Goal: Information Seeking & Learning: Learn about a topic

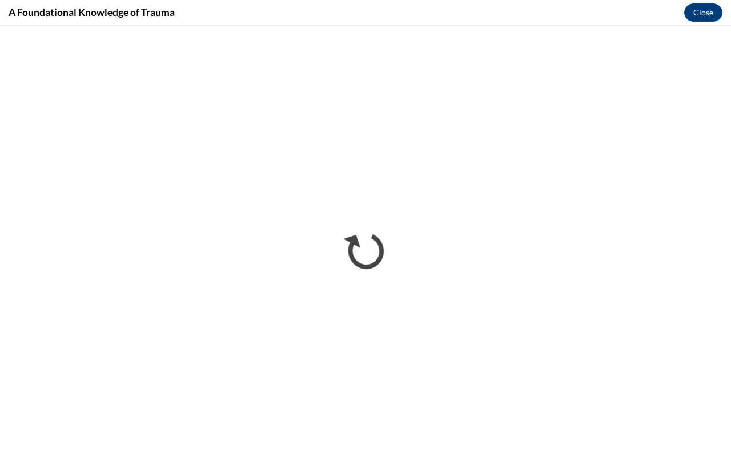
scroll to position [229, 0]
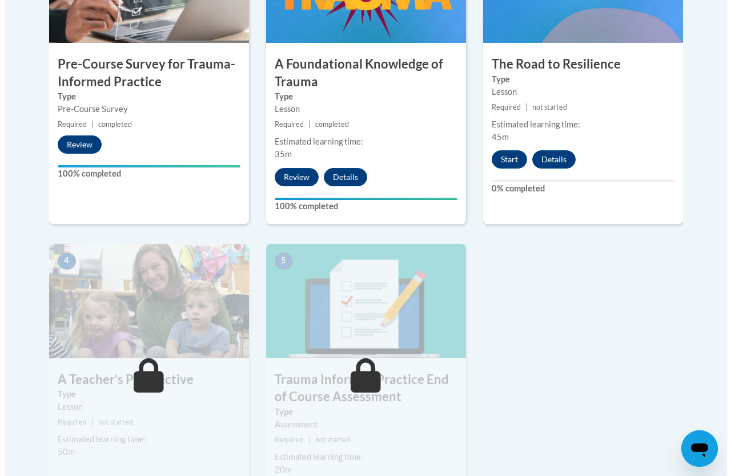
scroll to position [457, 0]
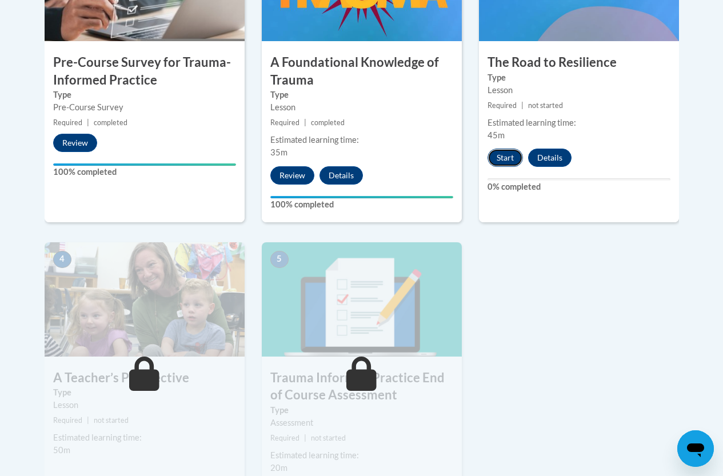
click at [505, 155] on button "Start" at bounding box center [504, 158] width 35 height 18
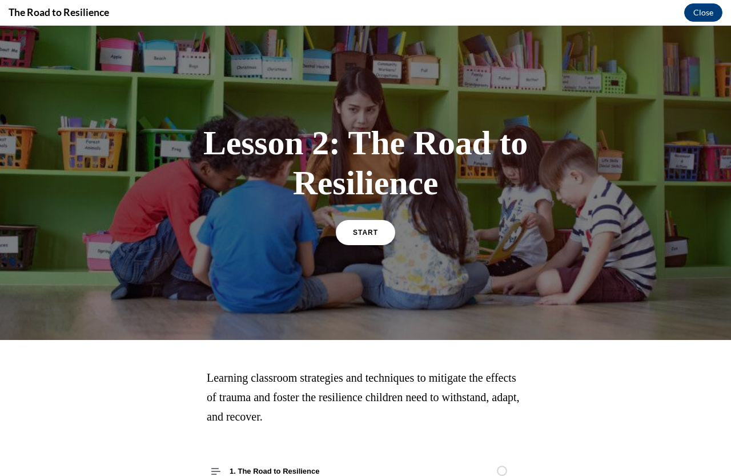
scroll to position [0, 0]
click at [378, 237] on link "START" at bounding box center [365, 232] width 62 height 26
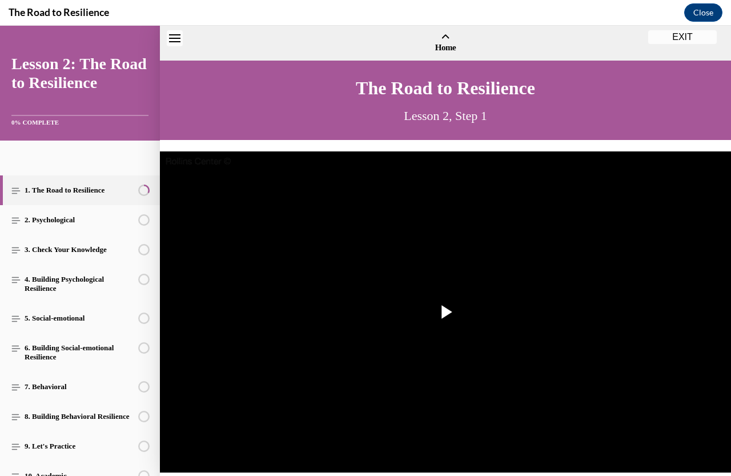
scroll to position [35, 0]
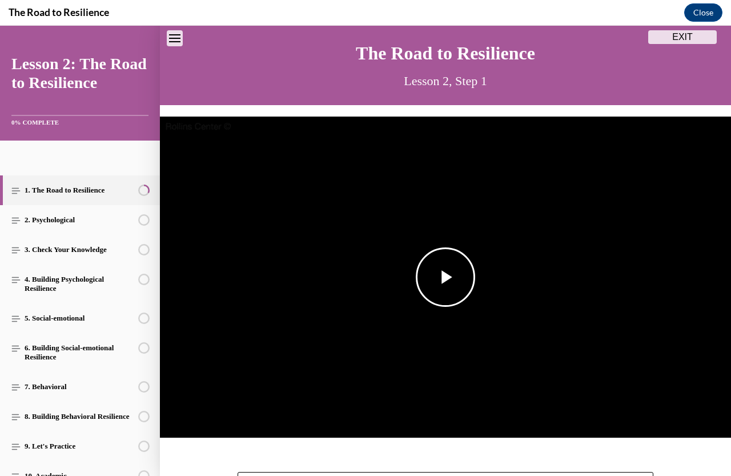
click at [446, 277] on span "Video player" at bounding box center [446, 277] width 0 height 0
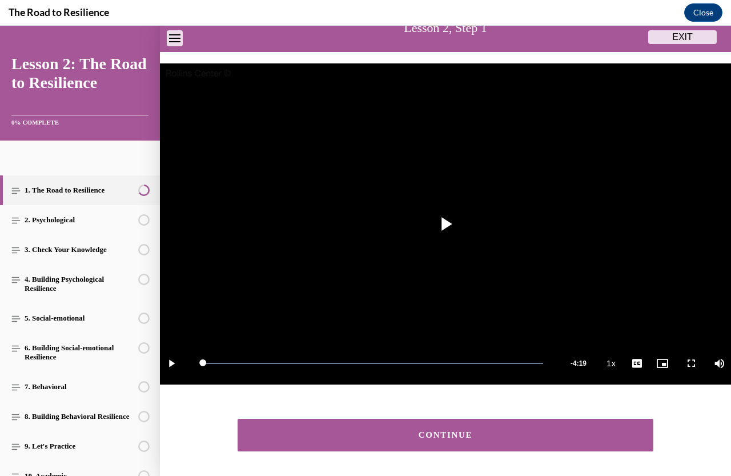
scroll to position [125, 0]
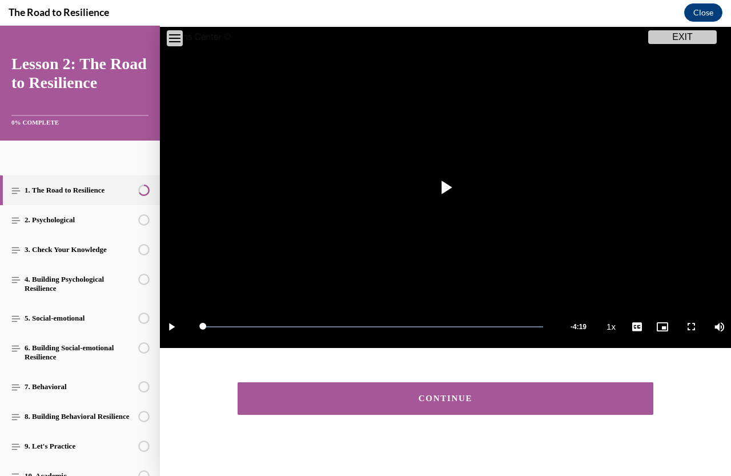
click at [411, 394] on div "CONTINUE" at bounding box center [445, 398] width 381 height 9
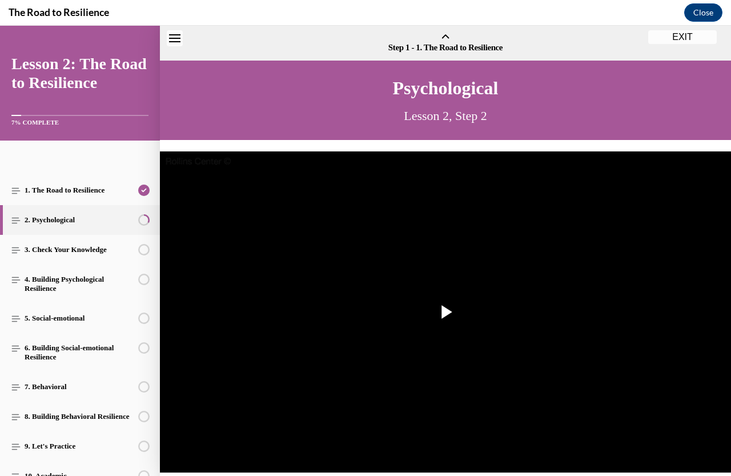
scroll to position [35, 0]
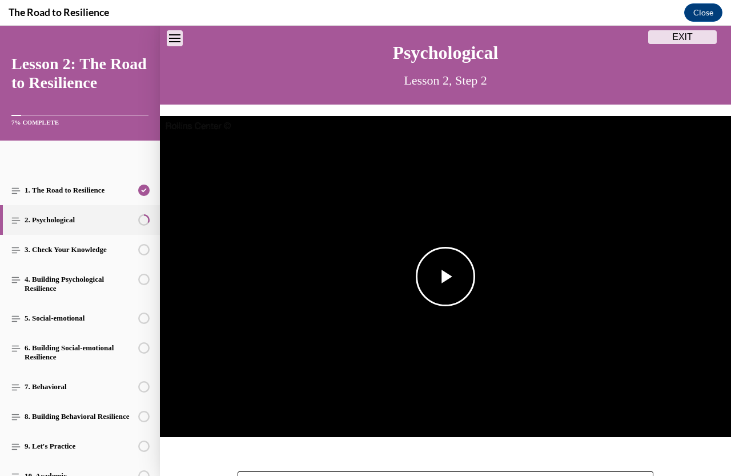
click at [446, 277] on span "Video player" at bounding box center [446, 277] width 0 height 0
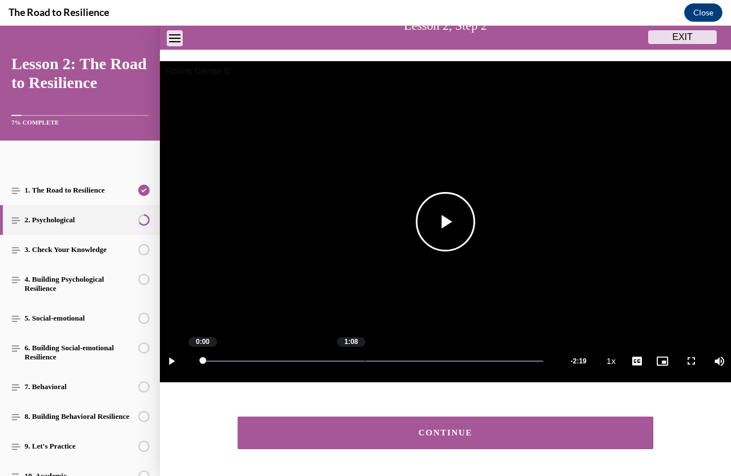
scroll to position [125, 0]
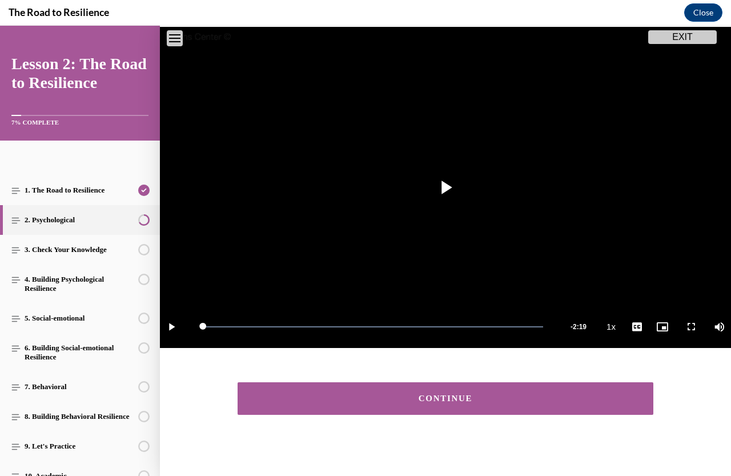
click at [407, 398] on button "CONTINUE" at bounding box center [446, 398] width 416 height 33
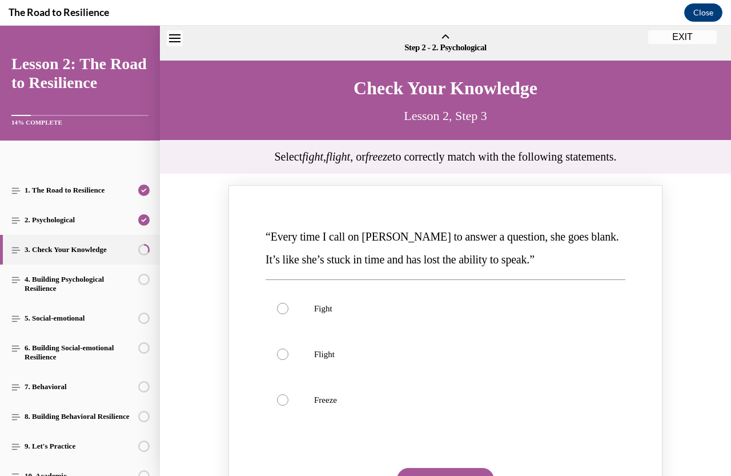
scroll to position [35, 0]
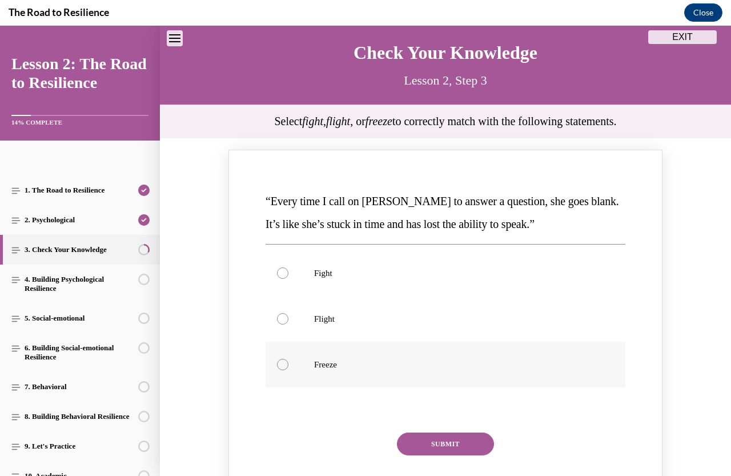
click at [277, 360] on div "Knowledge check: Multiple choice" at bounding box center [282, 364] width 11 height 11
click at [277, 360] on input "Freeze" at bounding box center [282, 364] width 11 height 11
radio input "true"
click at [439, 443] on button "SUBMIT" at bounding box center [445, 444] width 97 height 23
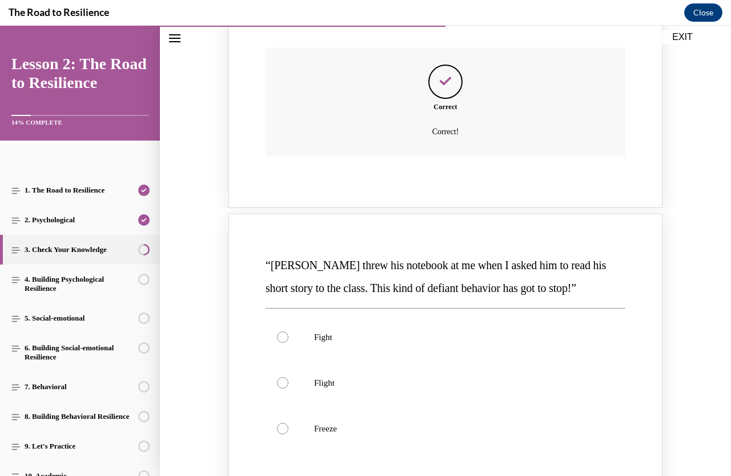
scroll to position [493, 0]
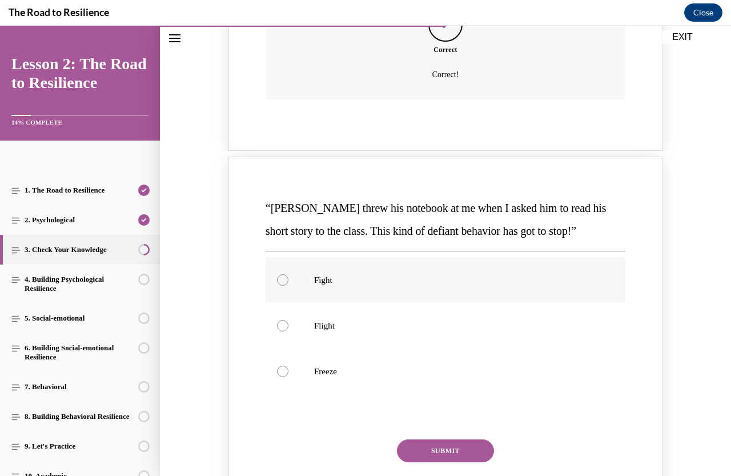
click at [278, 279] on div "Knowledge check: Multiple choice" at bounding box center [282, 279] width 11 height 11
click at [278, 279] on input "Fight" at bounding box center [282, 279] width 11 height 11
radio input "true"
click at [449, 452] on button "SUBMIT" at bounding box center [445, 450] width 97 height 23
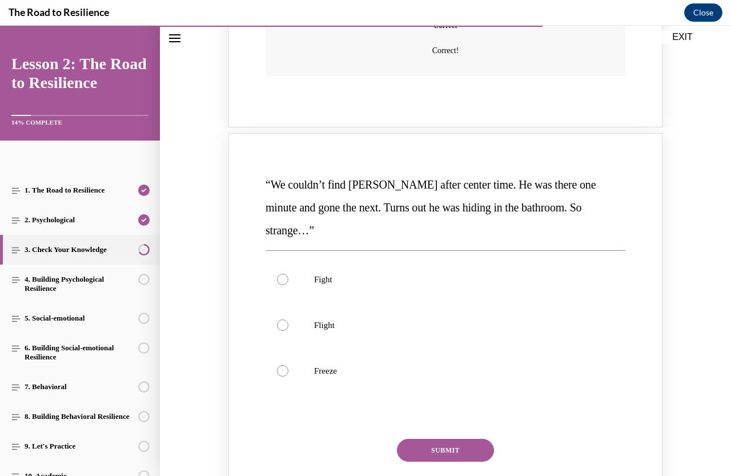
scroll to position [1007, 0]
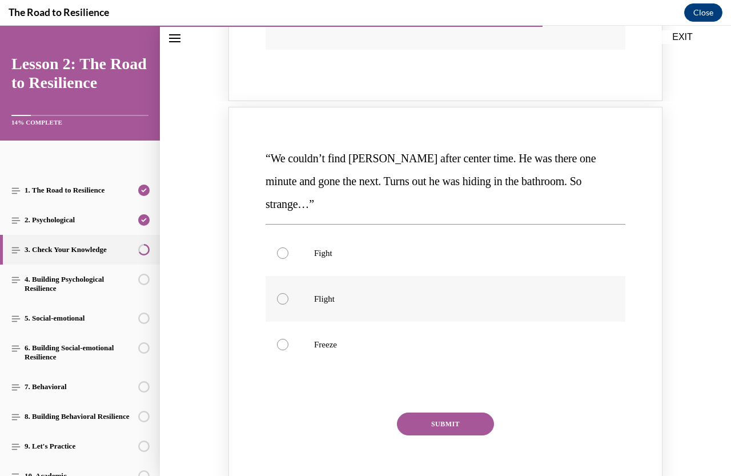
click at [277, 293] on div "Knowledge check: Multiple choice" at bounding box center [282, 298] width 11 height 11
click at [277, 293] on input "Flight" at bounding box center [282, 298] width 11 height 11
radio input "true"
click at [437, 413] on button "SUBMIT" at bounding box center [445, 424] width 97 height 23
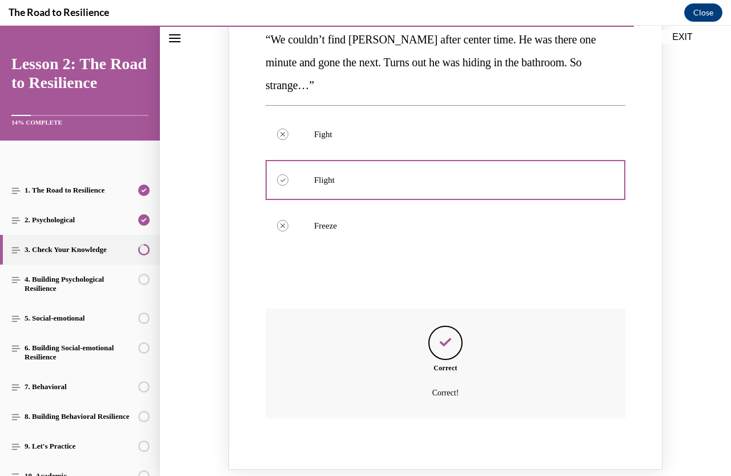
scroll to position [1178, 0]
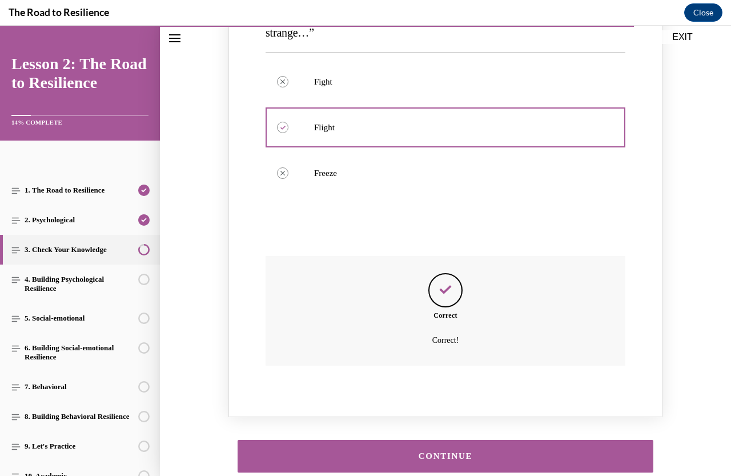
click at [446, 440] on button "CONTINUE" at bounding box center [446, 456] width 416 height 33
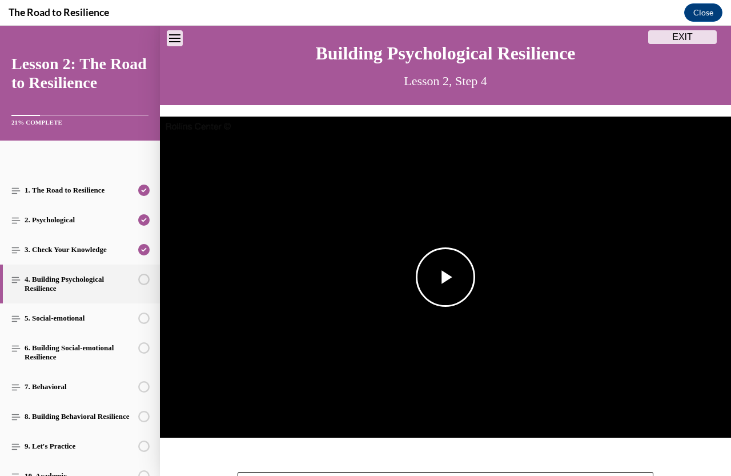
scroll to position [35, 0]
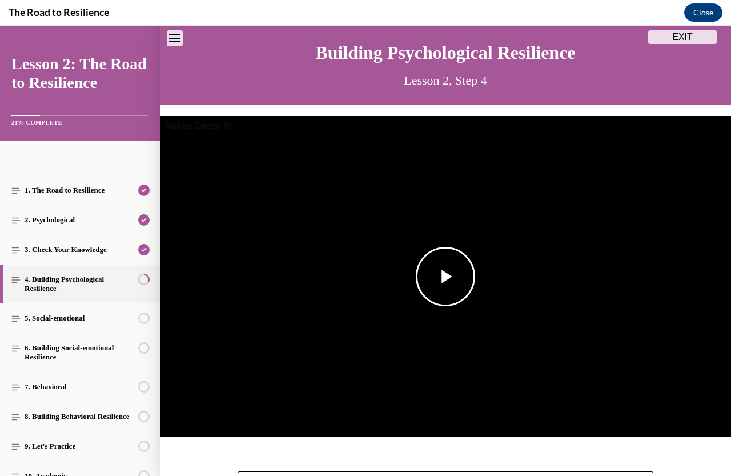
click at [446, 277] on span "Video player" at bounding box center [446, 277] width 0 height 0
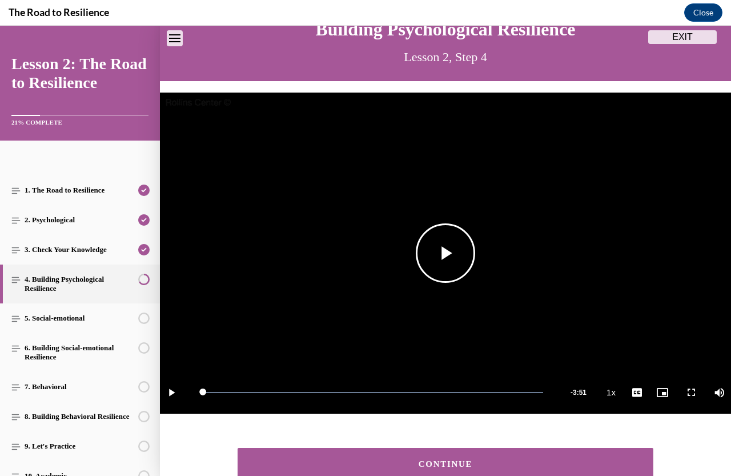
scroll to position [93, 0]
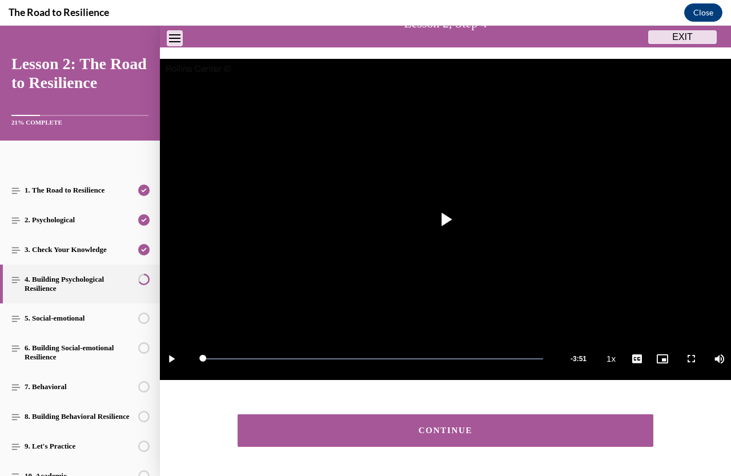
click at [425, 435] on button "CONTINUE" at bounding box center [446, 430] width 416 height 33
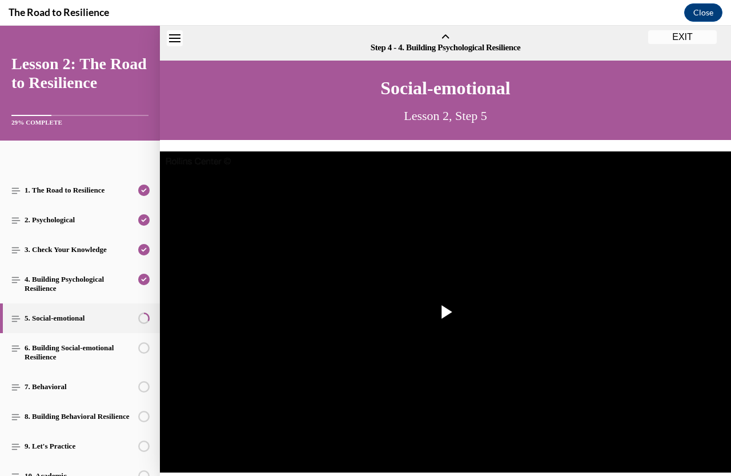
scroll to position [35, 0]
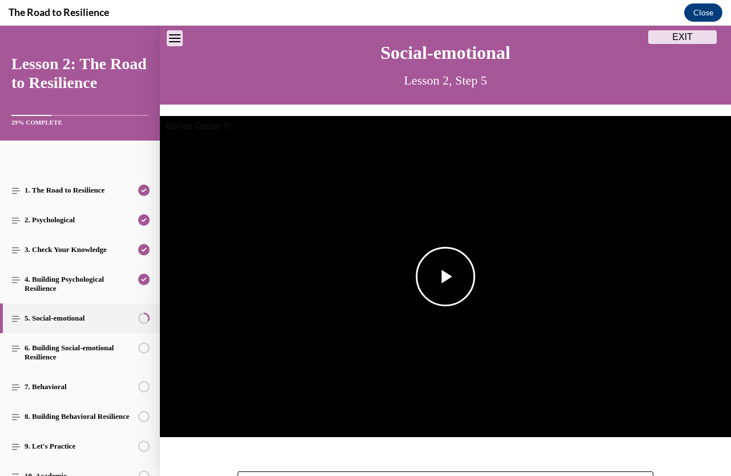
click at [446, 277] on span "Video player" at bounding box center [446, 277] width 0 height 0
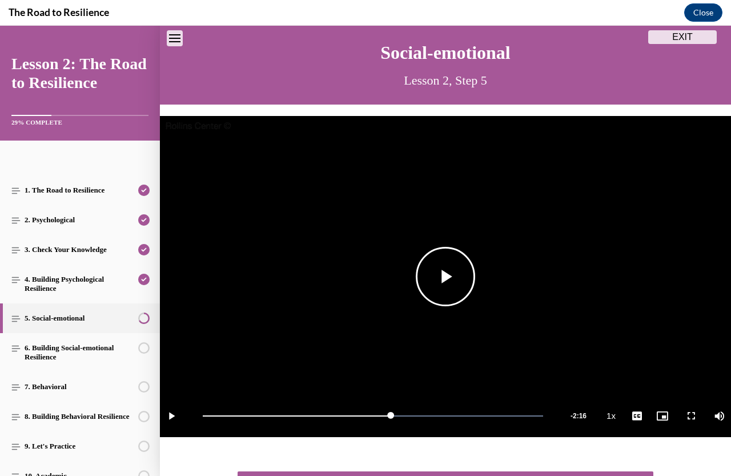
click at [446, 277] on span "Video player" at bounding box center [446, 277] width 0 height 0
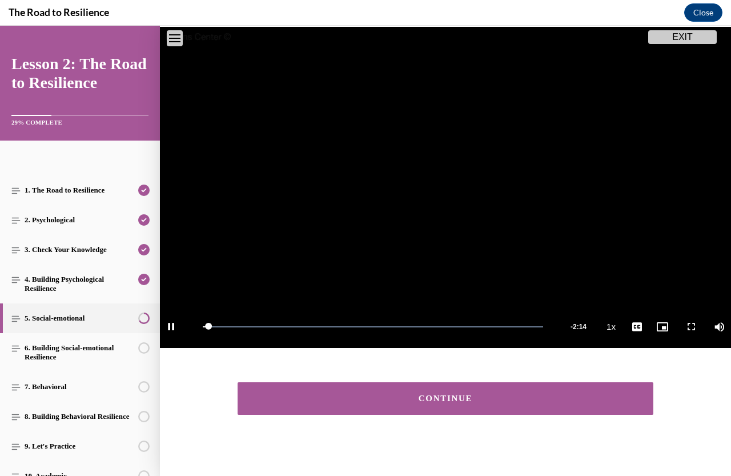
click at [409, 401] on button "CONTINUE" at bounding box center [446, 398] width 416 height 33
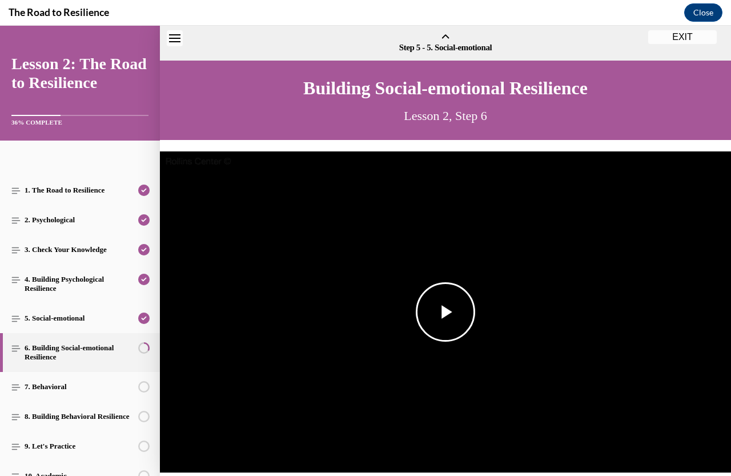
scroll to position [35, 0]
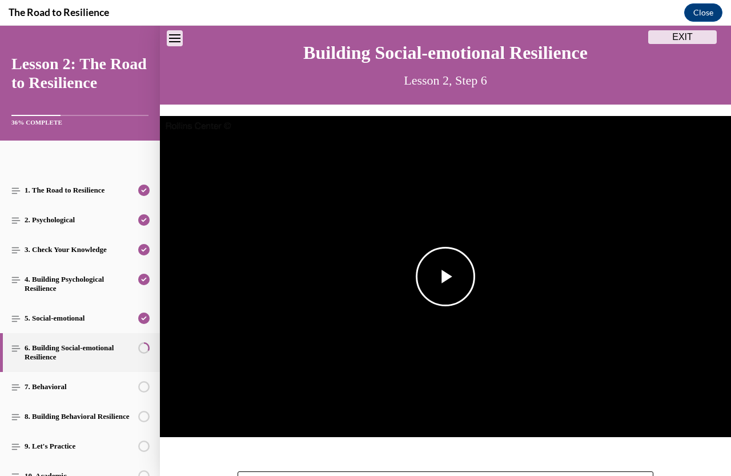
click at [446, 277] on span "Video player" at bounding box center [446, 277] width 0 height 0
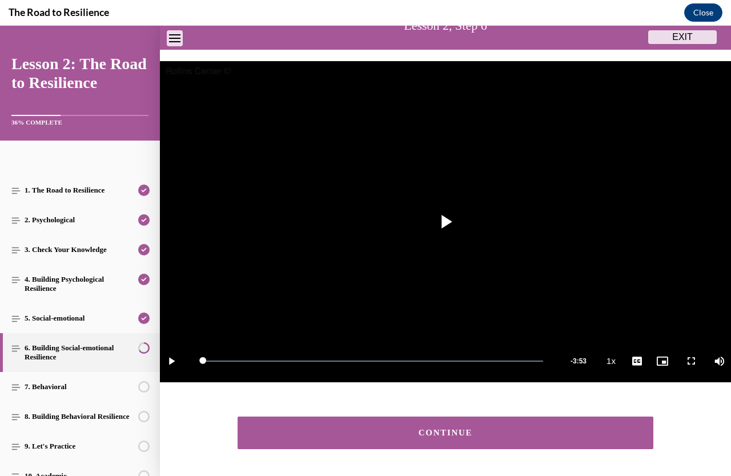
scroll to position [125, 0]
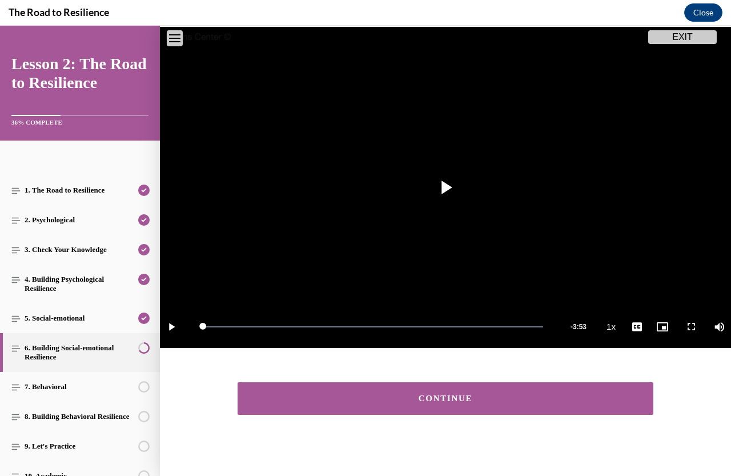
click at [403, 398] on button "CONTINUE" at bounding box center [446, 398] width 416 height 33
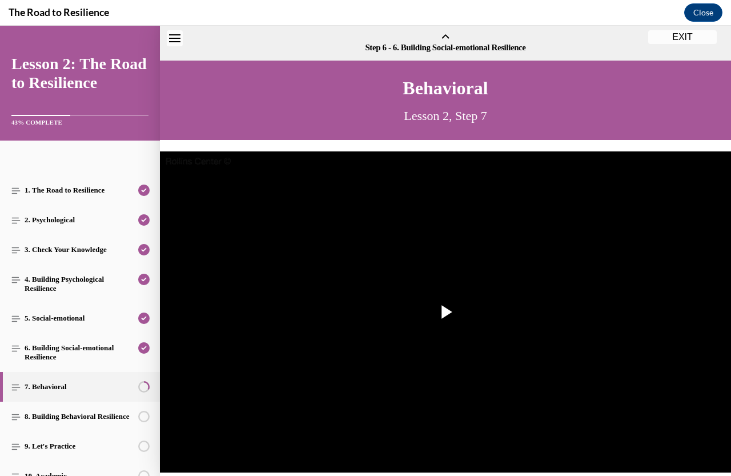
scroll to position [35, 0]
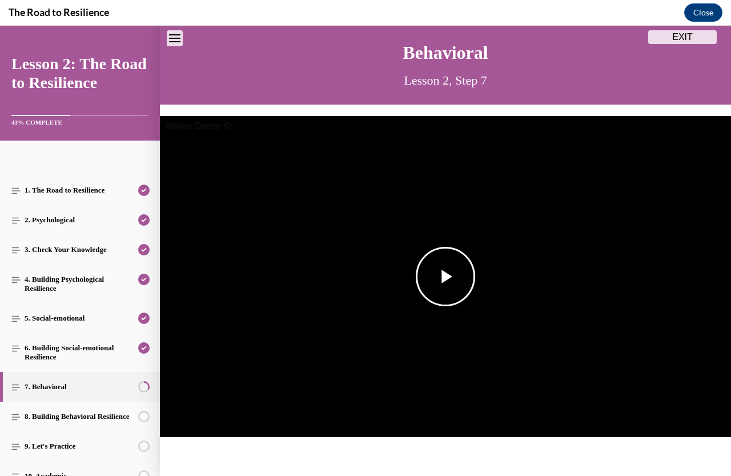
click at [446, 277] on span "Video player" at bounding box center [446, 277] width 0 height 0
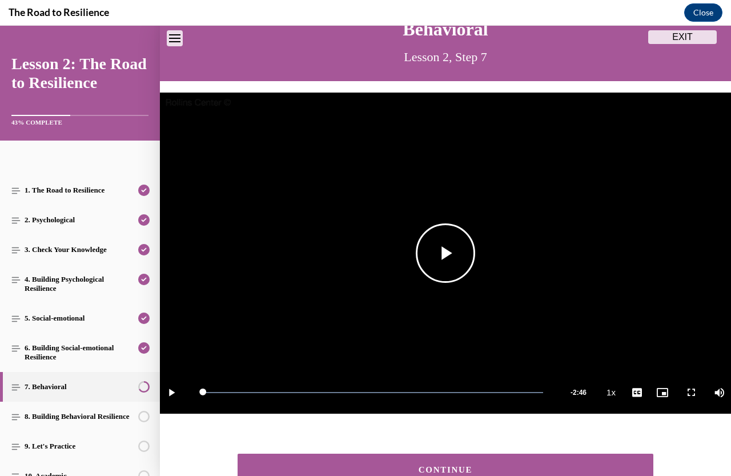
scroll to position [136, 0]
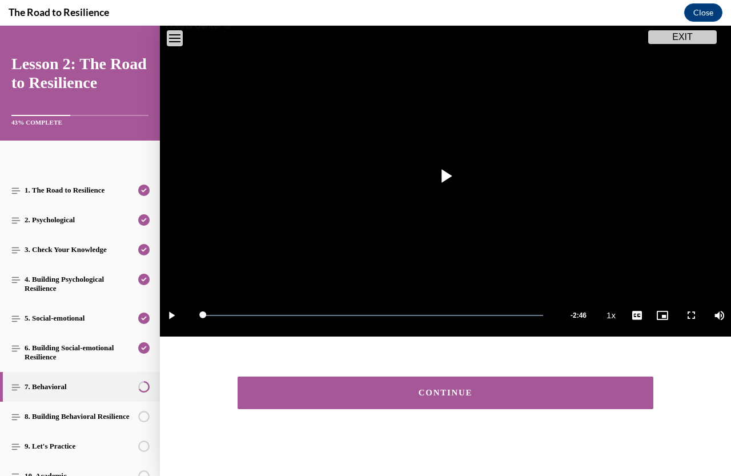
click at [405, 391] on div "CONTINUE" at bounding box center [445, 393] width 381 height 9
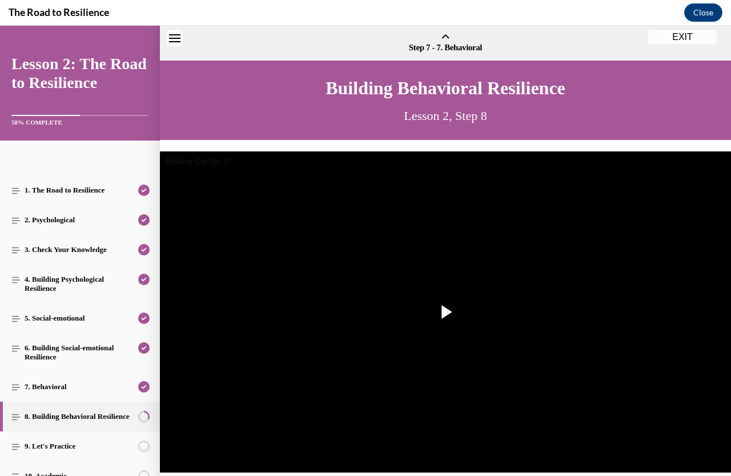
scroll to position [35, 0]
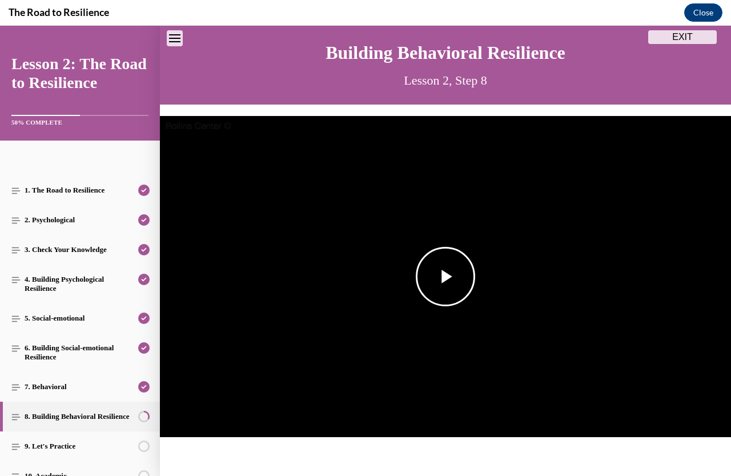
click at [446, 277] on span "Video player" at bounding box center [446, 277] width 0 height 0
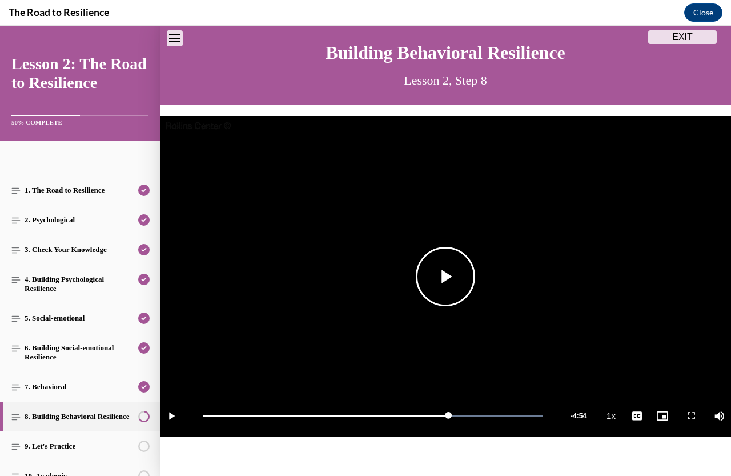
scroll to position [136, 0]
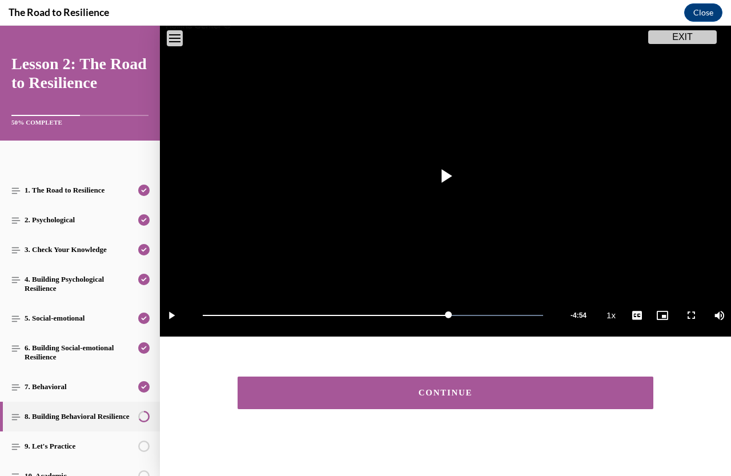
click at [433, 389] on div "CONTINUE" at bounding box center [445, 393] width 381 height 9
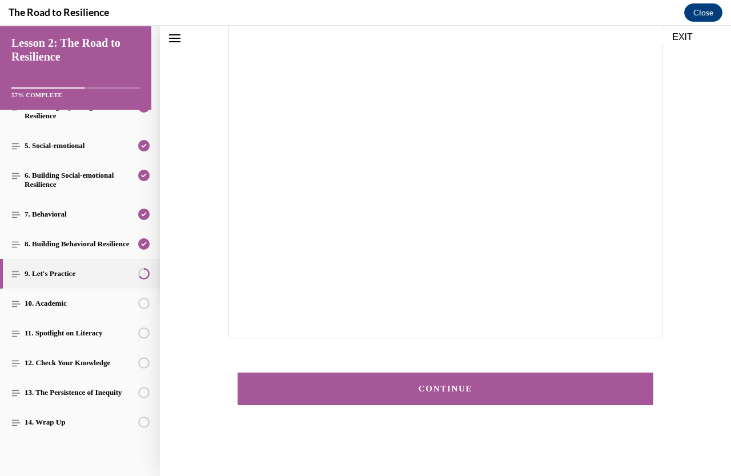
scroll to position [170, 0]
click at [441, 388] on div "CONTINUE" at bounding box center [445, 388] width 381 height 9
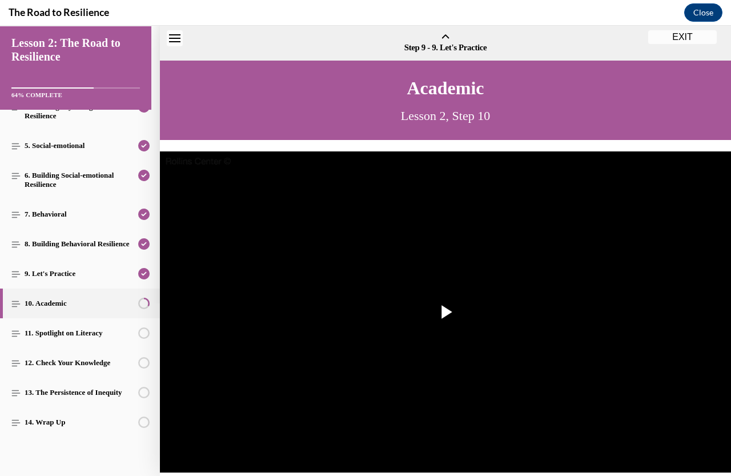
scroll to position [35, 0]
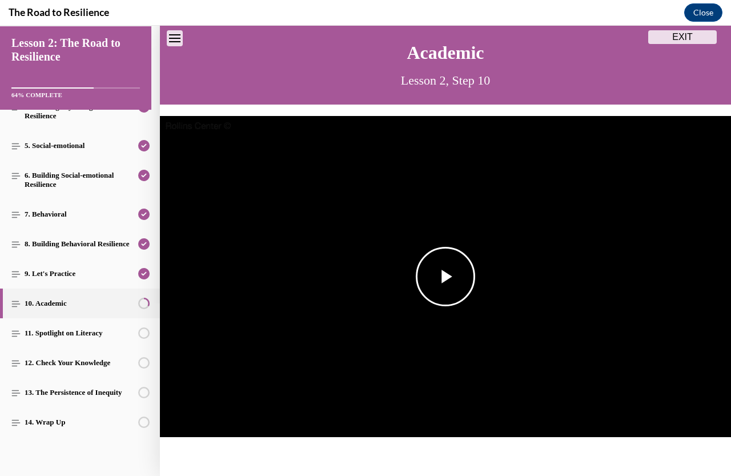
click at [446, 277] on span "Video player" at bounding box center [446, 277] width 0 height 0
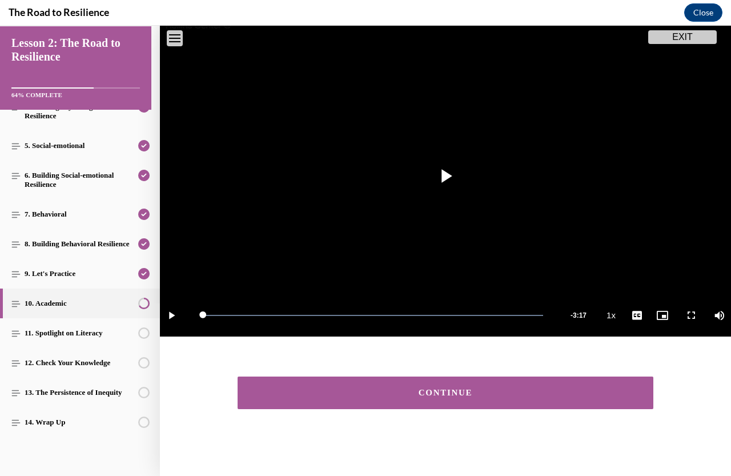
click at [434, 391] on div "CONTINUE" at bounding box center [445, 393] width 381 height 9
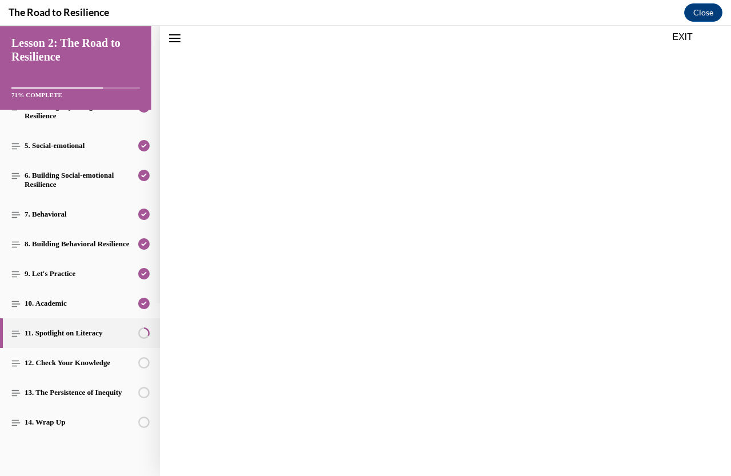
scroll to position [35, 0]
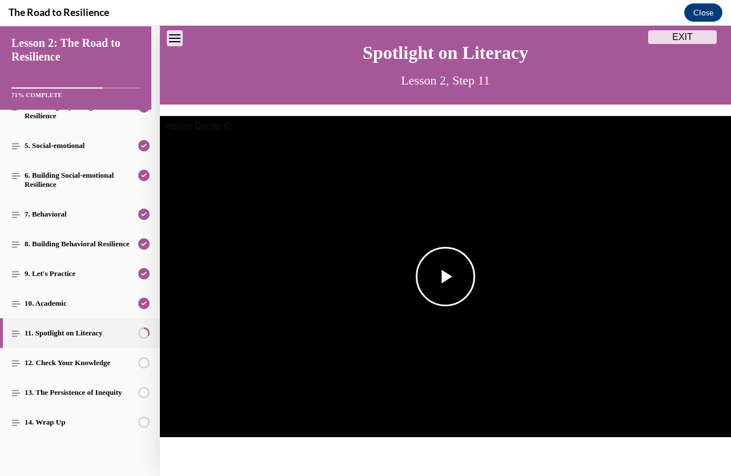
click at [446, 277] on span "Video player" at bounding box center [446, 277] width 0 height 0
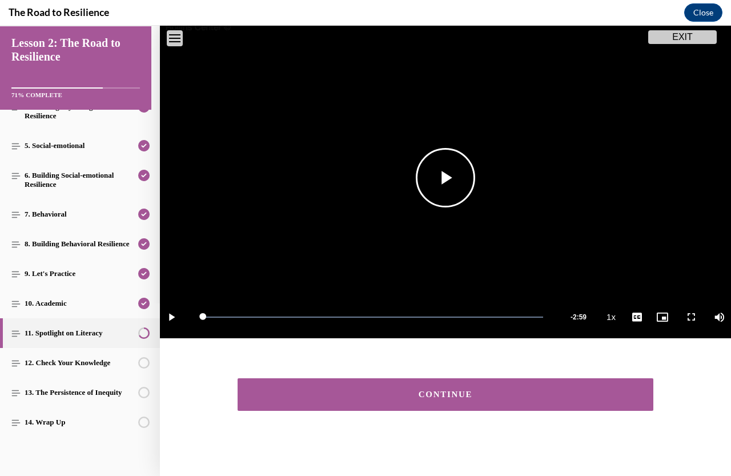
scroll to position [136, 0]
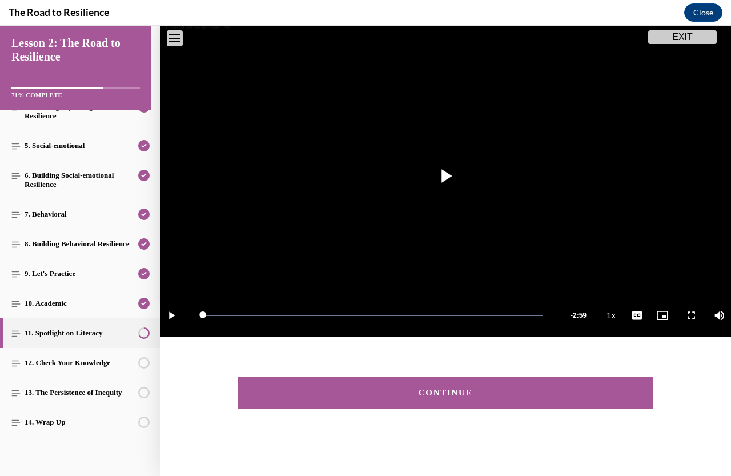
click at [394, 395] on button "CONTINUE" at bounding box center [446, 393] width 416 height 33
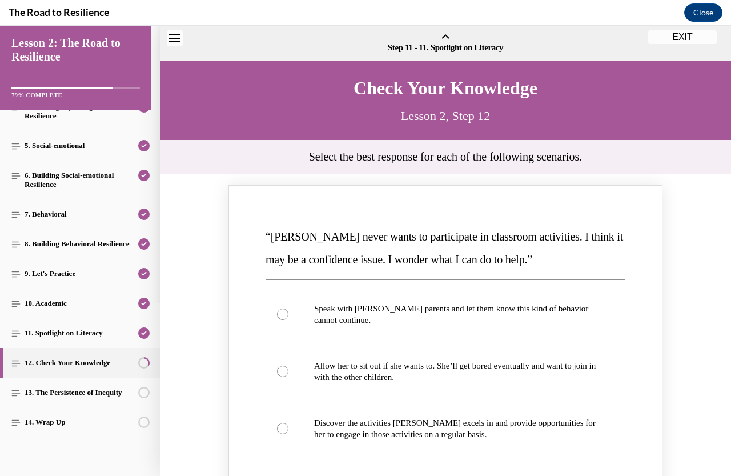
scroll to position [35, 0]
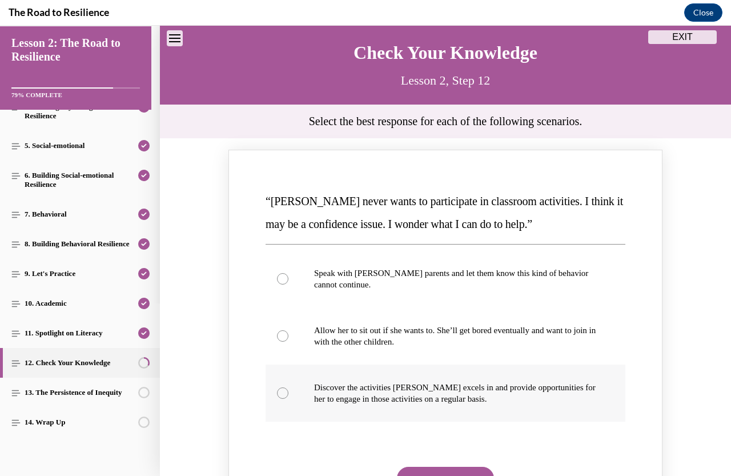
click at [277, 393] on div "Knowledge check: Multiple choice" at bounding box center [282, 392] width 11 height 11
click at [277, 393] on input "Discover the activities Mattison excels in and provide opportunities for her to…" at bounding box center [282, 392] width 11 height 11
radio input "true"
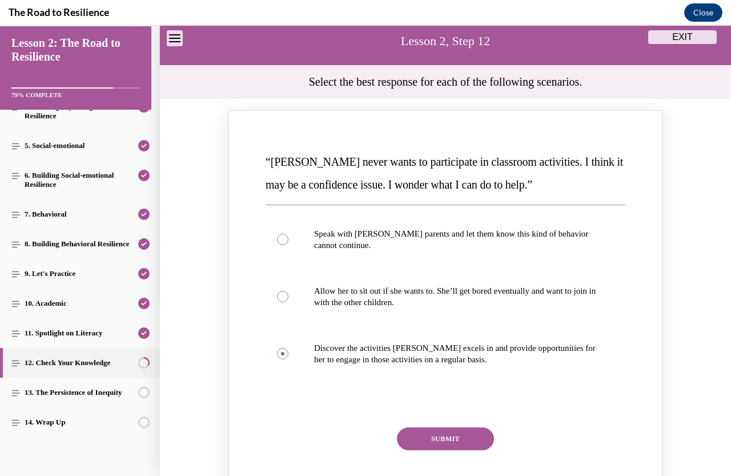
scroll to position [150, 0]
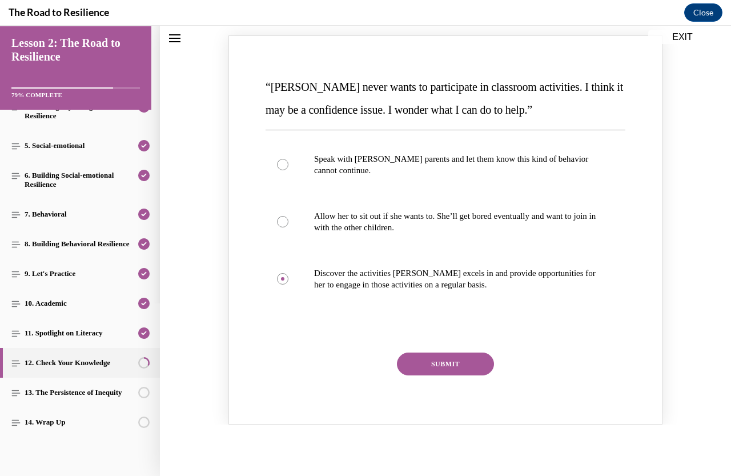
click at [426, 367] on button "SUBMIT" at bounding box center [445, 364] width 97 height 23
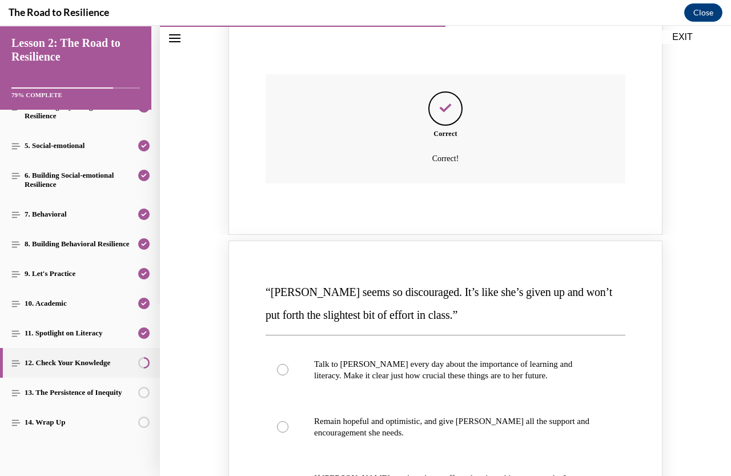
scroll to position [607, 0]
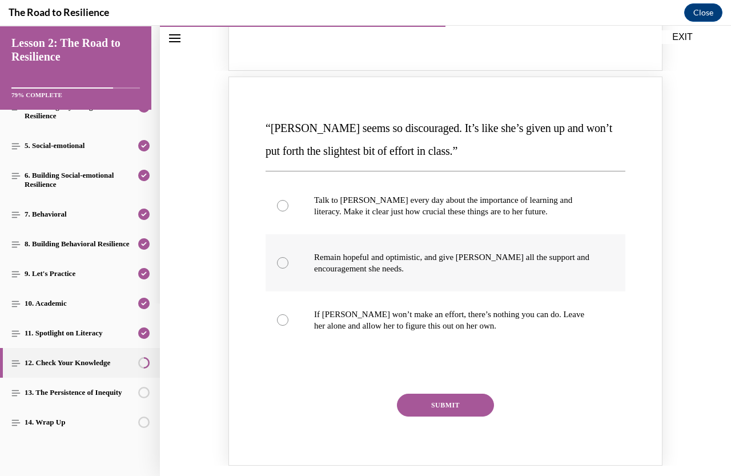
click at [279, 262] on div "Knowledge check: Multiple choice" at bounding box center [282, 262] width 11 height 11
click at [279, 262] on input "Remain hopeful and optimistic, and give Alyson all the support and encouragemen…" at bounding box center [282, 262] width 11 height 11
radio input "true"
click at [414, 410] on button "SUBMIT" at bounding box center [445, 405] width 97 height 23
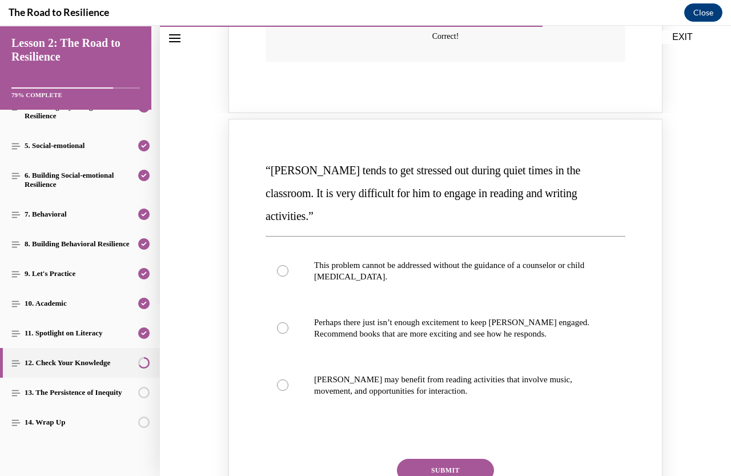
scroll to position [1064, 0]
click at [277, 322] on div "Knowledge check: Multiple choice" at bounding box center [282, 327] width 11 height 11
click at [277, 322] on input "Perhaps there just isn’t enough excitement to keep Harrison engaged. Recommend …" at bounding box center [282, 327] width 11 height 11
radio input "true"
click at [443, 458] on button "SUBMIT" at bounding box center [445, 469] width 97 height 23
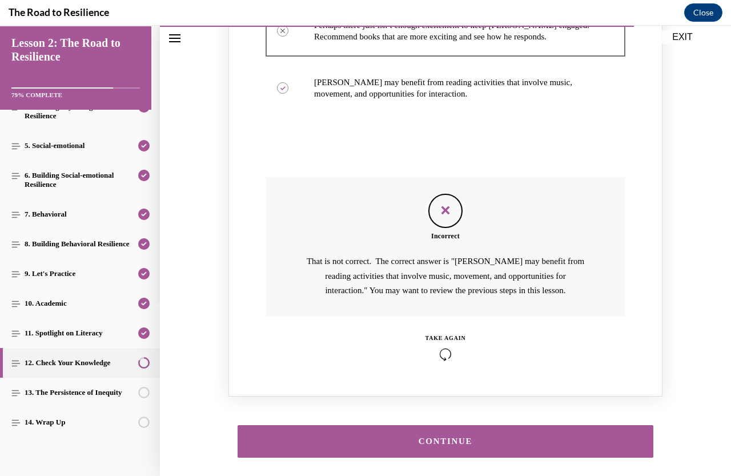
scroll to position [1374, 0]
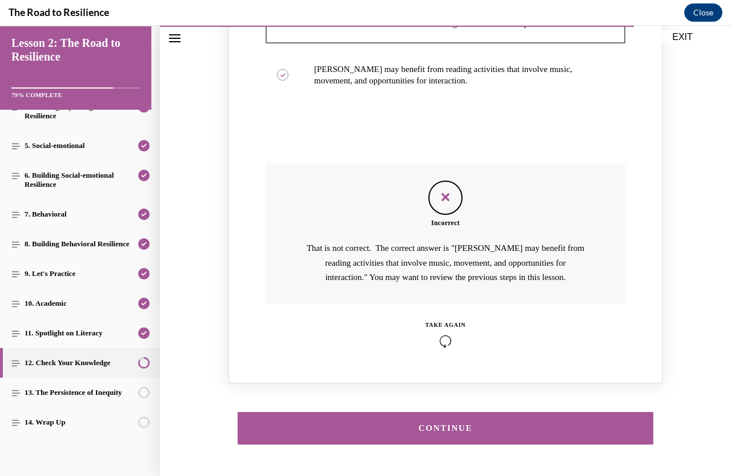
click at [448, 424] on div "CONTINUE" at bounding box center [445, 428] width 381 height 9
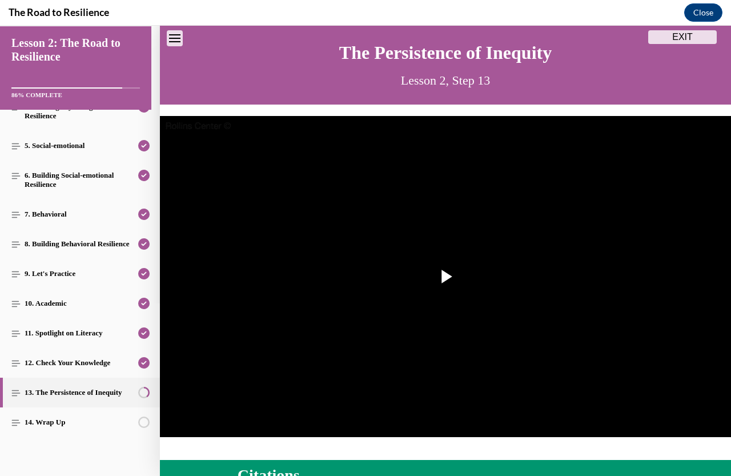
scroll to position [150, 0]
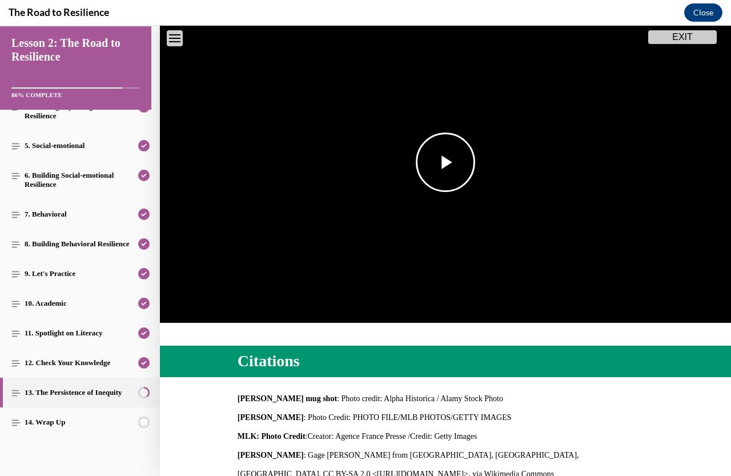
click at [446, 162] on span "Video player" at bounding box center [446, 162] width 0 height 0
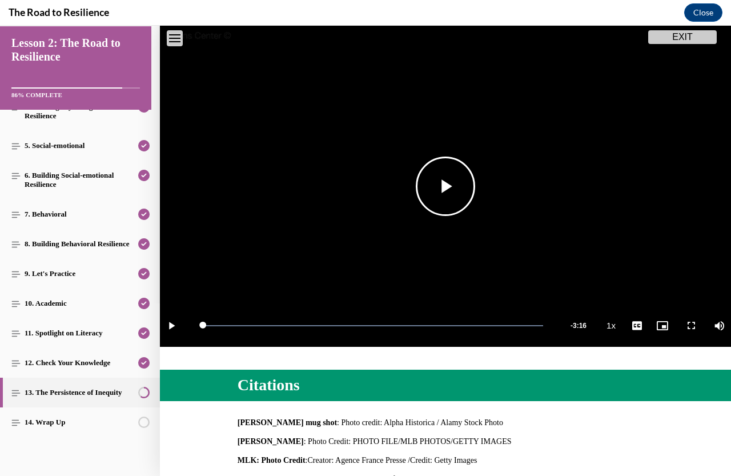
click at [446, 186] on span "Video player" at bounding box center [446, 186] width 0 height 0
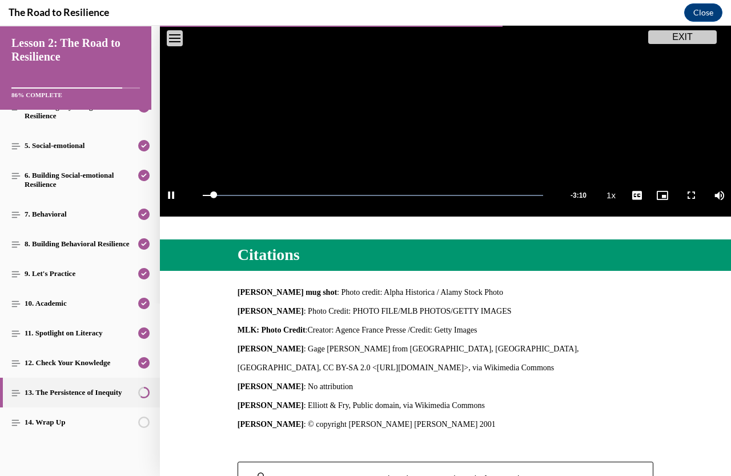
scroll to position [341, 0]
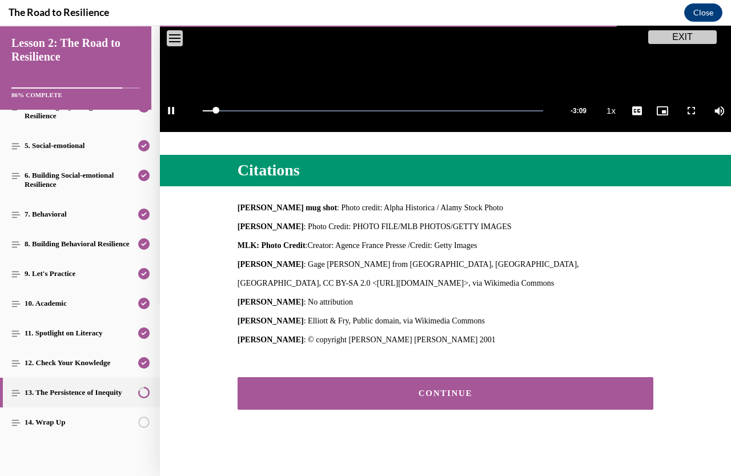
click at [413, 393] on div "CONTINUE" at bounding box center [445, 393] width 381 height 9
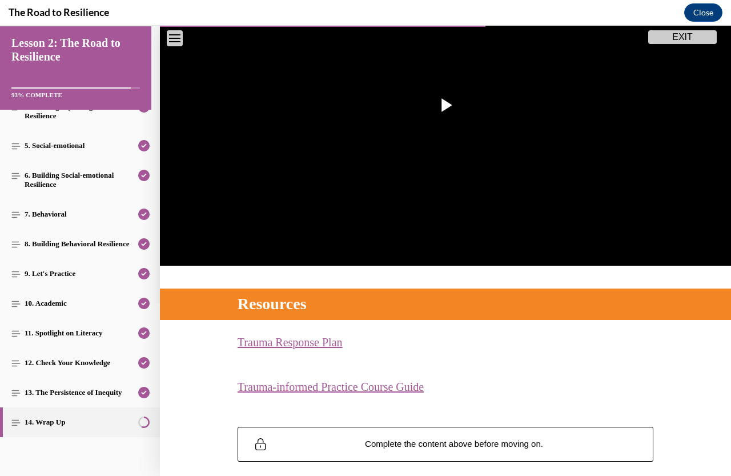
scroll to position [259, 0]
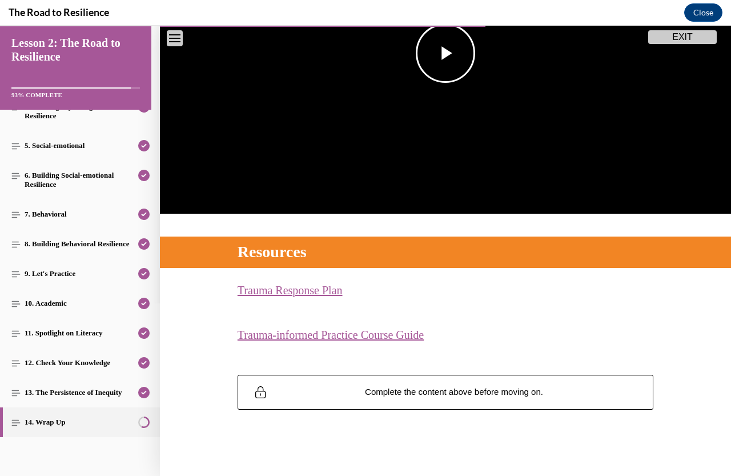
click at [446, 53] on span "Video player" at bounding box center [446, 53] width 0 height 0
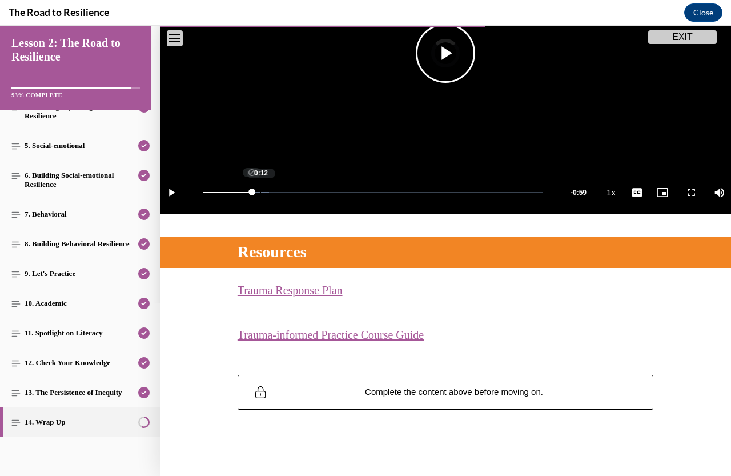
click at [261, 192] on div "0:12" at bounding box center [261, 192] width 1 height 1
drag, startPoint x: 259, startPoint y: 188, endPoint x: 335, endPoint y: 195, distance: 76.4
click at [335, 195] on div "Loaded : 19.50% 0:27 0:11" at bounding box center [373, 192] width 352 height 43
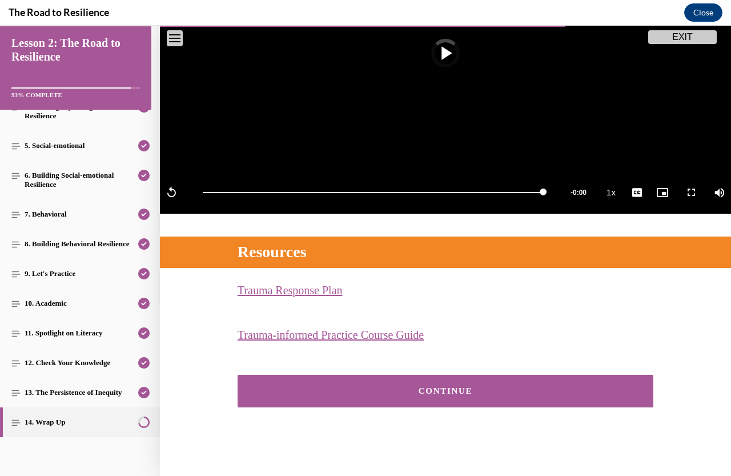
scroll to position [257, 0]
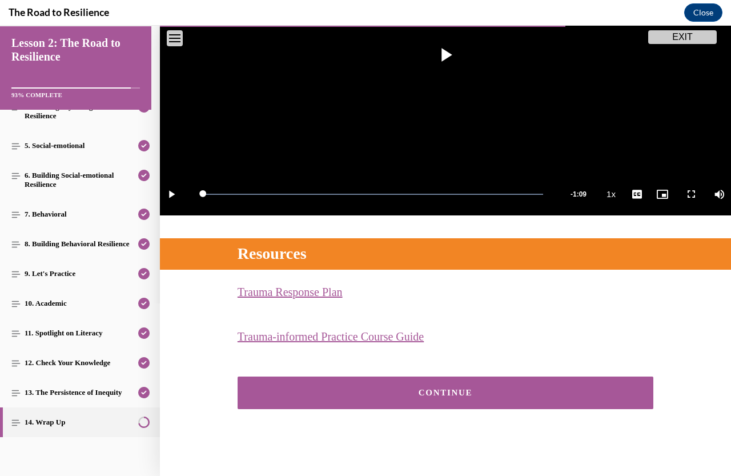
click at [291, 393] on button "CONTINUE" at bounding box center [446, 393] width 416 height 33
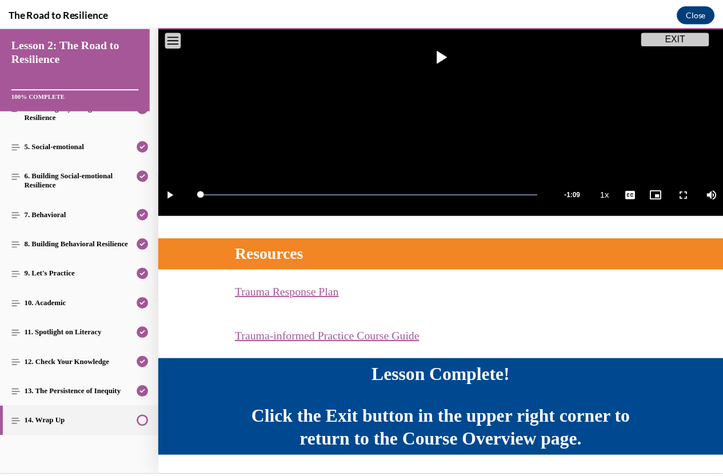
scroll to position [287, 0]
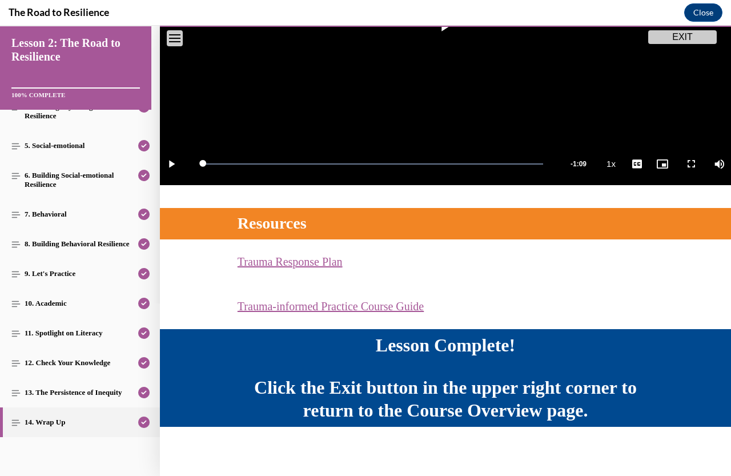
click at [659, 33] on button "EXIT" at bounding box center [683, 37] width 69 height 14
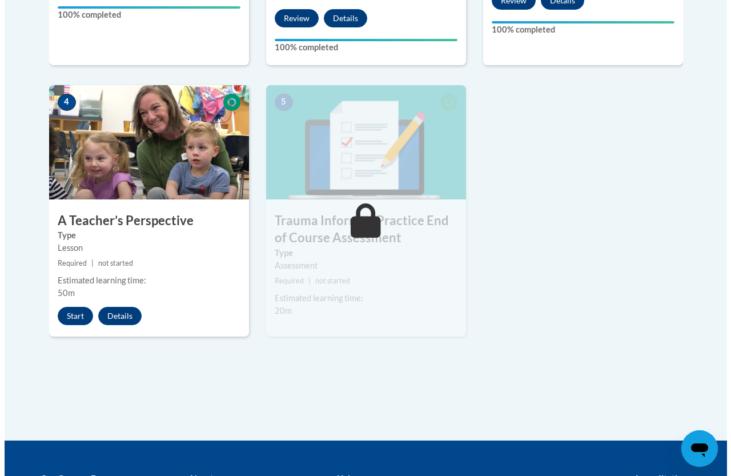
scroll to position [629, 0]
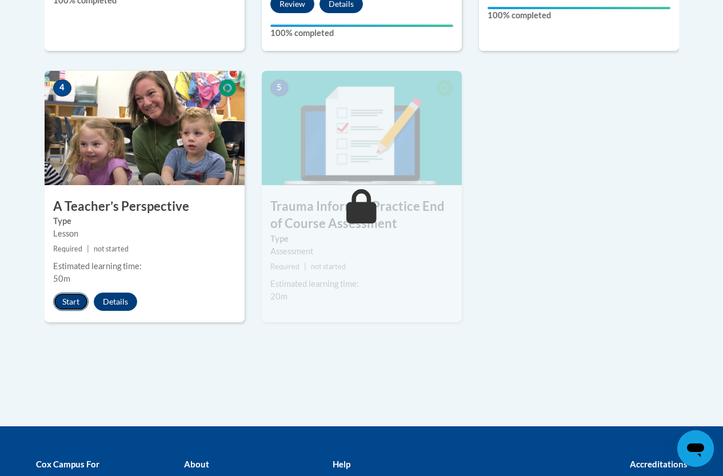
click at [65, 302] on button "Start" at bounding box center [70, 302] width 35 height 18
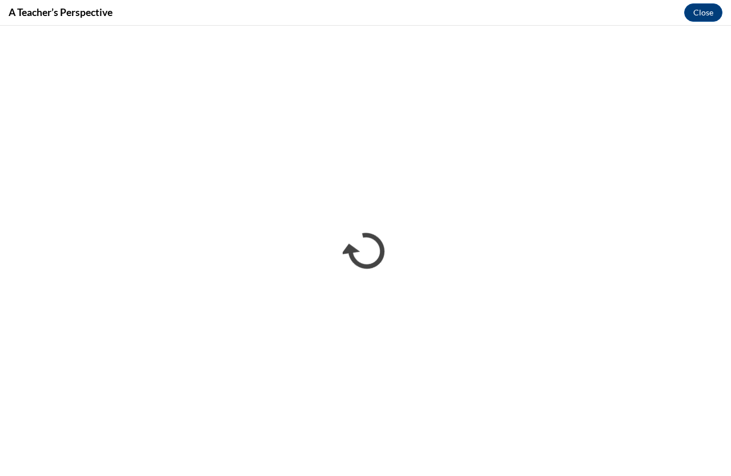
scroll to position [0, 0]
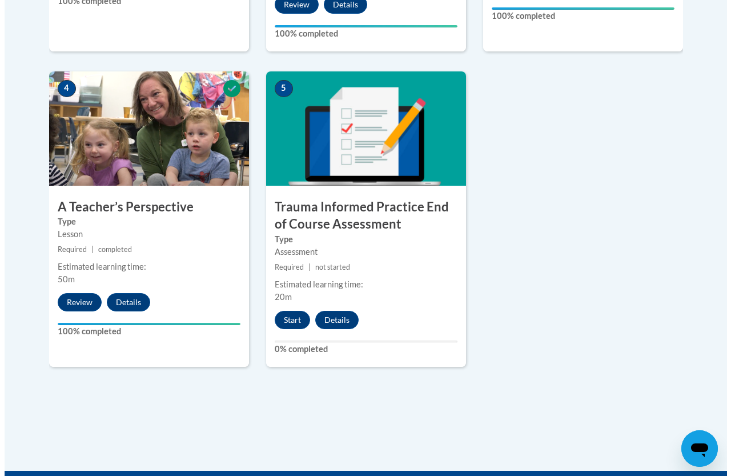
scroll to position [629, 0]
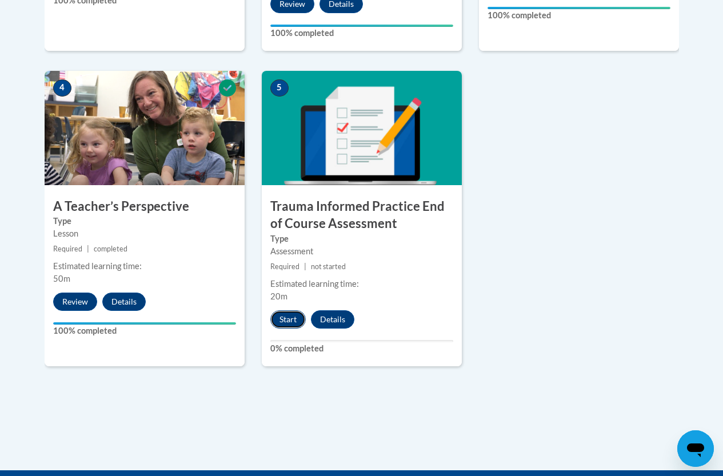
click at [281, 323] on button "Start" at bounding box center [287, 319] width 35 height 18
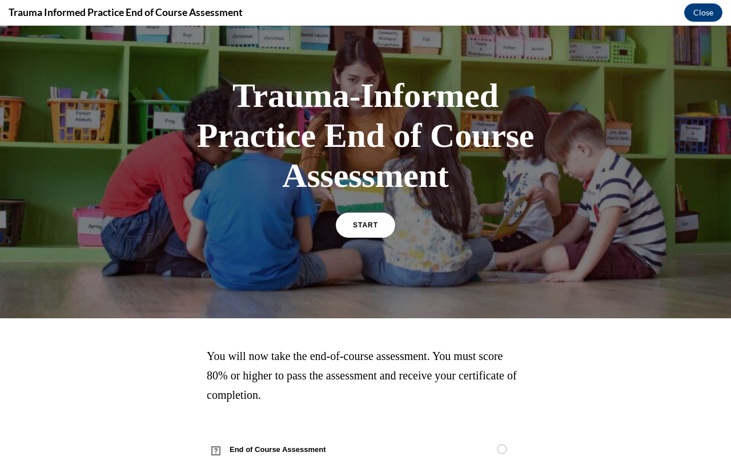
scroll to position [51, 0]
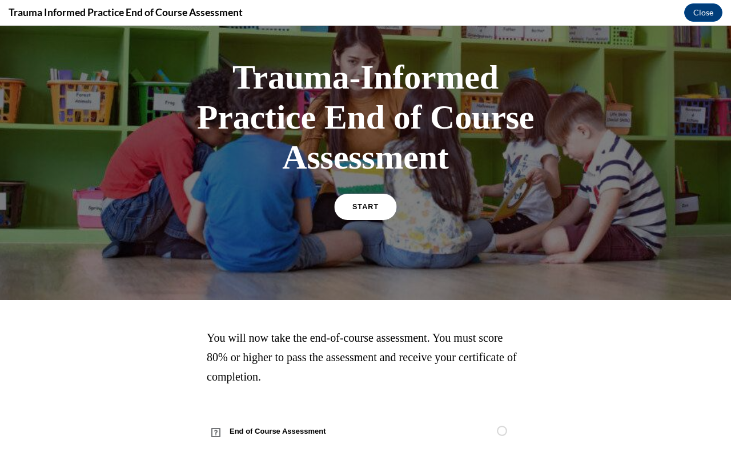
click at [365, 212] on link "START" at bounding box center [365, 207] width 62 height 26
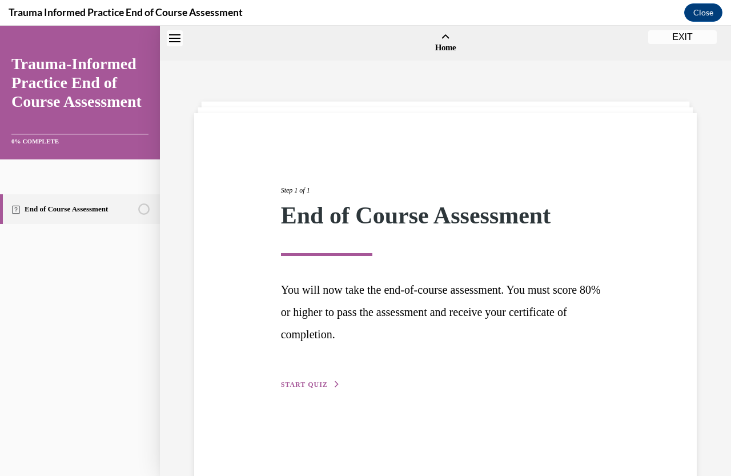
scroll to position [35, 0]
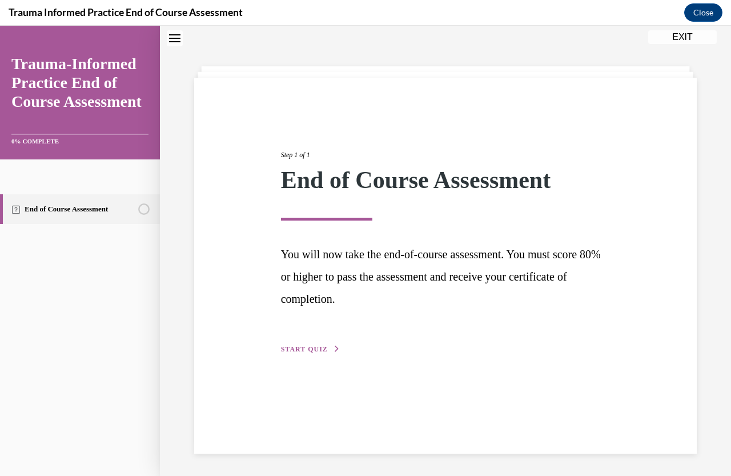
click at [308, 346] on span "START QUIZ" at bounding box center [304, 349] width 47 height 8
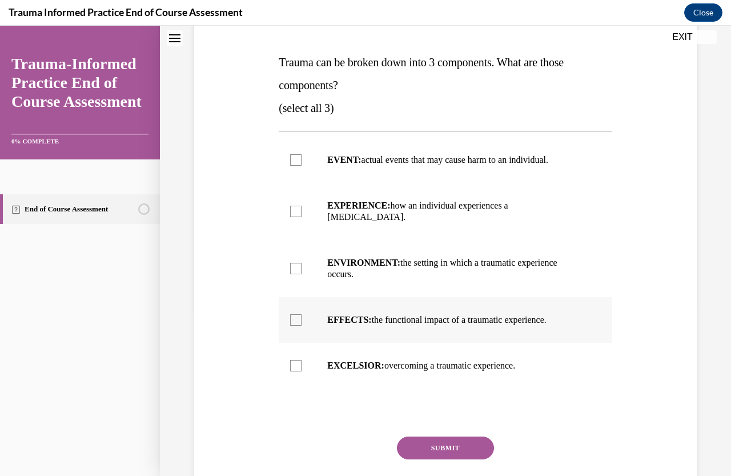
scroll to position [150, 0]
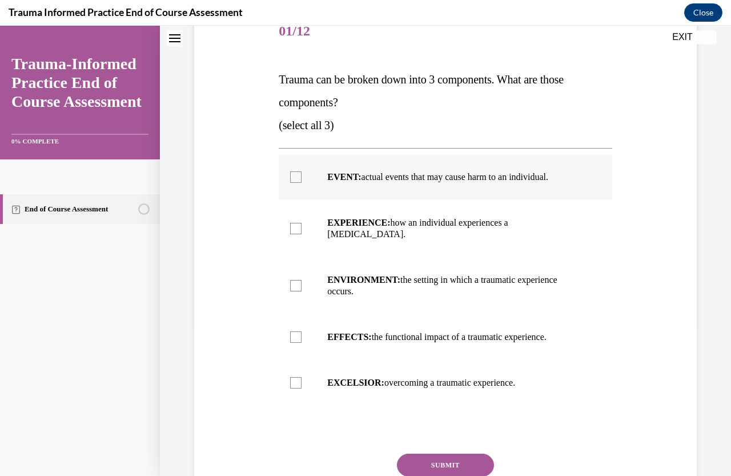
click at [294, 179] on div at bounding box center [295, 176] width 11 height 11
click at [294, 179] on input "EVENT: actual events that may cause harm to an individual." at bounding box center [295, 176] width 11 height 11
checkbox input "true"
click at [294, 223] on div at bounding box center [295, 228] width 11 height 11
click at [294, 223] on input "EXPERIENCE: how an individual experiences a [MEDICAL_DATA]." at bounding box center [295, 228] width 11 height 11
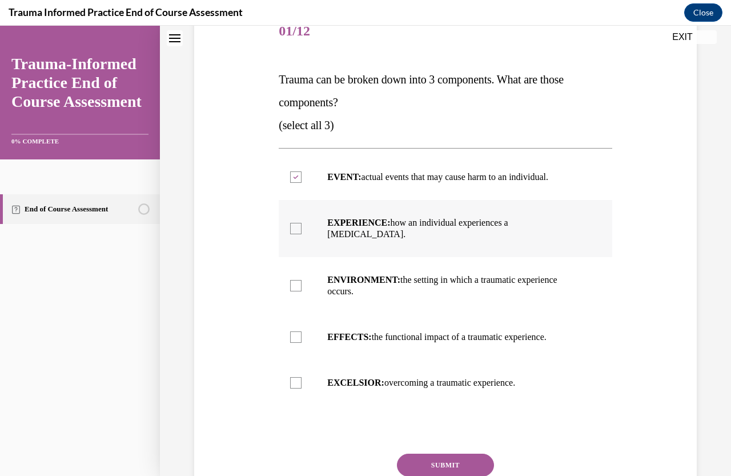
checkbox input "true"
click at [294, 331] on div at bounding box center [295, 336] width 11 height 11
click at [294, 331] on input "EFFECTS: the functional impact of a traumatic experience." at bounding box center [295, 336] width 11 height 11
checkbox input "true"
click at [438, 456] on button "SUBMIT" at bounding box center [445, 465] width 97 height 23
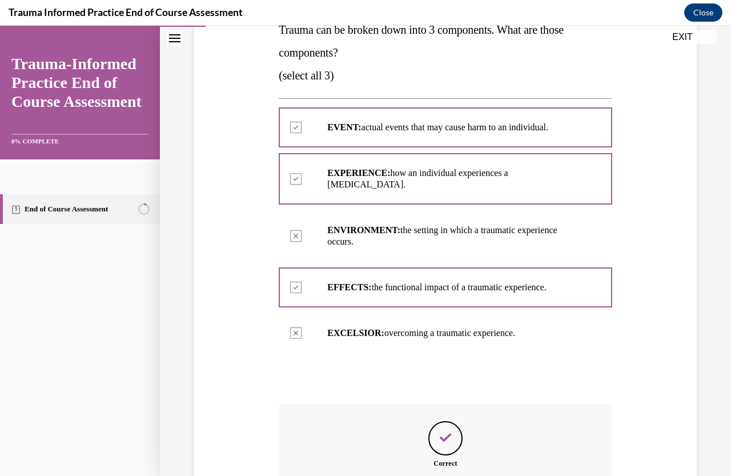
scroll to position [325, 0]
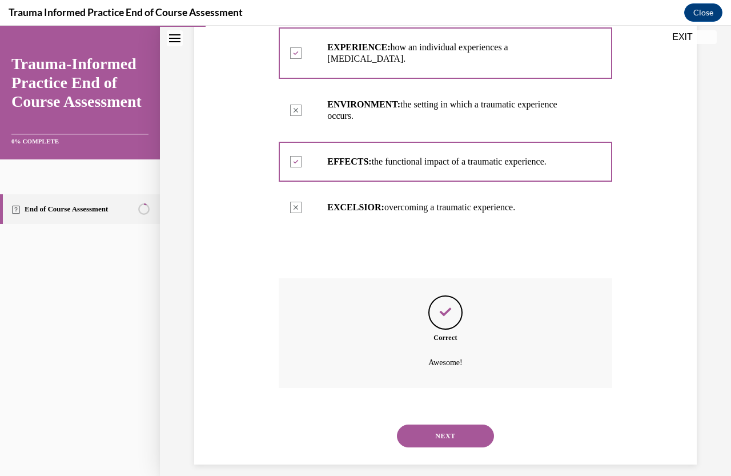
click at [445, 428] on button "NEXT" at bounding box center [445, 436] width 97 height 23
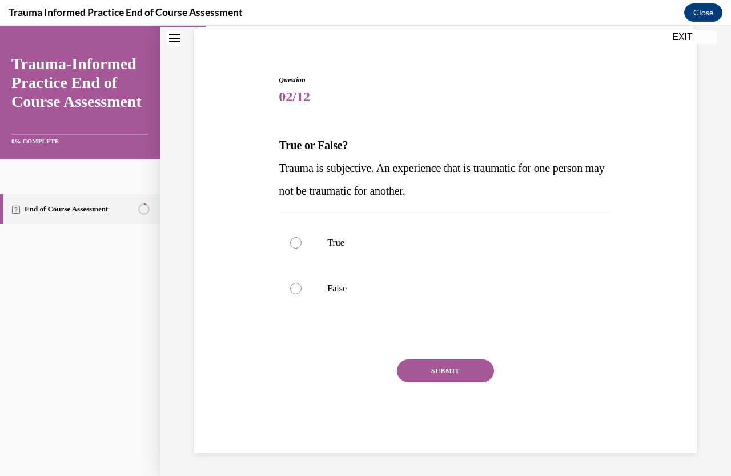
scroll to position [84, 0]
click at [299, 245] on div at bounding box center [295, 242] width 11 height 11
click at [299, 245] on input "True" at bounding box center [295, 242] width 11 height 11
radio input "true"
click at [431, 376] on button "SUBMIT" at bounding box center [445, 370] width 97 height 23
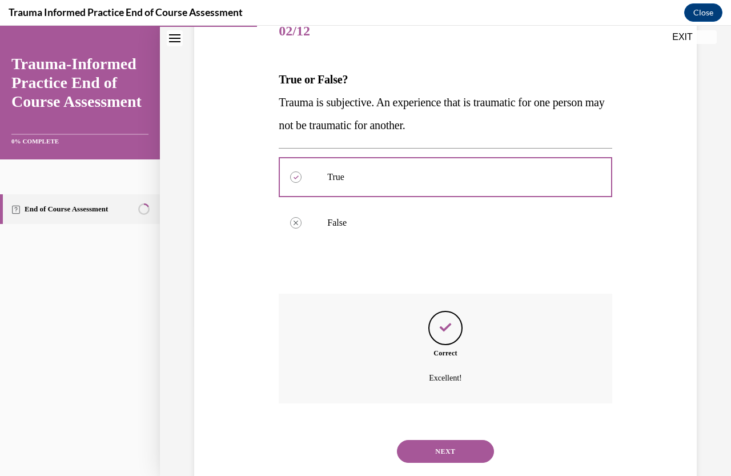
scroll to position [177, 0]
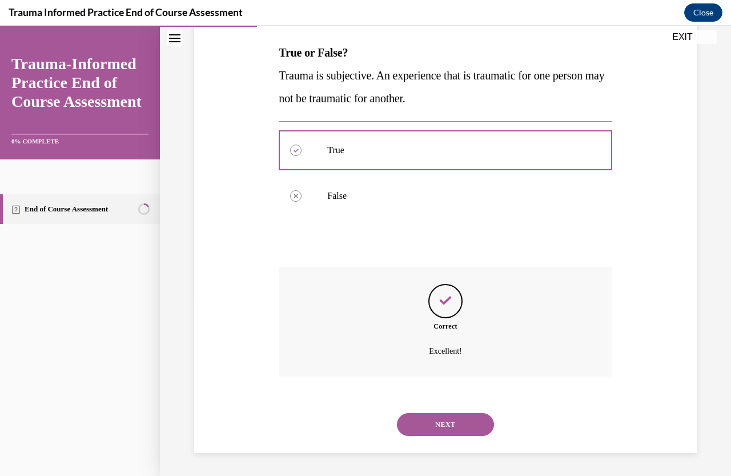
click at [440, 434] on button "NEXT" at bounding box center [445, 424] width 97 height 23
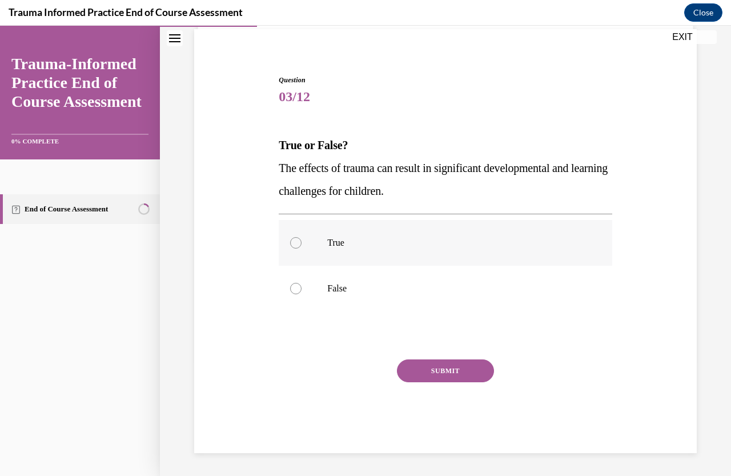
click at [298, 243] on div at bounding box center [295, 242] width 11 height 11
click at [298, 243] on input "True" at bounding box center [295, 242] width 11 height 11
radio input "true"
click at [435, 377] on button "SUBMIT" at bounding box center [445, 370] width 97 height 23
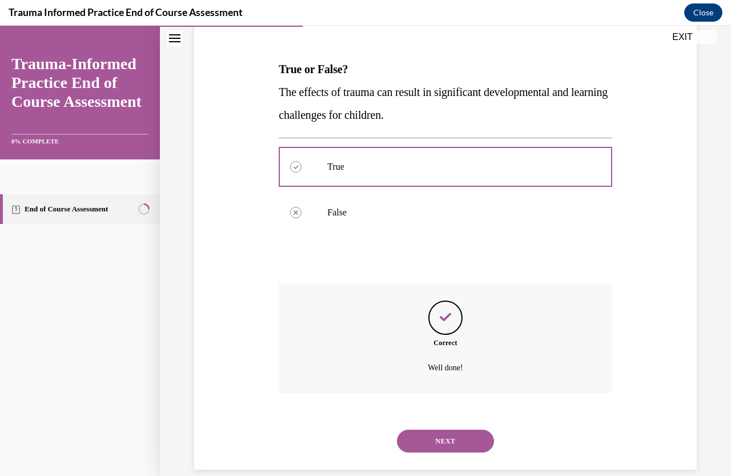
scroll to position [177, 0]
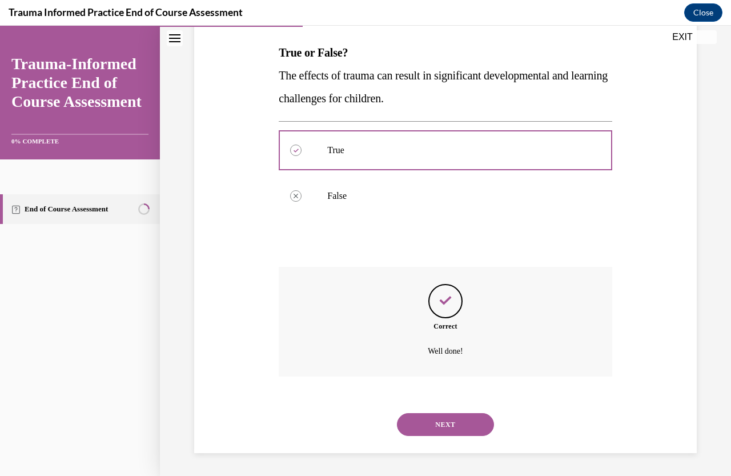
click at [439, 429] on button "NEXT" at bounding box center [445, 424] width 97 height 23
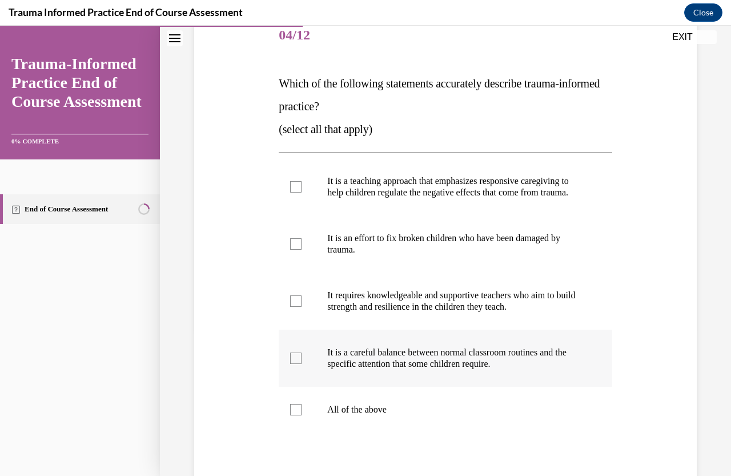
scroll to position [171, 0]
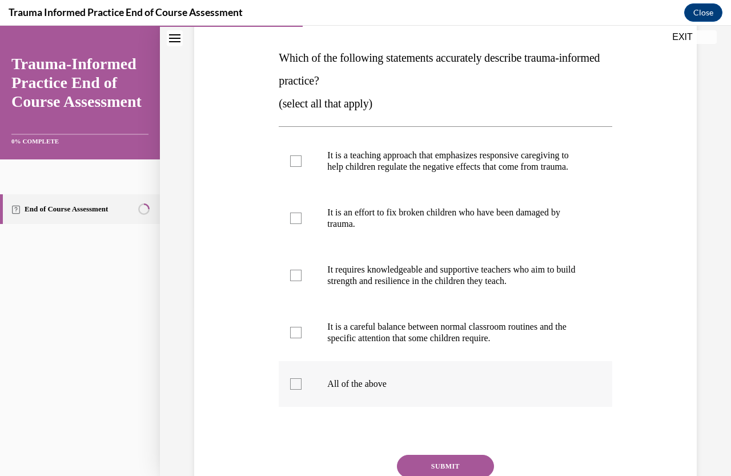
click at [297, 390] on div at bounding box center [295, 383] width 11 height 11
click at [297, 390] on input "All of the above" at bounding box center [295, 383] width 11 height 11
checkbox input "true"
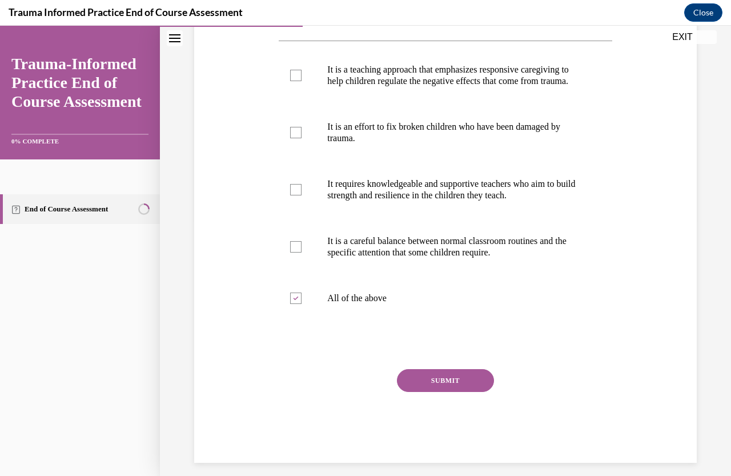
scroll to position [278, 0]
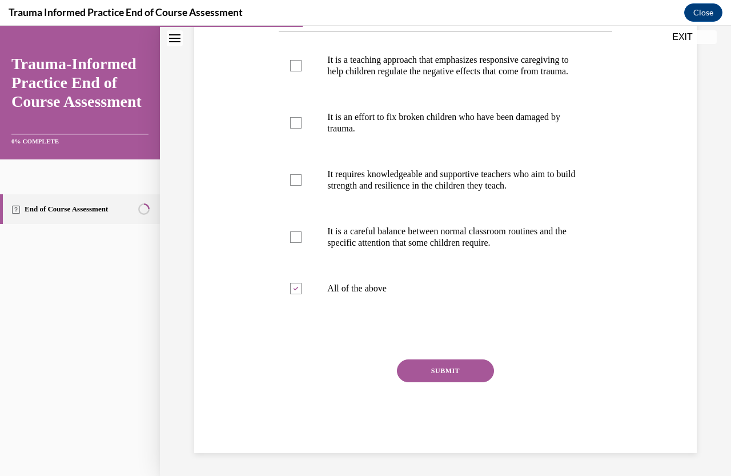
click at [433, 365] on button "SUBMIT" at bounding box center [445, 370] width 97 height 23
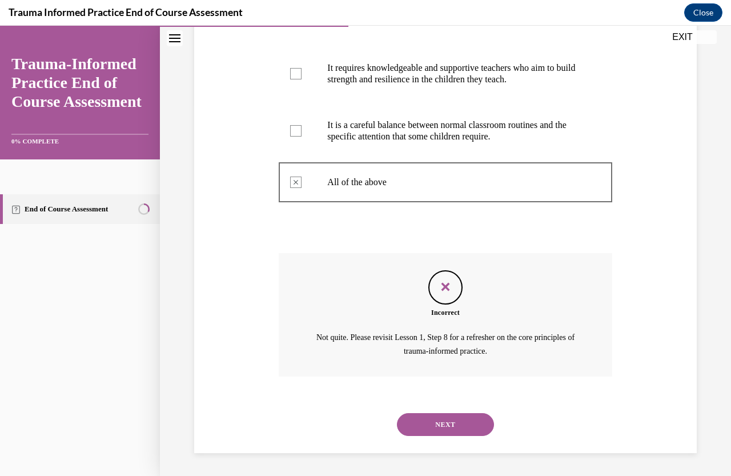
scroll to position [385, 0]
click at [417, 426] on button "NEXT" at bounding box center [445, 424] width 97 height 23
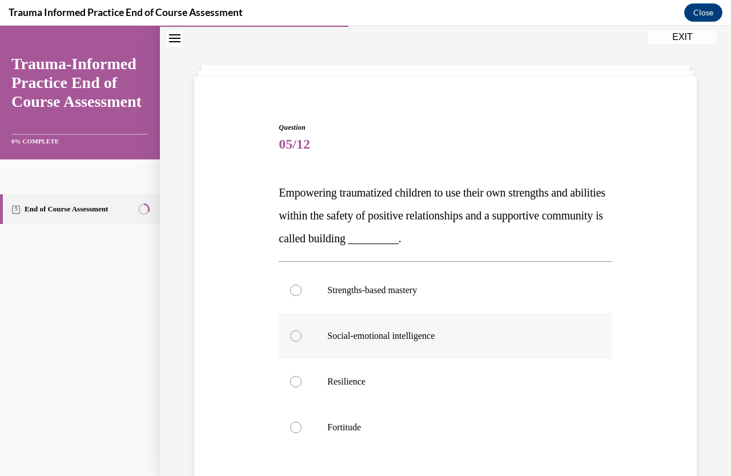
scroll to position [57, 0]
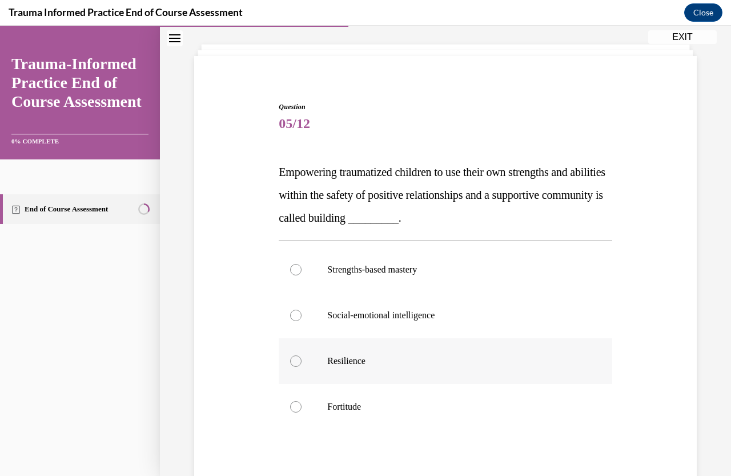
click at [296, 361] on div at bounding box center [295, 360] width 11 height 11
click at [296, 361] on input "Resilience" at bounding box center [295, 360] width 11 height 11
radio input "true"
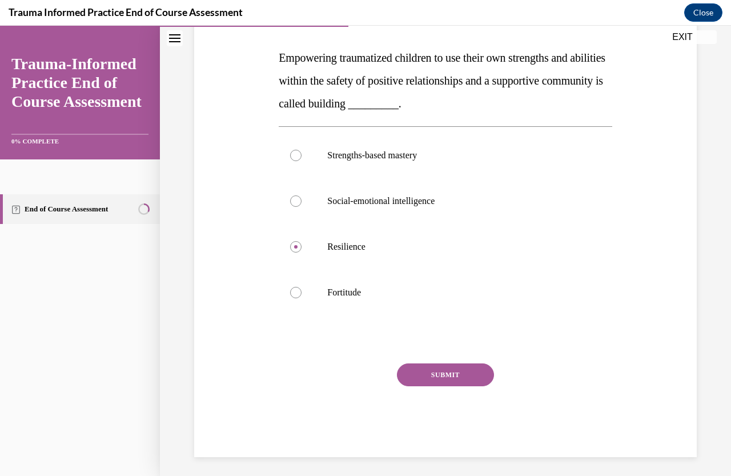
click at [412, 381] on button "SUBMIT" at bounding box center [445, 374] width 97 height 23
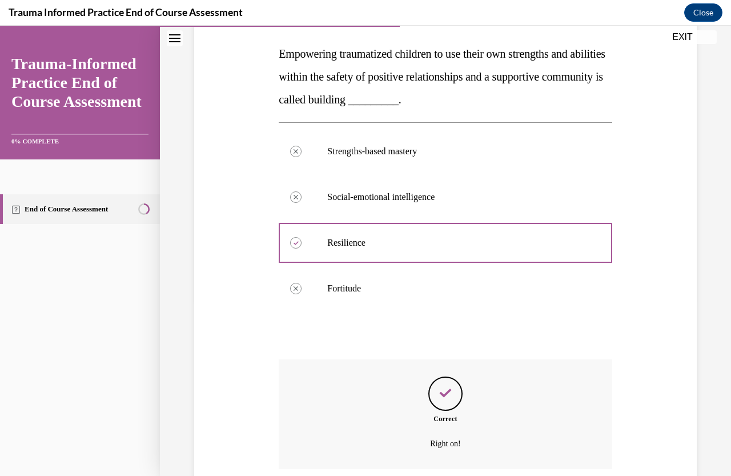
scroll to position [268, 0]
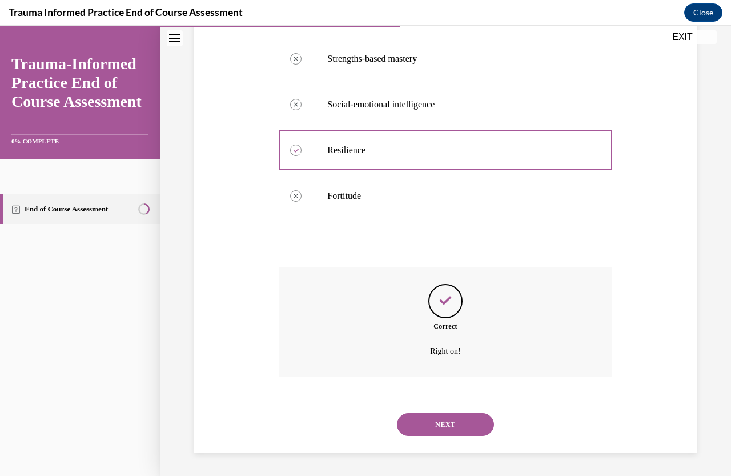
click at [423, 422] on button "NEXT" at bounding box center [445, 424] width 97 height 23
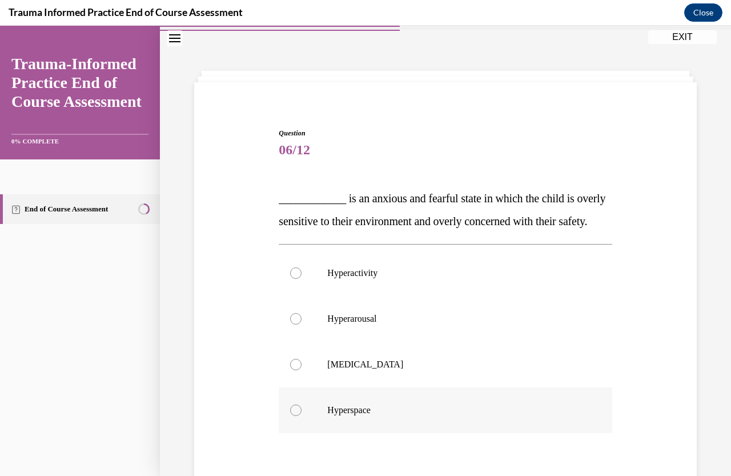
scroll to position [57, 0]
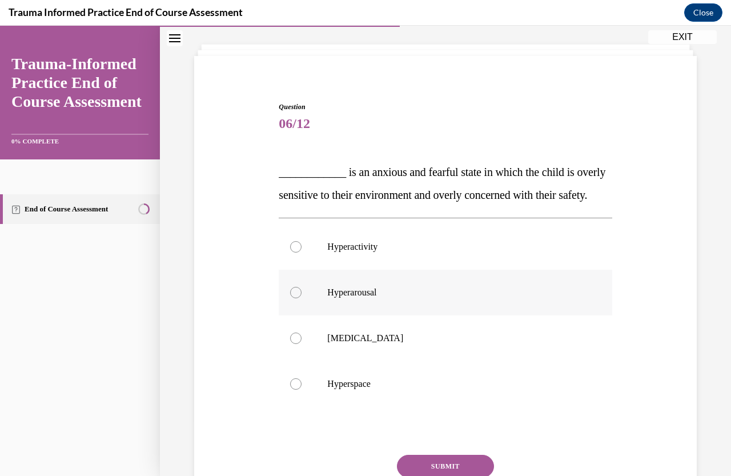
click at [293, 298] on div at bounding box center [295, 292] width 11 height 11
click at [293, 298] on input "Hyperarousal" at bounding box center [295, 292] width 11 height 11
radio input "true"
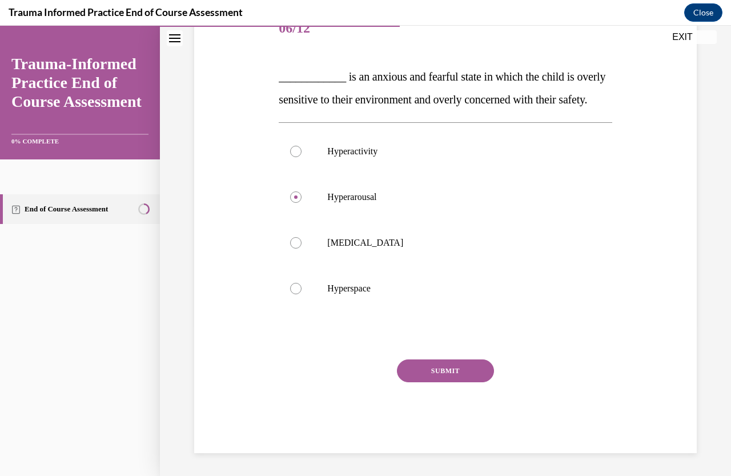
click at [419, 370] on button "SUBMIT" at bounding box center [445, 370] width 97 height 23
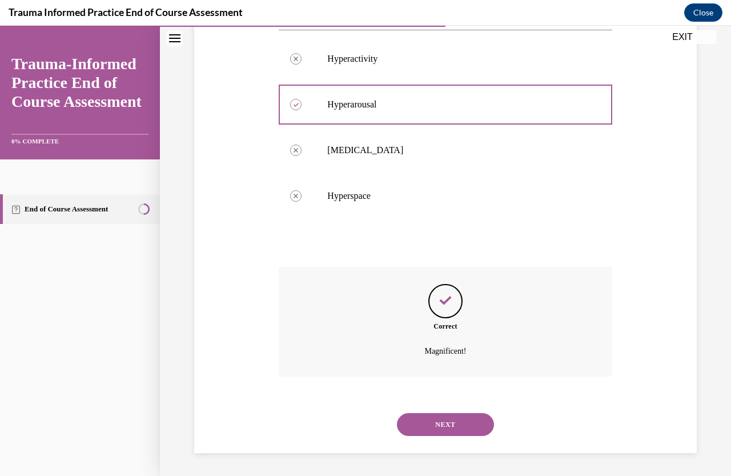
scroll to position [268, 0]
click at [435, 427] on button "NEXT" at bounding box center [445, 424] width 97 height 23
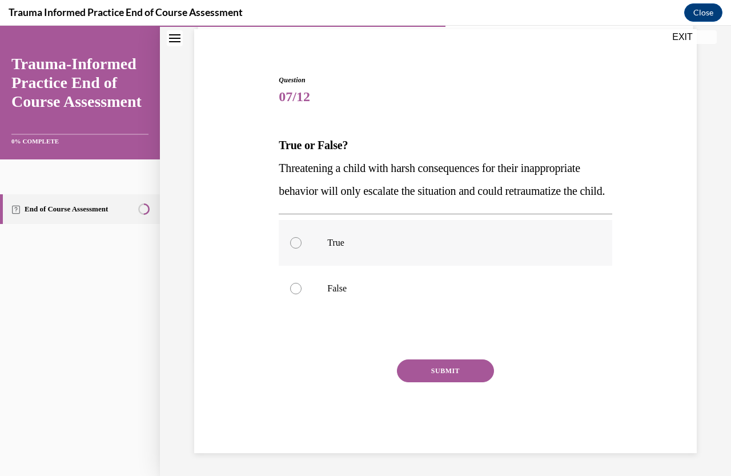
click at [297, 248] on div at bounding box center [295, 242] width 11 height 11
click at [297, 248] on input "True" at bounding box center [295, 242] width 11 height 11
radio input "true"
click at [441, 369] on button "SUBMIT" at bounding box center [445, 370] width 97 height 23
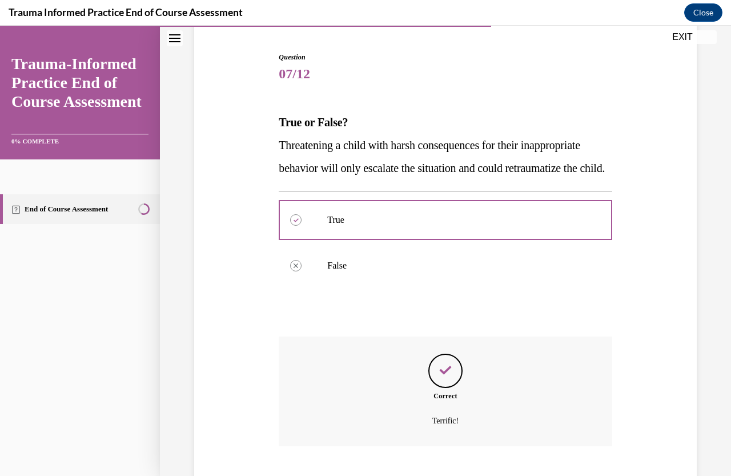
scroll to position [199, 0]
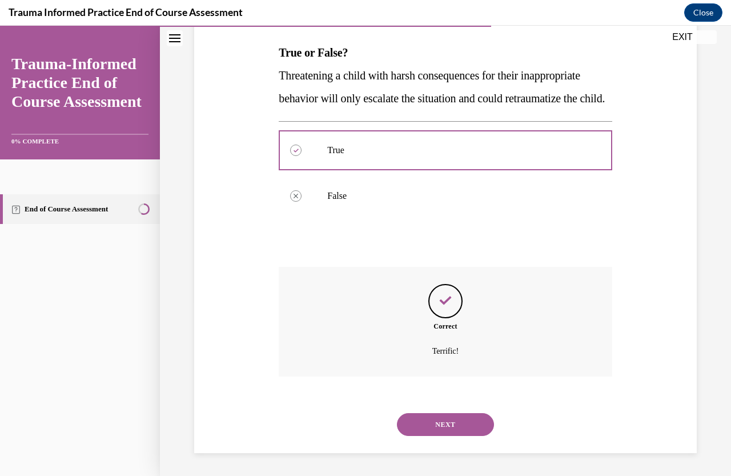
click at [453, 421] on button "NEXT" at bounding box center [445, 424] width 97 height 23
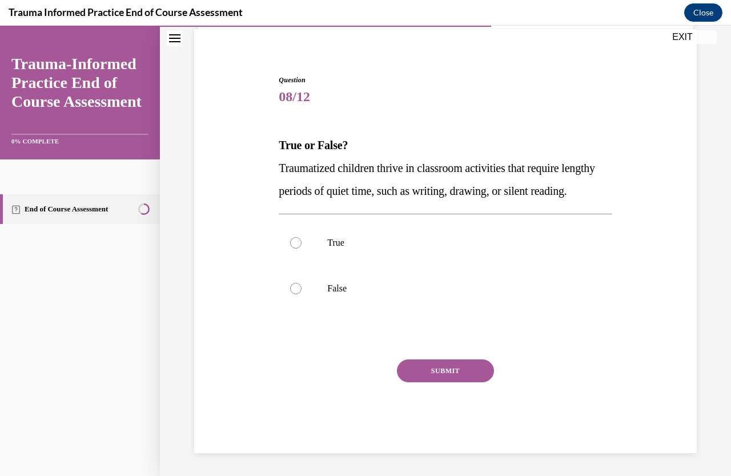
scroll to position [107, 0]
click at [297, 243] on div at bounding box center [295, 242] width 11 height 11
click at [297, 243] on input "True" at bounding box center [295, 242] width 11 height 11
radio input "true"
click at [437, 370] on button "SUBMIT" at bounding box center [445, 370] width 97 height 23
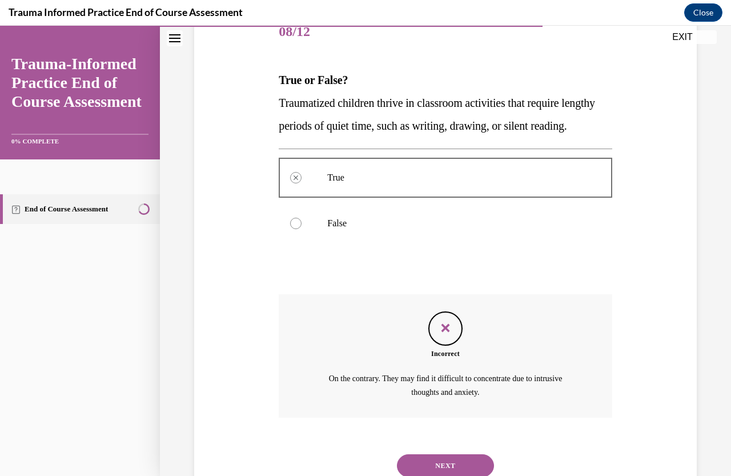
scroll to position [213, 0]
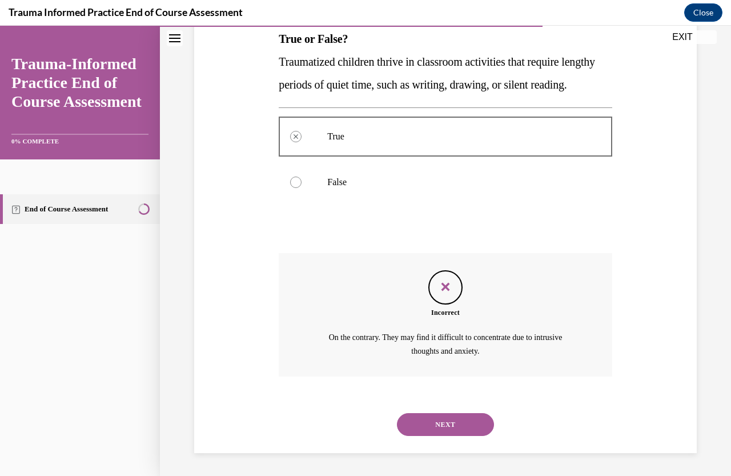
click at [446, 412] on div "NEXT" at bounding box center [445, 425] width 333 height 46
click at [447, 427] on button "NEXT" at bounding box center [445, 424] width 97 height 23
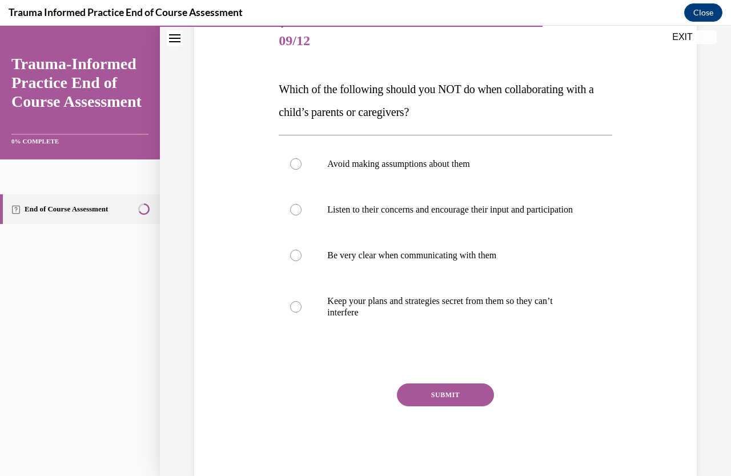
scroll to position [114, 0]
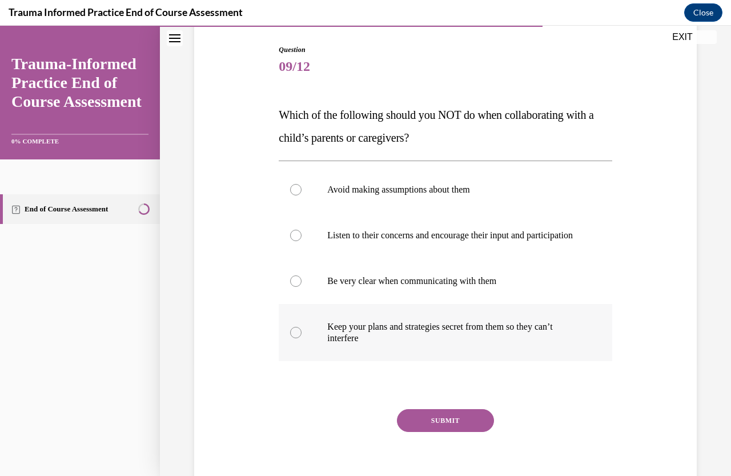
click at [295, 338] on div at bounding box center [295, 332] width 11 height 11
click at [295, 338] on input "Keep your plans and strategies secret from them so they can’t interfere" at bounding box center [295, 332] width 11 height 11
radio input "true"
click at [424, 432] on button "SUBMIT" at bounding box center [445, 420] width 97 height 23
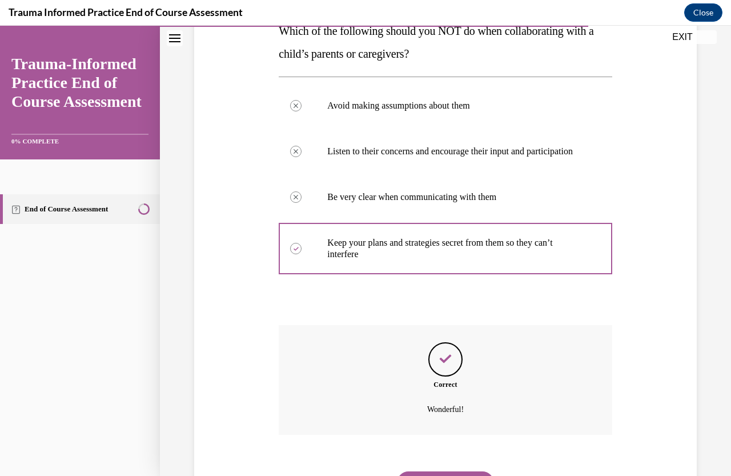
scroll to position [268, 0]
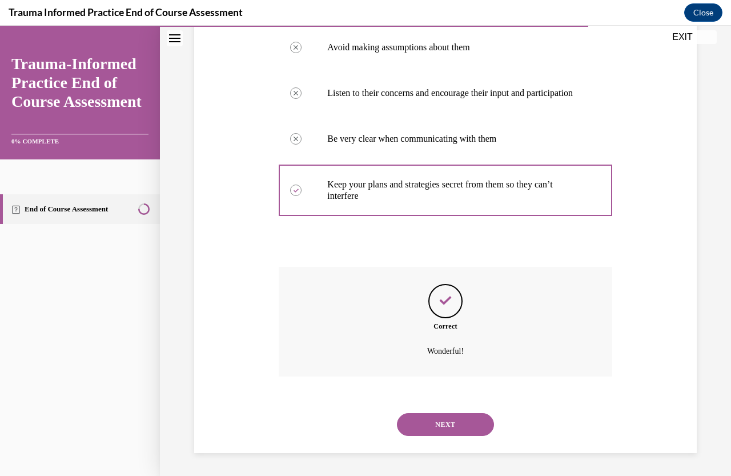
click at [436, 429] on button "NEXT" at bounding box center [445, 424] width 97 height 23
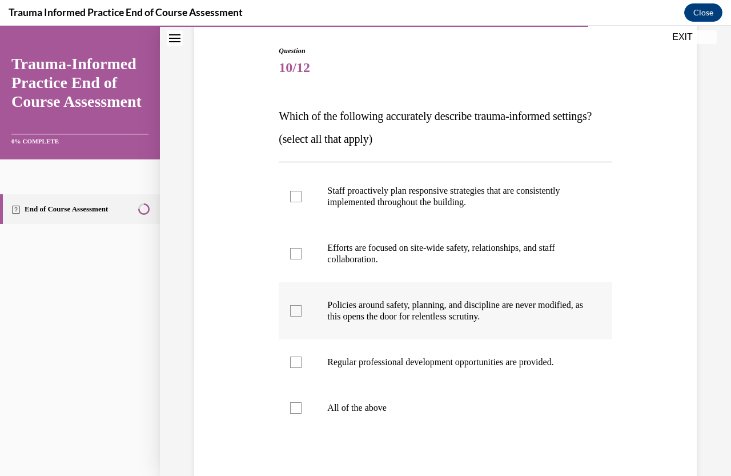
scroll to position [114, 0]
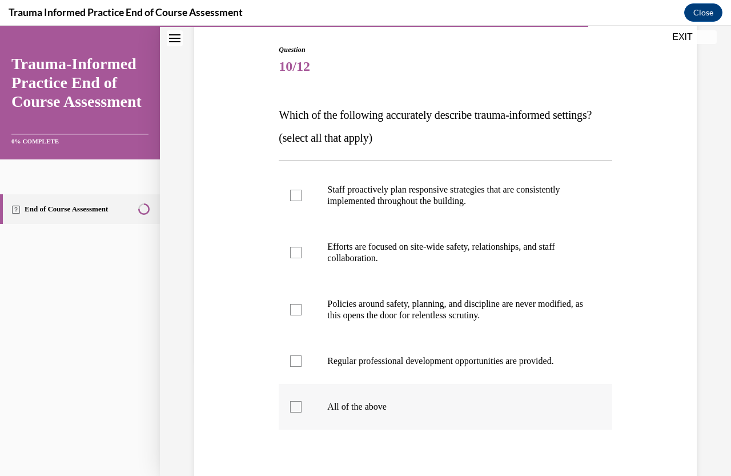
click at [292, 413] on div at bounding box center [295, 406] width 11 height 11
click at [292, 413] on input "All of the above" at bounding box center [295, 406] width 11 height 11
checkbox input "true"
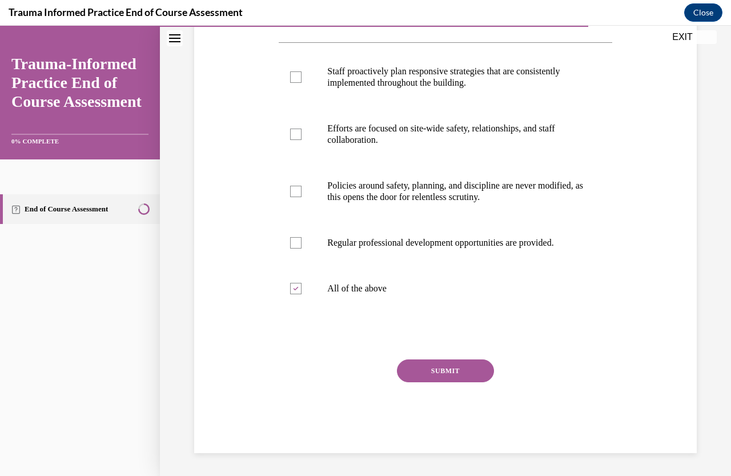
click at [434, 372] on button "SUBMIT" at bounding box center [445, 370] width 97 height 23
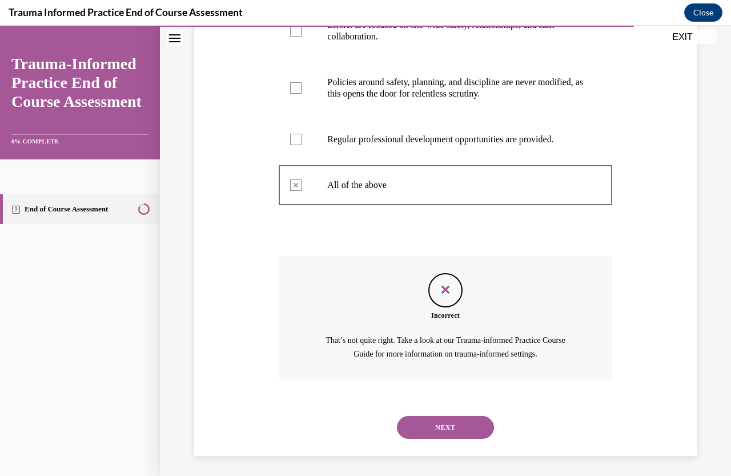
scroll to position [362, 0]
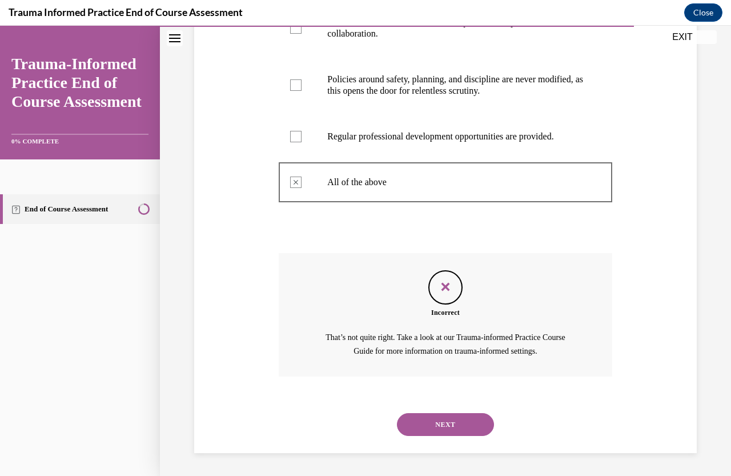
click at [446, 431] on button "NEXT" at bounding box center [445, 424] width 97 height 23
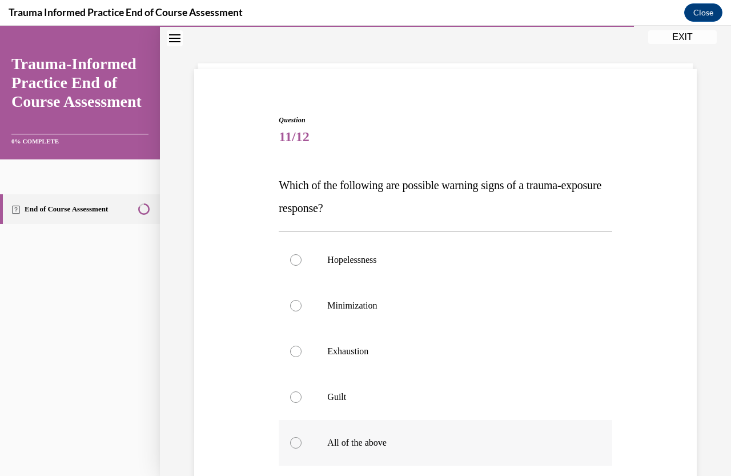
scroll to position [57, 0]
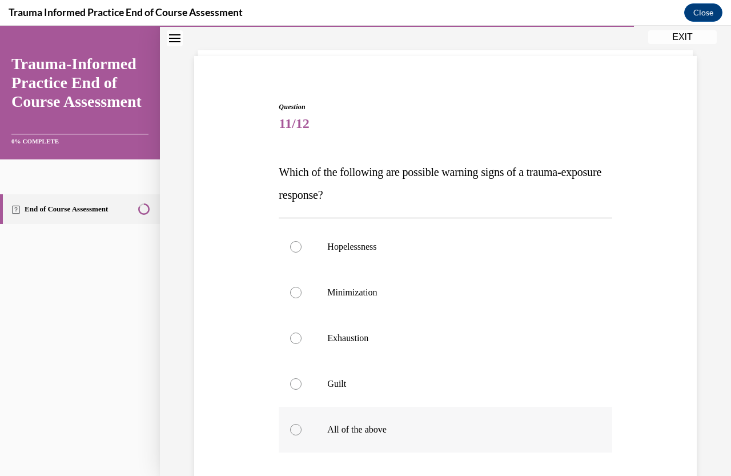
click at [294, 430] on div at bounding box center [295, 429] width 11 height 11
click at [294, 430] on input "All of the above" at bounding box center [295, 429] width 11 height 11
radio input "true"
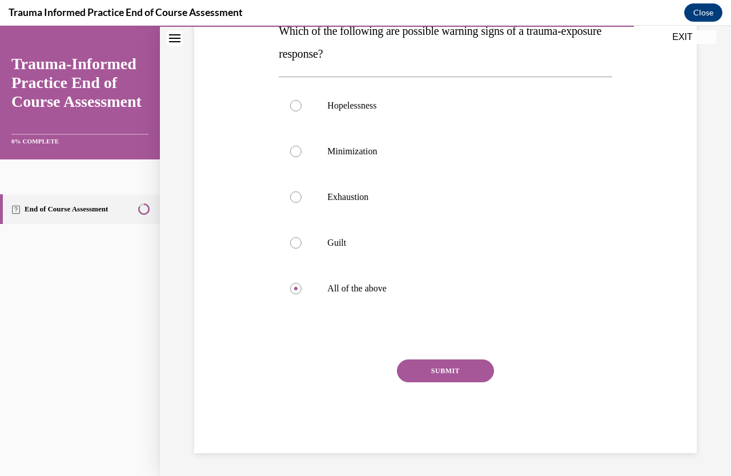
click at [434, 373] on button "SUBMIT" at bounding box center [445, 370] width 97 height 23
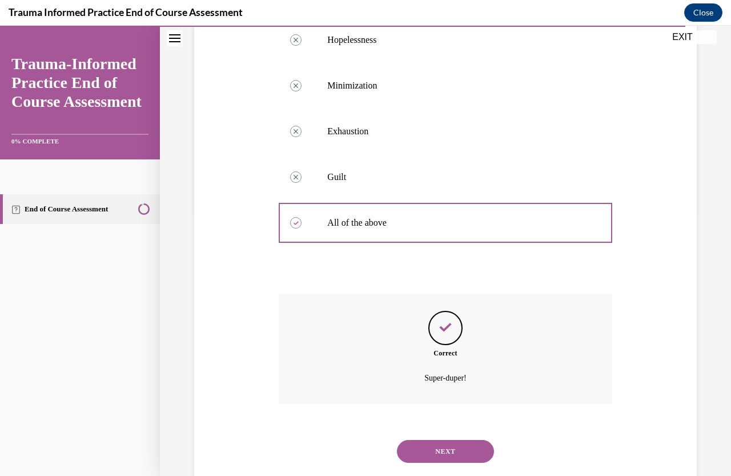
scroll to position [291, 0]
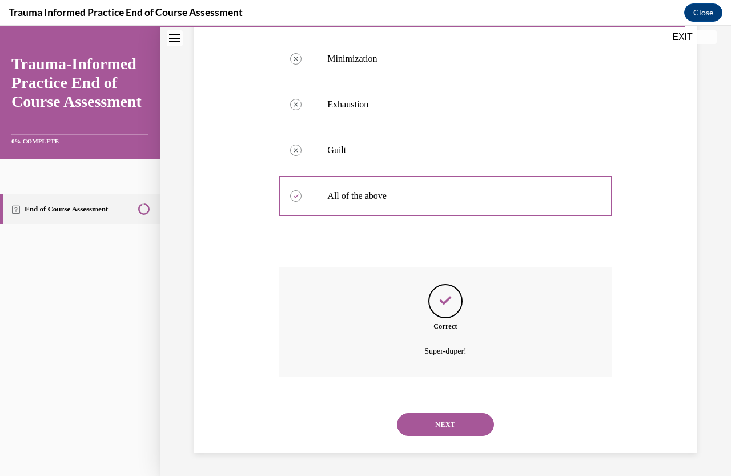
click at [461, 425] on button "NEXT" at bounding box center [445, 424] width 97 height 23
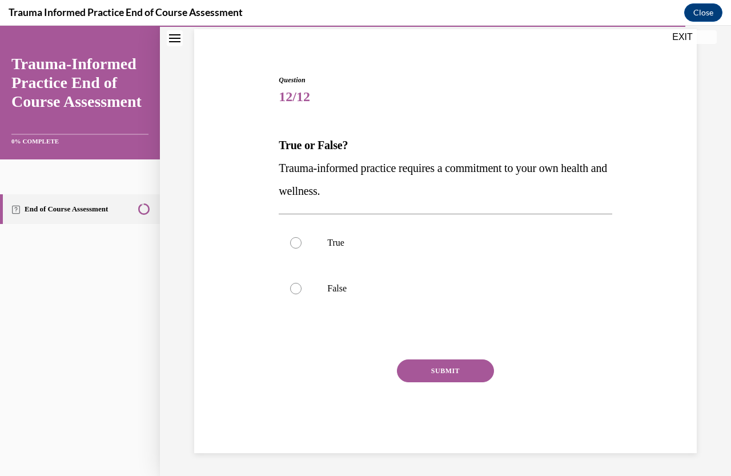
scroll to position [84, 0]
click at [297, 242] on div at bounding box center [295, 242] width 11 height 11
click at [297, 242] on input "True" at bounding box center [295, 242] width 11 height 11
radio input "true"
click at [446, 374] on button "SUBMIT" at bounding box center [445, 370] width 97 height 23
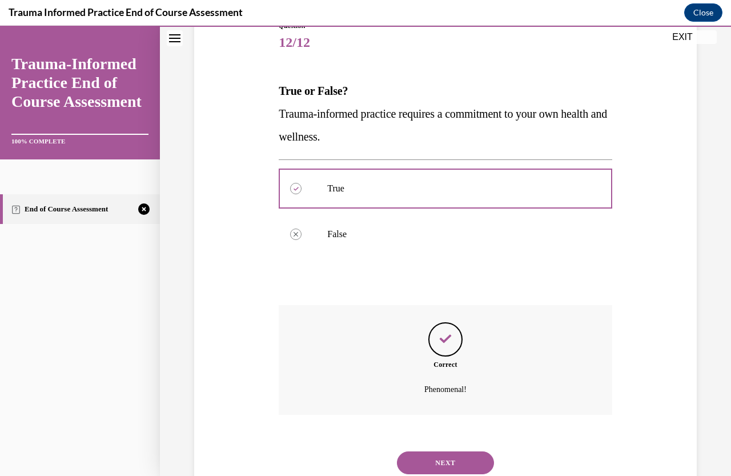
scroll to position [177, 0]
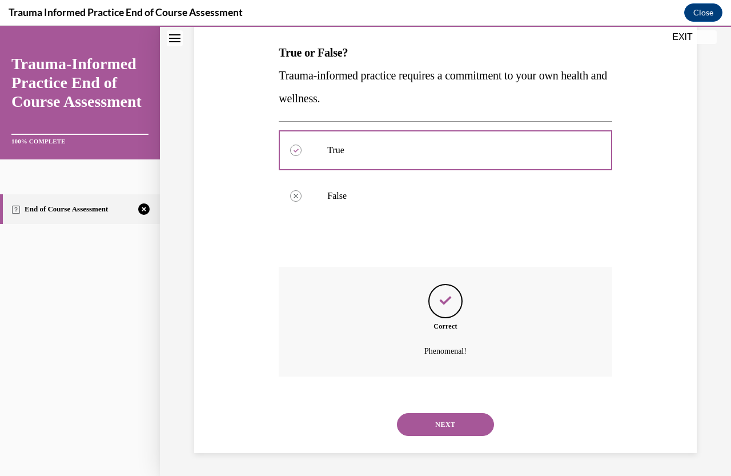
click at [449, 421] on button "NEXT" at bounding box center [445, 424] width 97 height 23
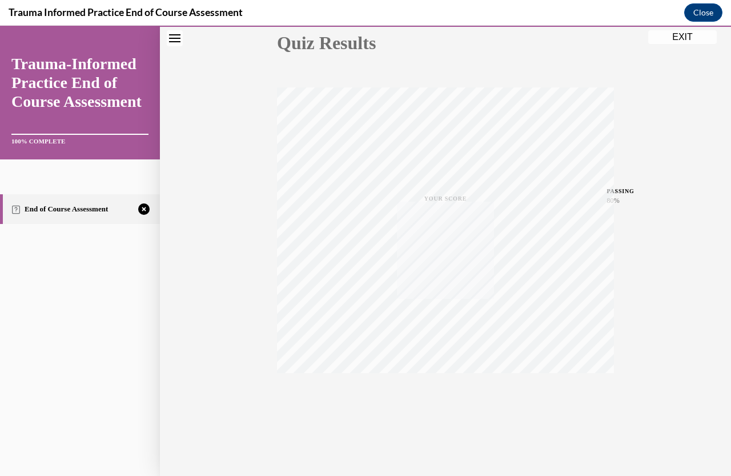
scroll to position [135, 0]
click at [446, 409] on icon "button" at bounding box center [446, 406] width 41 height 13
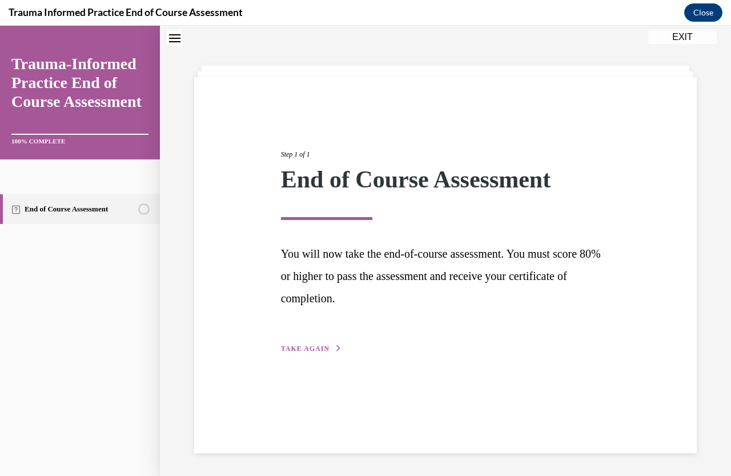
scroll to position [36, 0]
click at [318, 358] on div "Step 1 of 1 End of Course Assessment You will now take the end-of-course assess…" at bounding box center [445, 265] width 503 height 376
click at [316, 345] on span "TAKE AGAIN" at bounding box center [305, 349] width 49 height 8
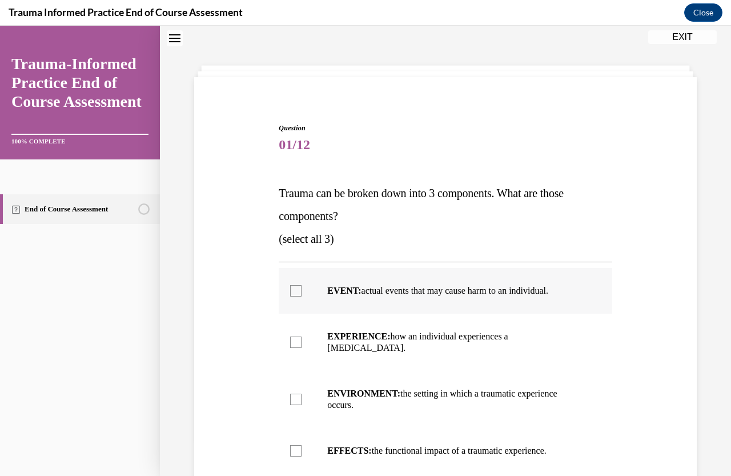
click at [286, 291] on label "EVENT: actual events that may cause harm to an individual." at bounding box center [445, 291] width 333 height 46
click at [290, 291] on input "EVENT: actual events that may cause harm to an individual." at bounding box center [295, 290] width 11 height 11
checkbox input "true"
click at [293, 394] on div at bounding box center [295, 399] width 11 height 11
click at [293, 394] on input "ENVIRONMENT: the setting in which a traumatic experience occurs." at bounding box center [295, 399] width 11 height 11
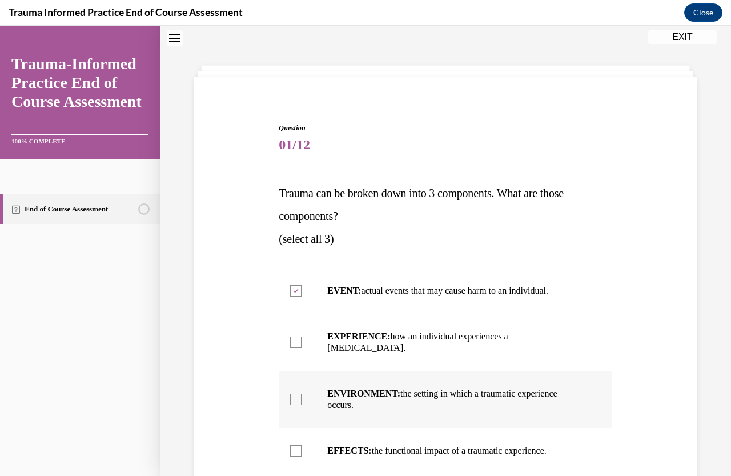
checkbox input "true"
click at [293, 337] on div at bounding box center [295, 342] width 11 height 11
click at [293, 337] on input "EXPERIENCE: how an individual experiences a [MEDICAL_DATA]." at bounding box center [295, 342] width 11 height 11
checkbox input "true"
click at [296, 398] on icon at bounding box center [296, 400] width 5 height 4
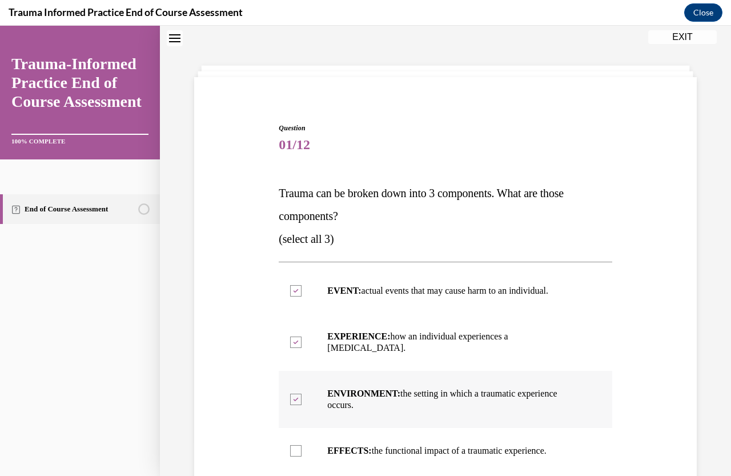
click at [296, 394] on input "ENVIRONMENT: the setting in which a traumatic experience occurs." at bounding box center [295, 399] width 11 height 11
checkbox input "false"
click at [299, 445] on div at bounding box center [295, 450] width 11 height 11
click at [299, 445] on input "EFFECTS: the functional impact of a traumatic experience." at bounding box center [295, 450] width 11 height 11
checkbox input "true"
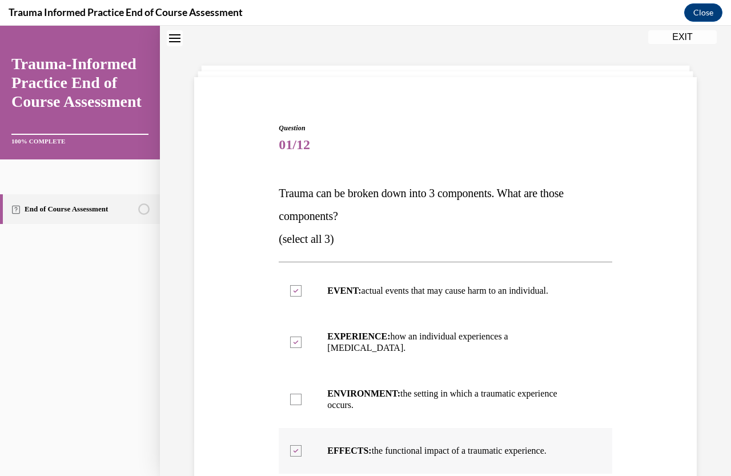
scroll to position [233, 0]
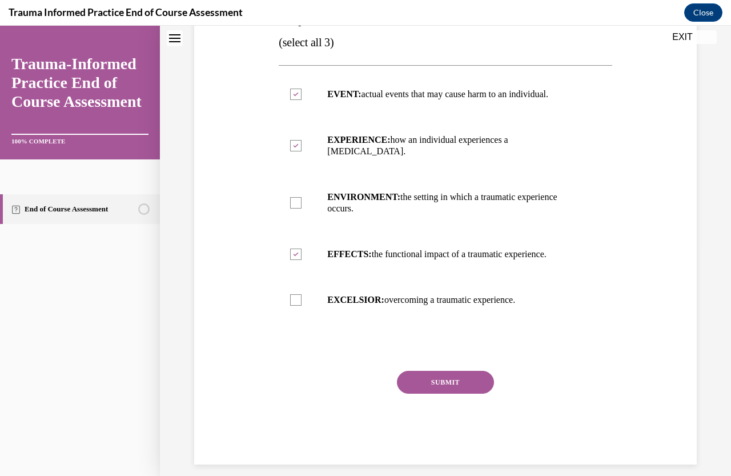
click at [435, 371] on button "SUBMIT" at bounding box center [445, 382] width 97 height 23
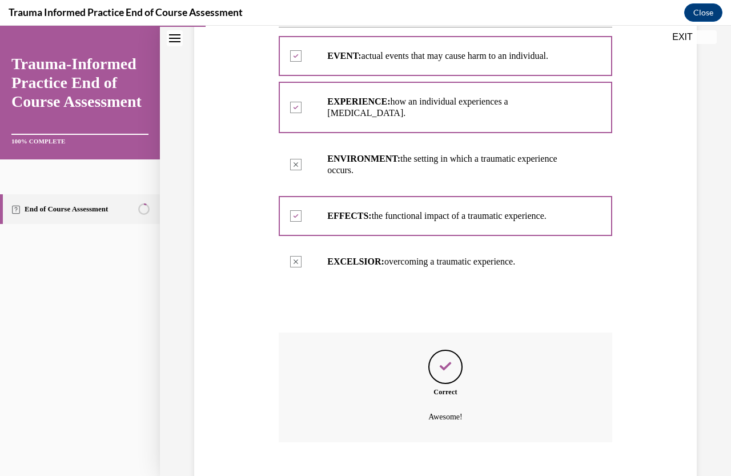
scroll to position [325, 0]
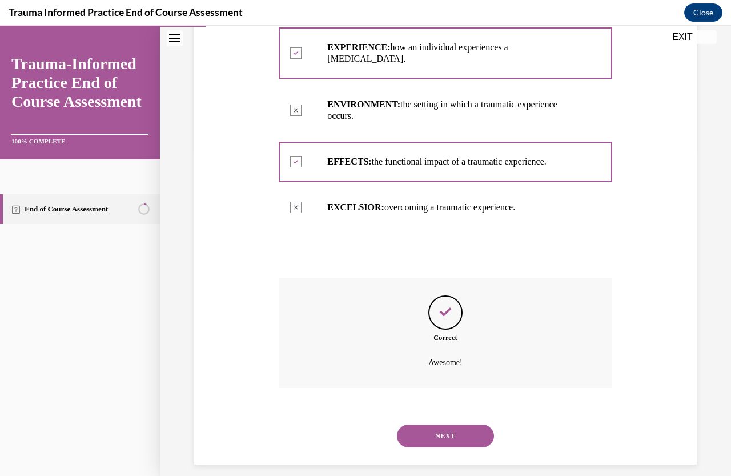
click at [433, 431] on button "NEXT" at bounding box center [445, 436] width 97 height 23
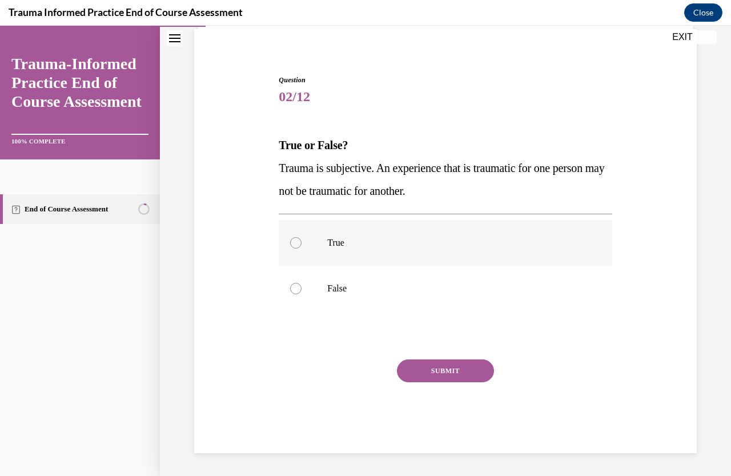
click at [293, 245] on div at bounding box center [295, 242] width 11 height 11
click at [293, 245] on input "True" at bounding box center [295, 242] width 11 height 11
radio input "true"
click at [425, 369] on button "SUBMIT" at bounding box center [445, 370] width 97 height 23
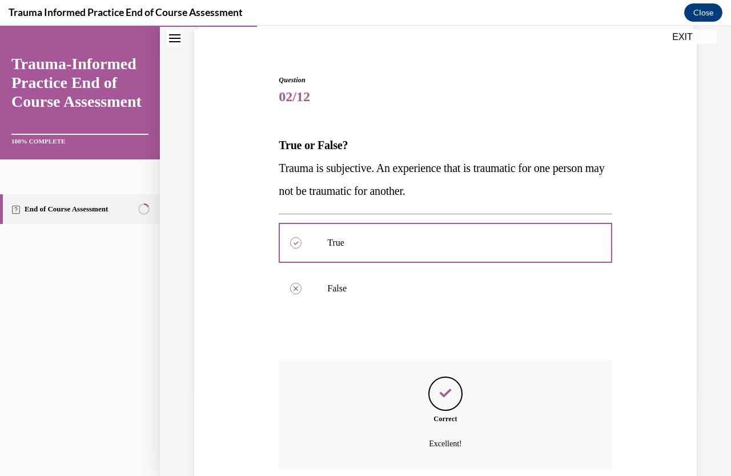
scroll to position [177, 0]
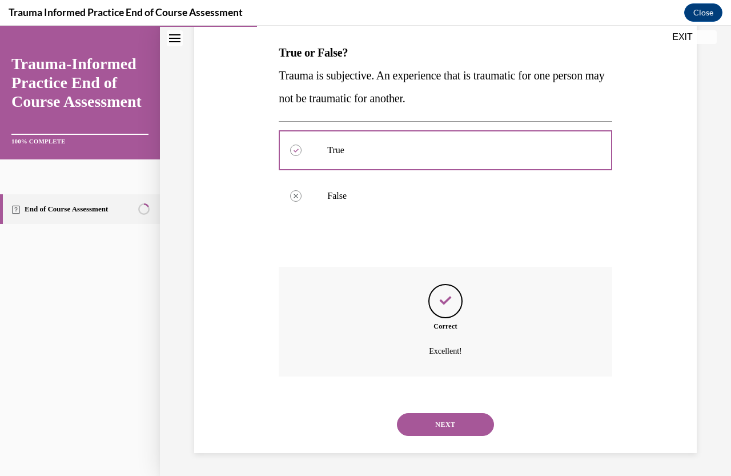
click at [461, 425] on button "NEXT" at bounding box center [445, 424] width 97 height 23
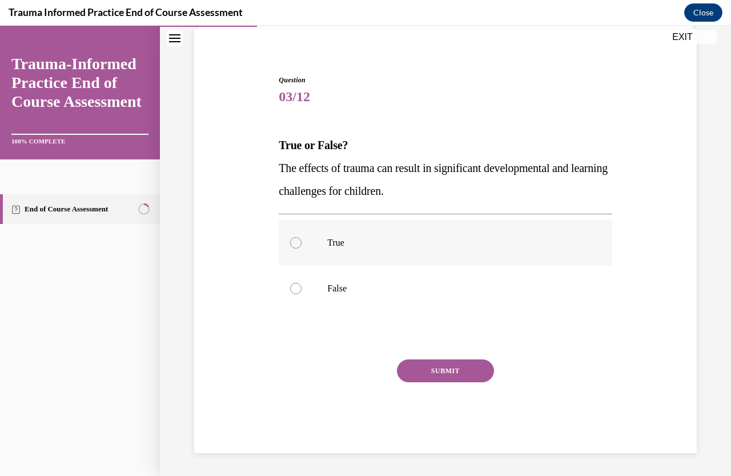
click at [293, 245] on div at bounding box center [295, 242] width 11 height 11
click at [293, 245] on input "True" at bounding box center [295, 242] width 11 height 11
radio input "true"
click at [414, 371] on button "SUBMIT" at bounding box center [445, 370] width 97 height 23
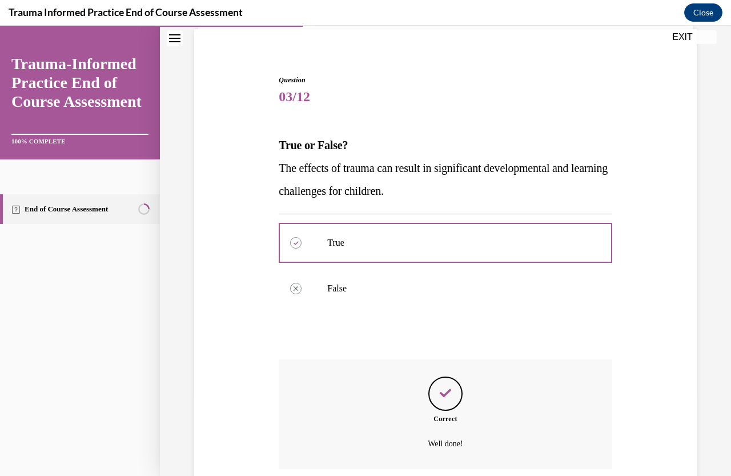
scroll to position [177, 0]
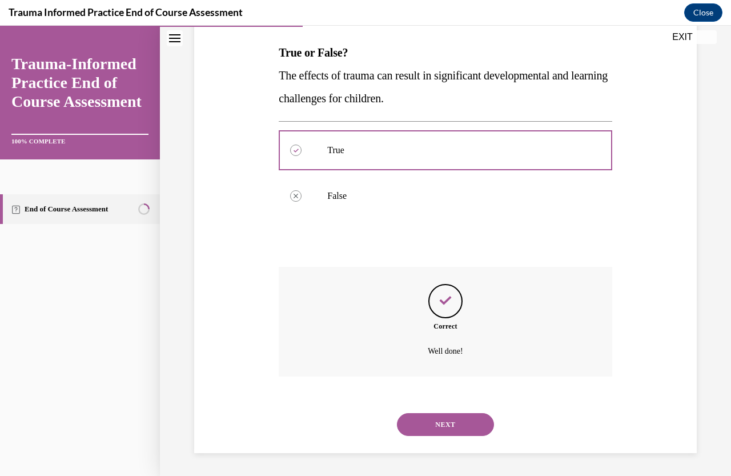
click at [448, 429] on button "NEXT" at bounding box center [445, 424] width 97 height 23
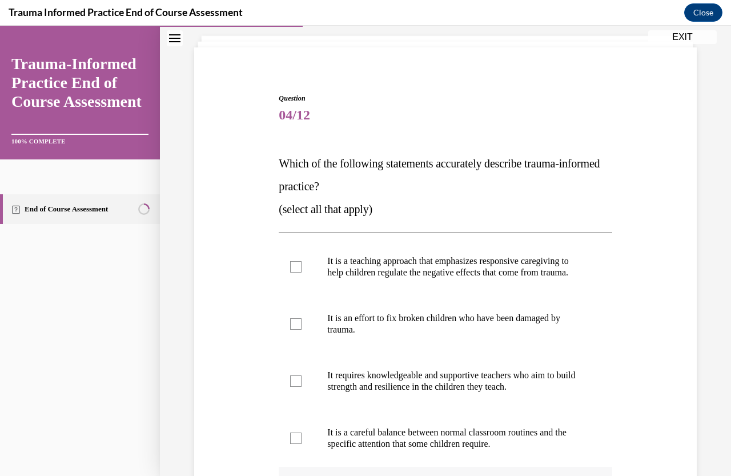
scroll to position [171, 0]
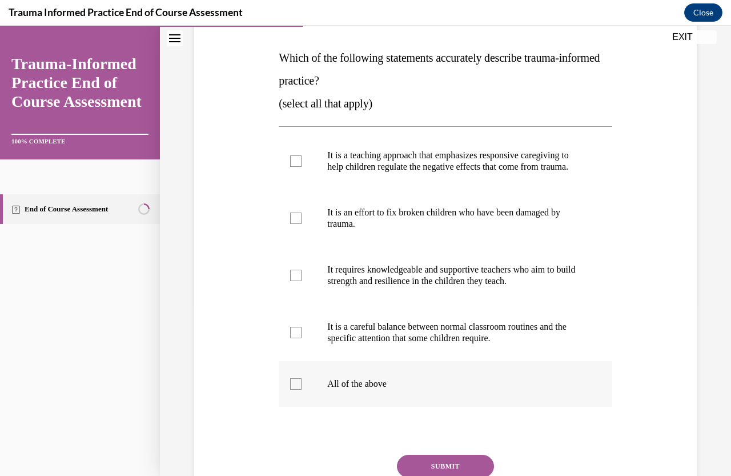
click at [290, 390] on div at bounding box center [295, 383] width 11 height 11
click at [290, 390] on input "All of the above" at bounding box center [295, 383] width 11 height 11
checkbox input "true"
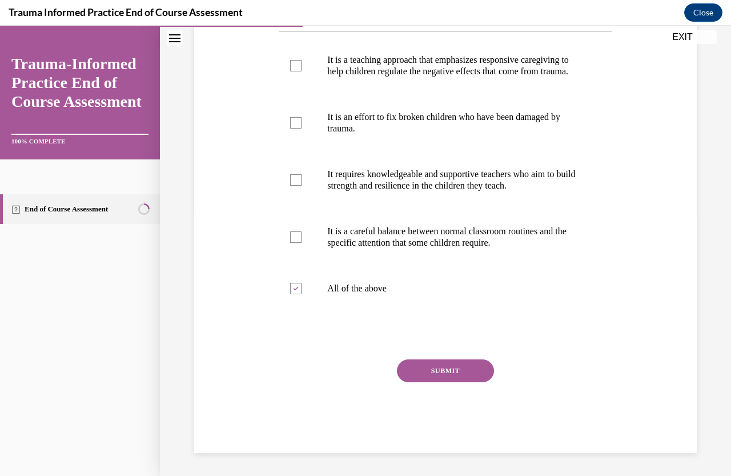
click at [422, 371] on button "SUBMIT" at bounding box center [445, 370] width 97 height 23
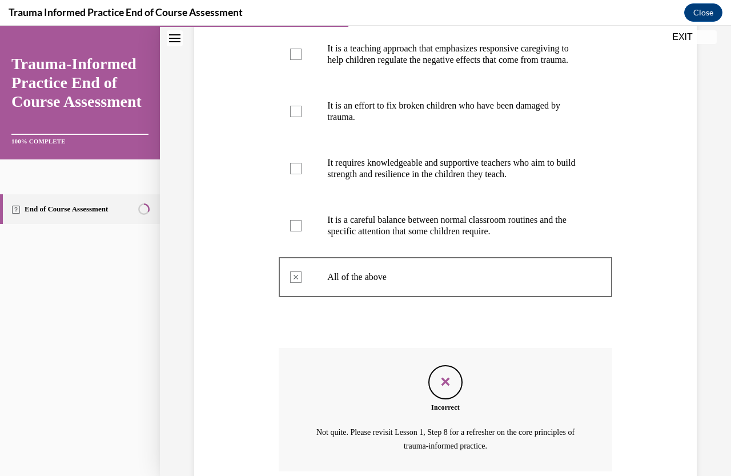
scroll to position [385, 0]
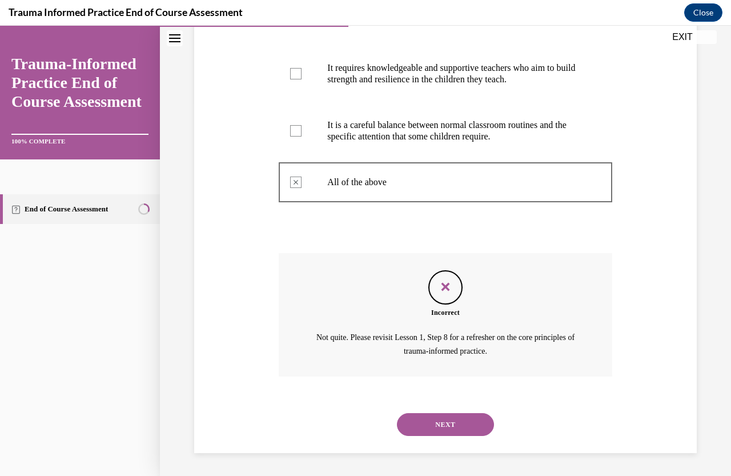
click at [443, 423] on button "NEXT" at bounding box center [445, 424] width 97 height 23
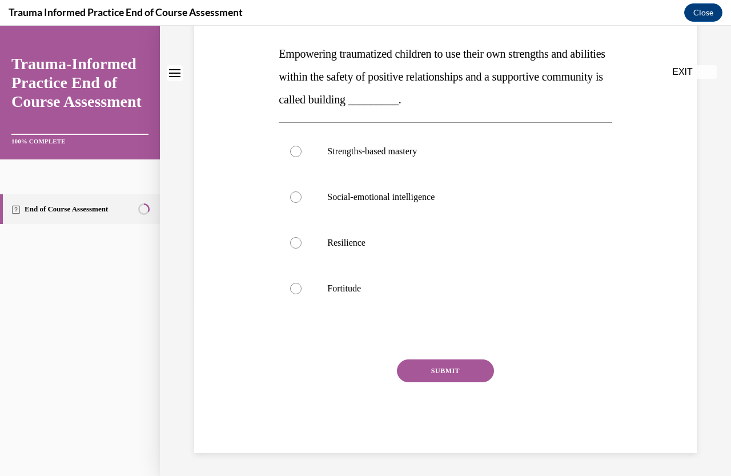
scroll to position [0, 0]
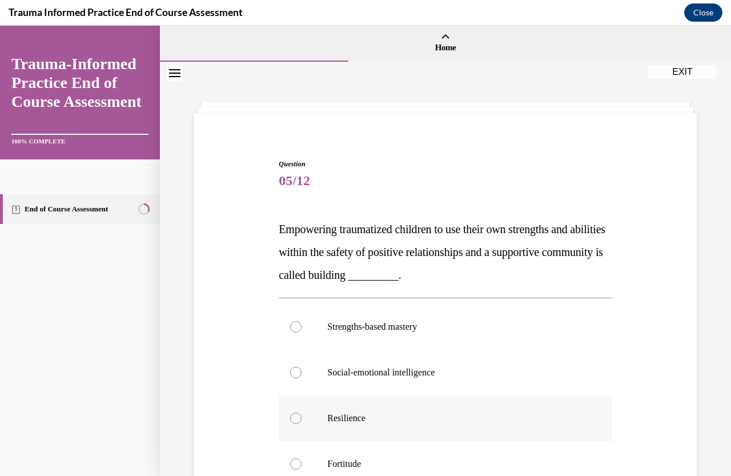
click at [306, 419] on label "Resilience" at bounding box center [445, 418] width 333 height 46
click at [302, 419] on input "Resilience" at bounding box center [295, 418] width 11 height 11
radio input "true"
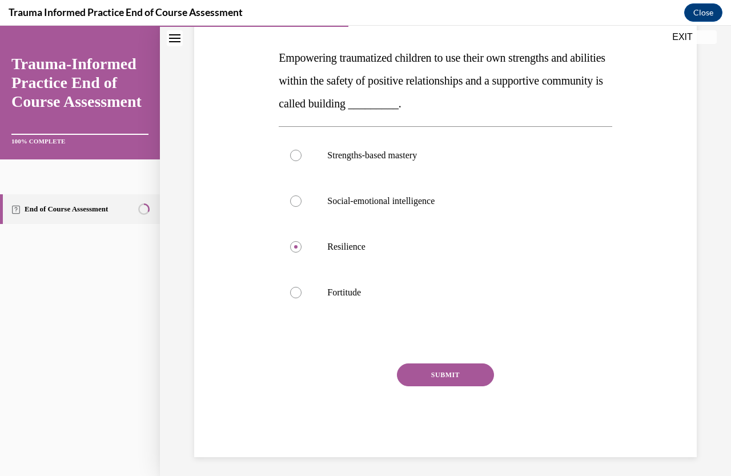
click at [411, 379] on button "SUBMIT" at bounding box center [445, 374] width 97 height 23
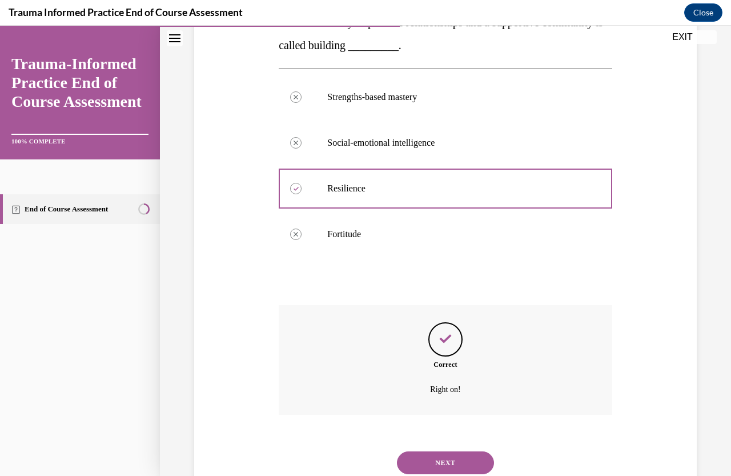
scroll to position [268, 0]
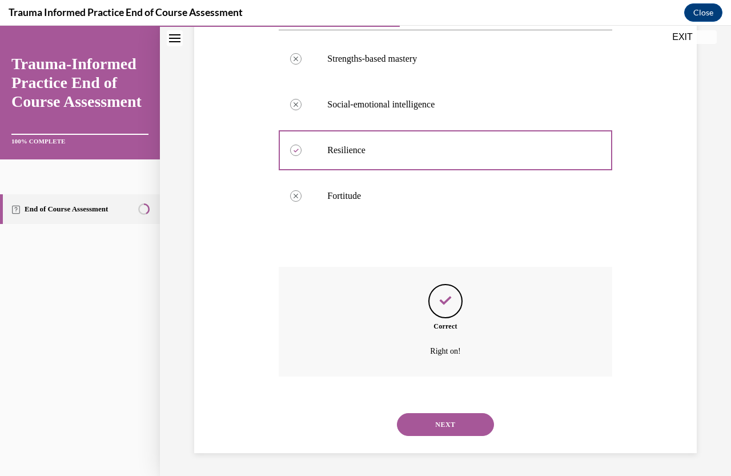
click at [437, 429] on button "NEXT" at bounding box center [445, 424] width 97 height 23
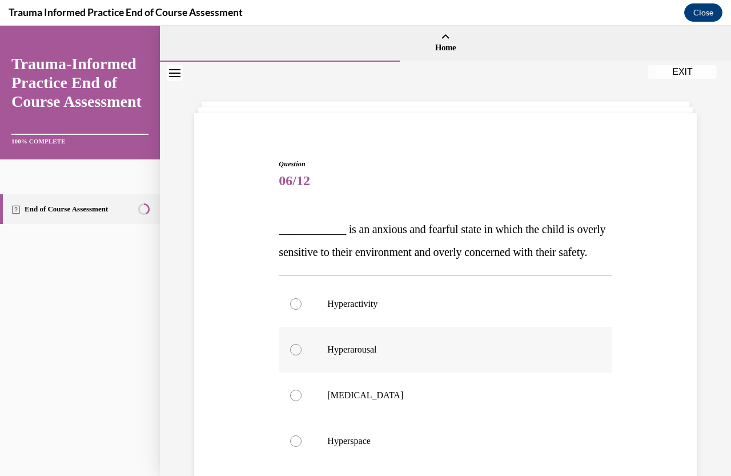
click at [299, 355] on div at bounding box center [295, 349] width 11 height 11
click at [299, 355] on input "Hyperarousal" at bounding box center [295, 349] width 11 height 11
radio input "true"
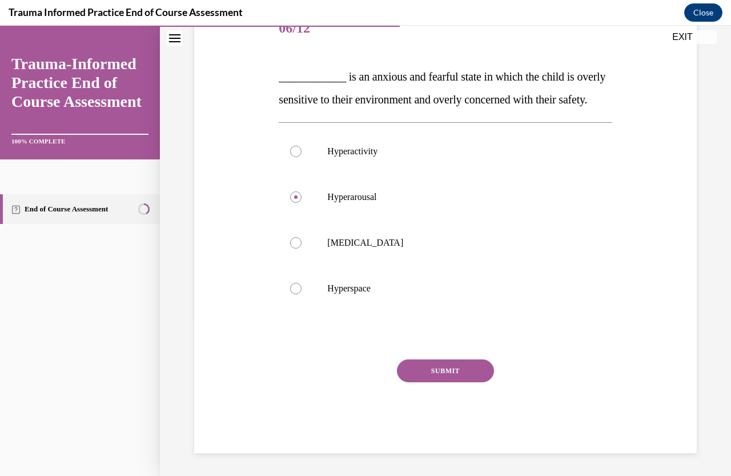
click at [432, 376] on button "SUBMIT" at bounding box center [445, 370] width 97 height 23
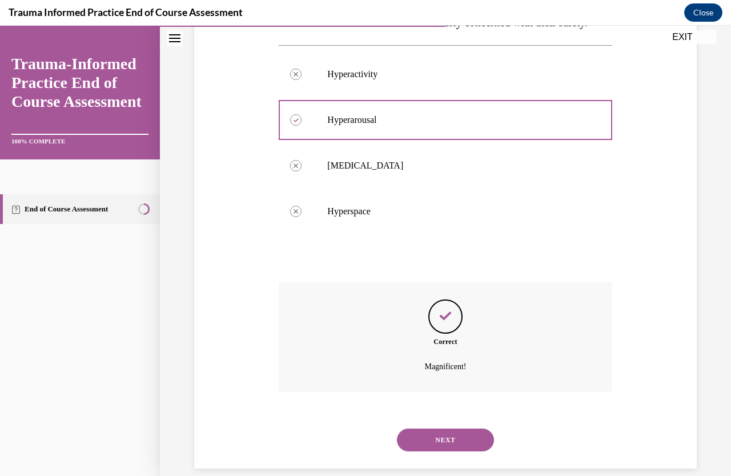
scroll to position [268, 0]
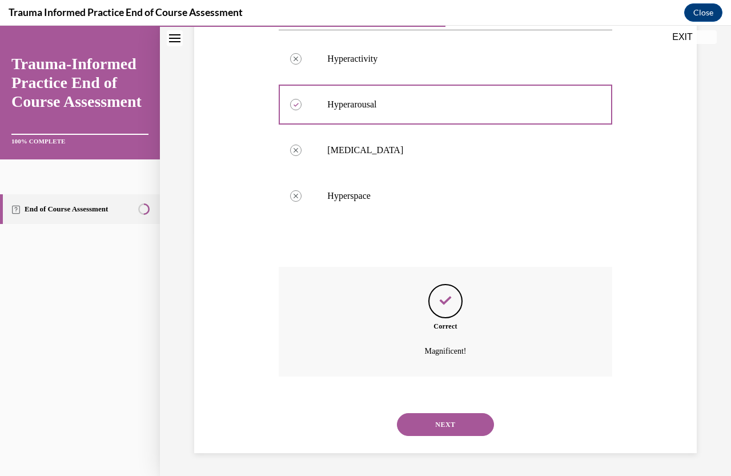
click at [445, 426] on button "NEXT" at bounding box center [445, 424] width 97 height 23
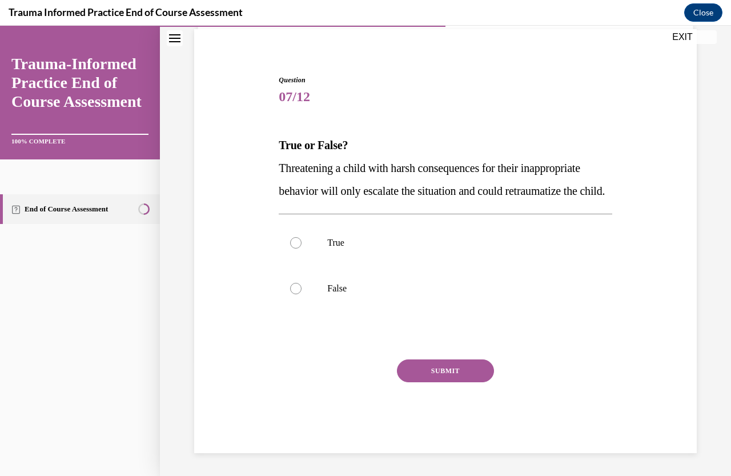
scroll to position [107, 0]
click at [290, 244] on div at bounding box center [295, 242] width 11 height 11
click at [290, 244] on input "True" at bounding box center [295, 242] width 11 height 11
radio input "true"
click at [435, 375] on button "SUBMIT" at bounding box center [445, 370] width 97 height 23
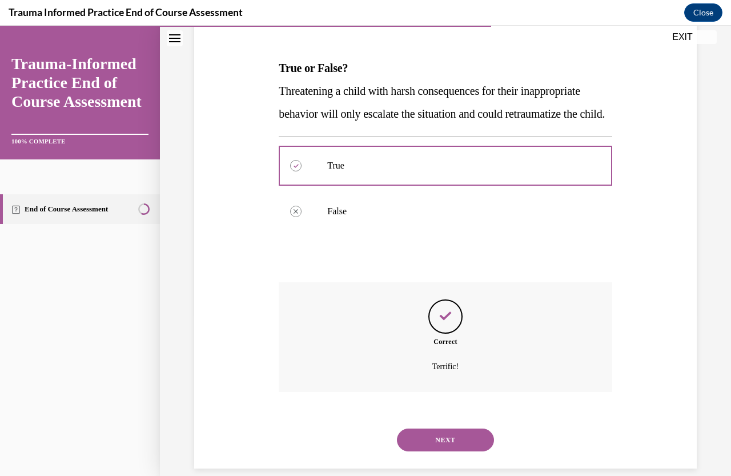
scroll to position [199, 0]
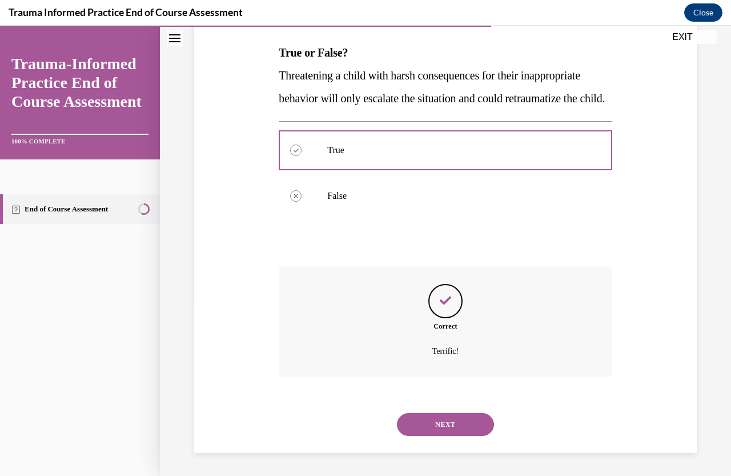
click at [437, 427] on button "NEXT" at bounding box center [445, 424] width 97 height 23
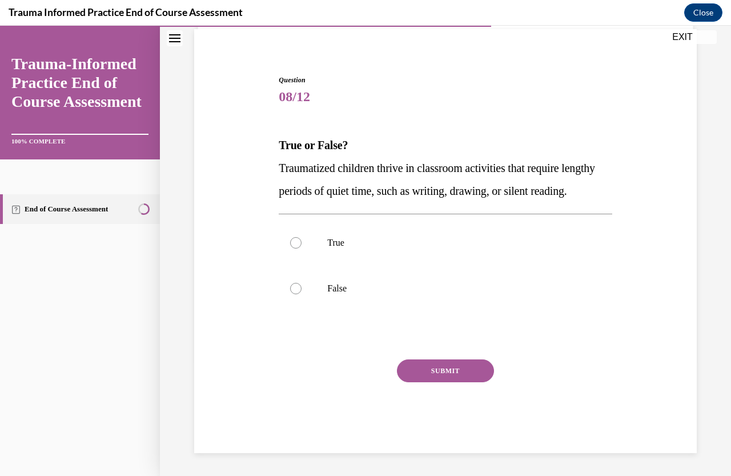
scroll to position [107, 0]
click at [293, 289] on div at bounding box center [295, 288] width 11 height 11
click at [293, 289] on input "False" at bounding box center [295, 288] width 11 height 11
radio input "true"
click at [429, 373] on button "SUBMIT" at bounding box center [445, 370] width 97 height 23
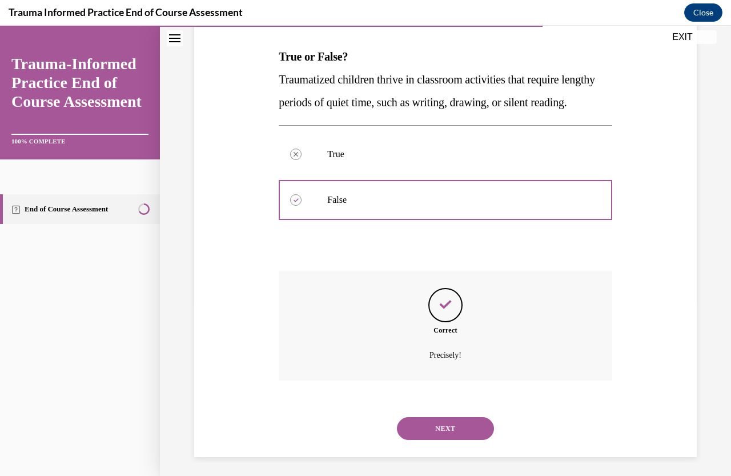
scroll to position [199, 0]
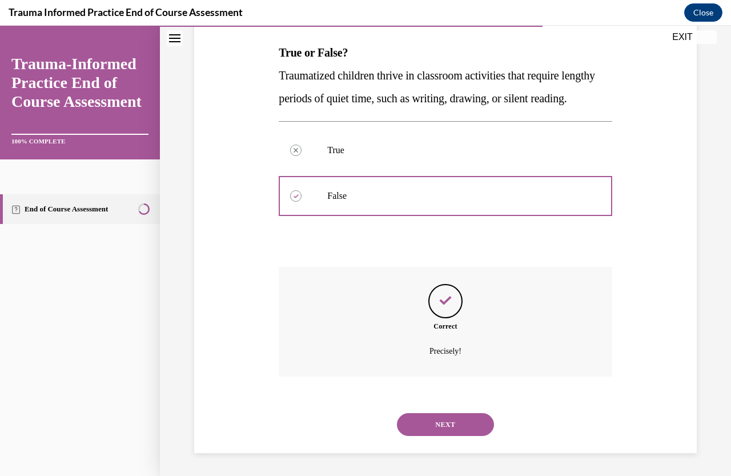
click at [447, 426] on button "NEXT" at bounding box center [445, 424] width 97 height 23
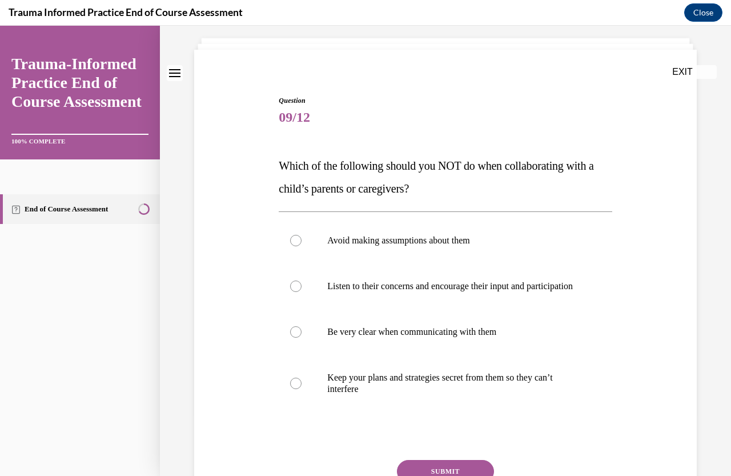
scroll to position [114, 0]
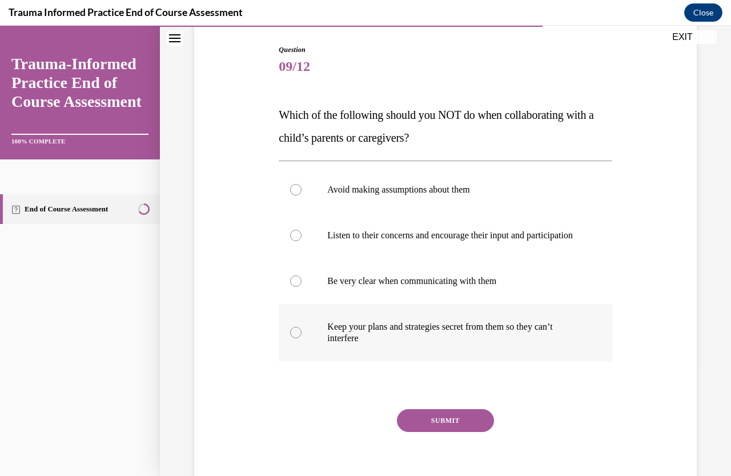
click at [301, 339] on label "Keep your plans and strategies secret from them so they can’t interfere" at bounding box center [445, 332] width 333 height 57
click at [301, 338] on input "Keep your plans and strategies secret from them so they can’t interfere" at bounding box center [295, 332] width 11 height 11
radio input "true"
click at [451, 430] on div "Question 09/12 Which of the following should you NOT do when collaborating with…" at bounding box center [445, 274] width 333 height 458
click at [451, 430] on button "SUBMIT" at bounding box center [445, 420] width 97 height 23
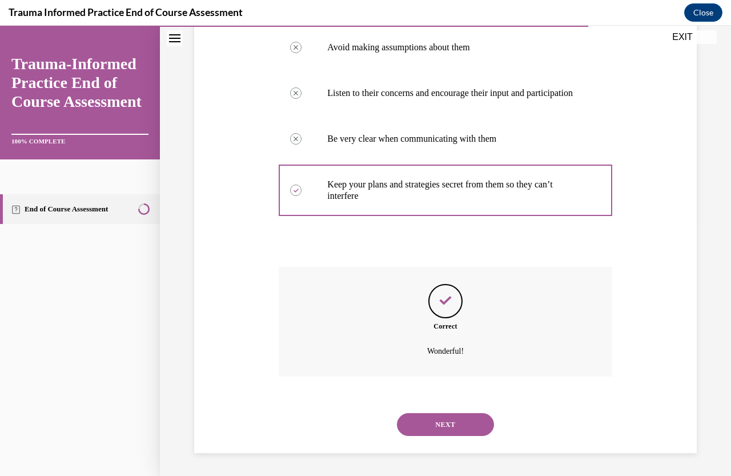
scroll to position [268, 0]
click at [443, 421] on button "NEXT" at bounding box center [445, 424] width 97 height 23
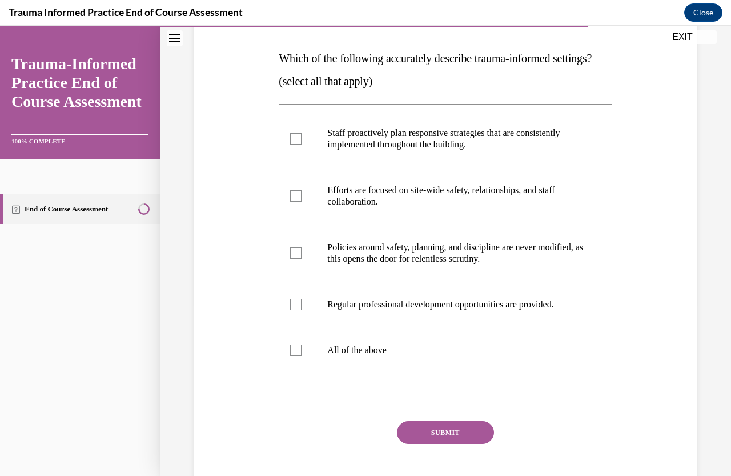
scroll to position [171, 0]
click at [298, 144] on div at bounding box center [295, 138] width 11 height 11
click at [298, 144] on input "Staff proactively plan responsive strategies that are consistently implemented …" at bounding box center [295, 138] width 11 height 11
checkbox input "true"
click at [446, 443] on button "SUBMIT" at bounding box center [445, 432] width 97 height 23
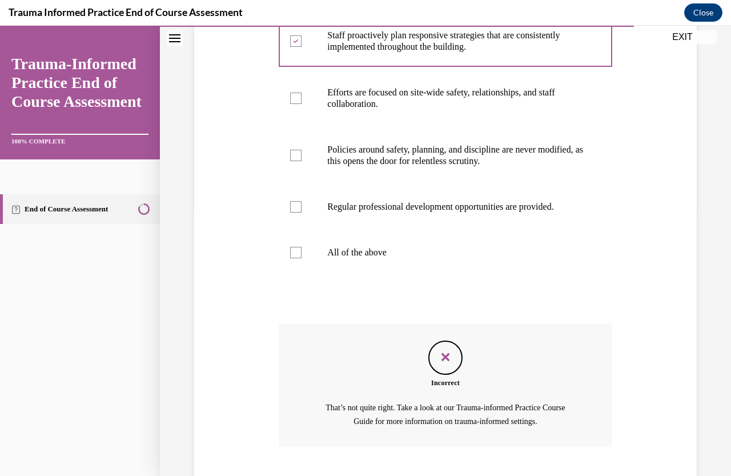
scroll to position [362, 0]
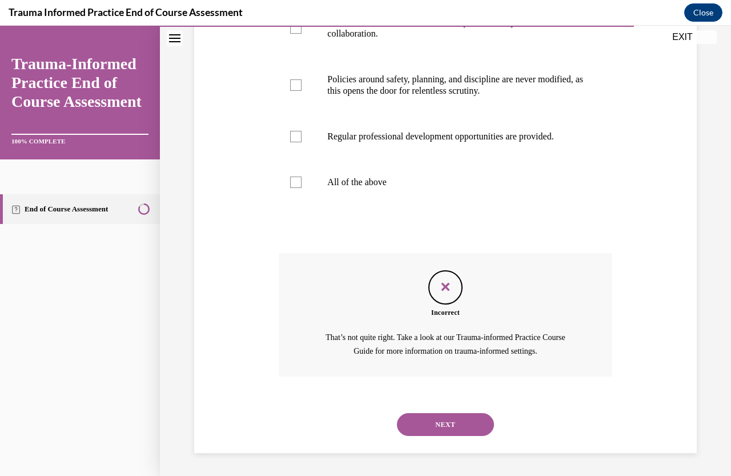
click at [431, 430] on button "NEXT" at bounding box center [445, 424] width 97 height 23
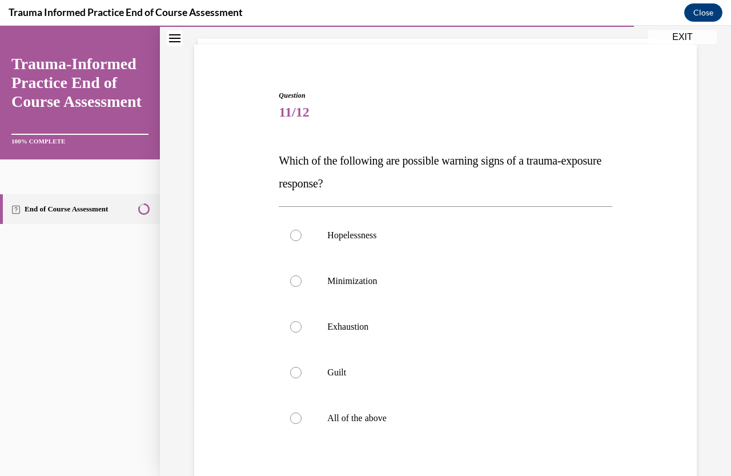
scroll to position [171, 0]
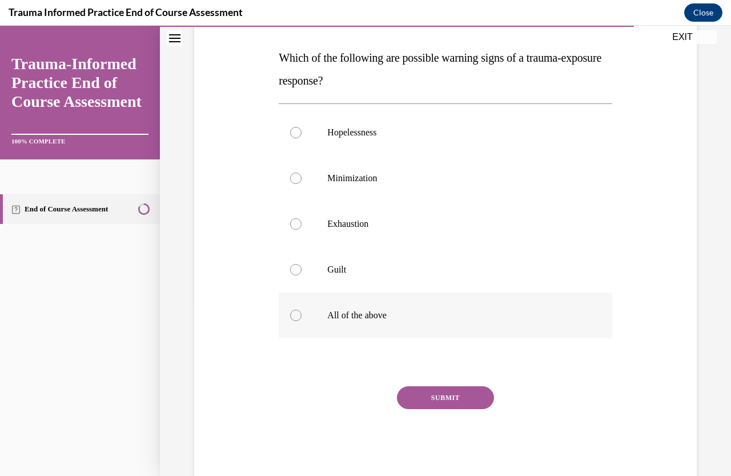
click at [289, 314] on label "All of the above" at bounding box center [445, 316] width 333 height 46
click at [290, 314] on input "All of the above" at bounding box center [295, 315] width 11 height 11
radio input "true"
click at [419, 401] on button "SUBMIT" at bounding box center [445, 397] width 97 height 23
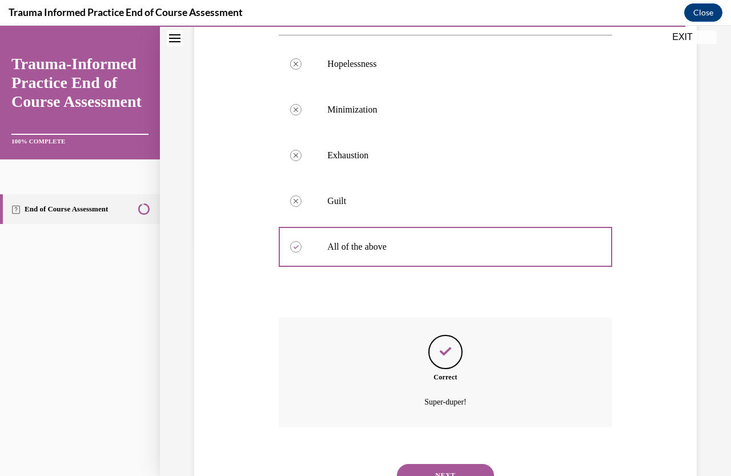
scroll to position [291, 0]
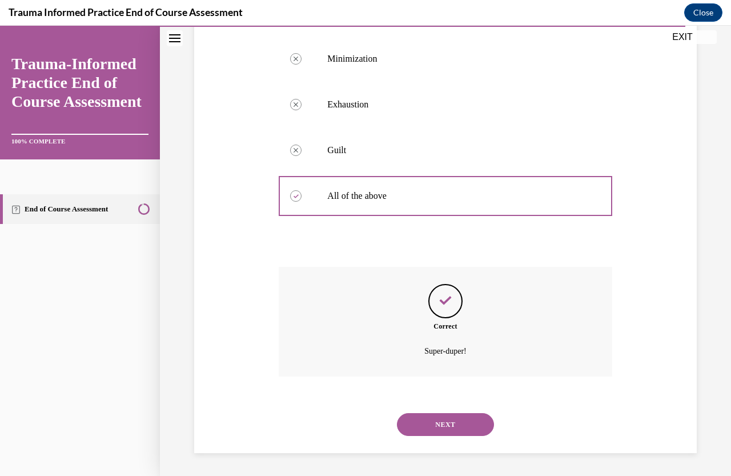
click at [423, 432] on button "NEXT" at bounding box center [445, 424] width 97 height 23
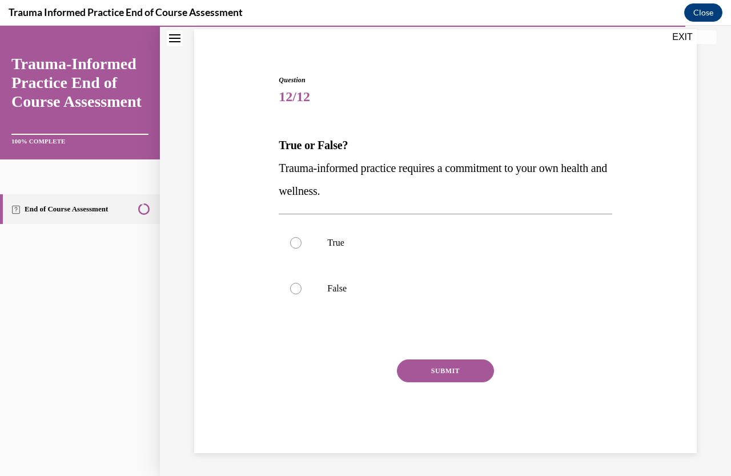
scroll to position [84, 0]
click at [292, 243] on div at bounding box center [295, 242] width 11 height 11
click at [292, 243] on input "True" at bounding box center [295, 242] width 11 height 11
radio input "true"
click at [429, 366] on button "SUBMIT" at bounding box center [445, 370] width 97 height 23
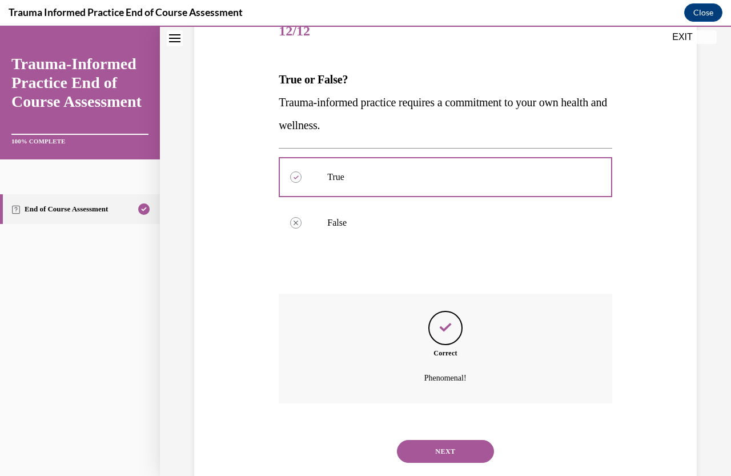
scroll to position [177, 0]
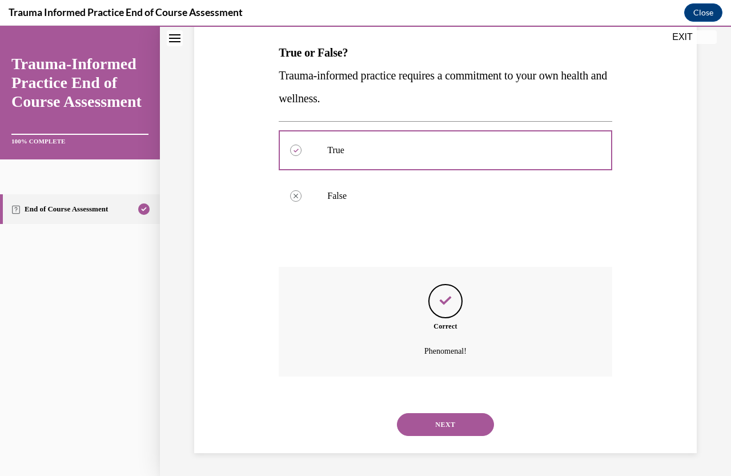
click at [430, 428] on button "NEXT" at bounding box center [445, 424] width 97 height 23
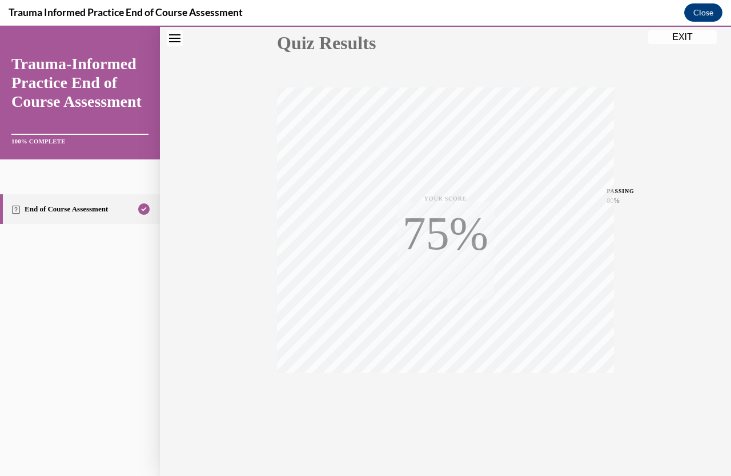
scroll to position [135, 0]
click at [684, 39] on button "EXIT" at bounding box center [683, 37] width 69 height 14
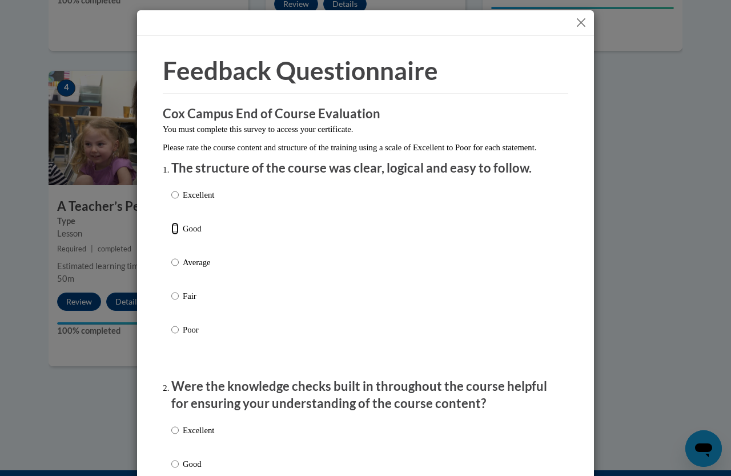
click at [174, 235] on input "Good" at bounding box center [174, 228] width 7 height 13
radio input "true"
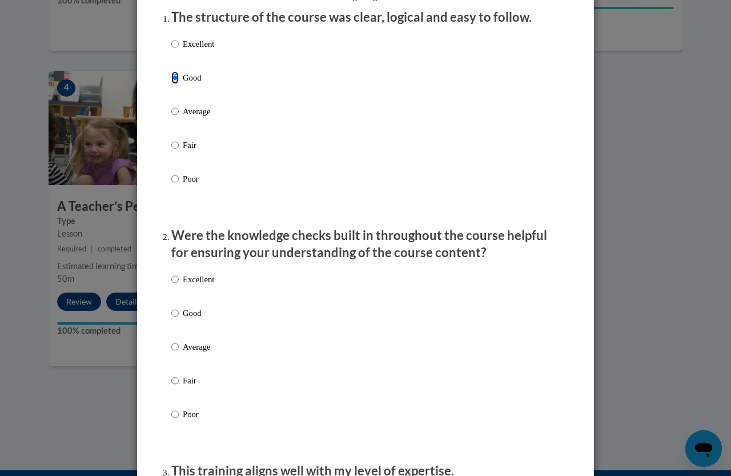
scroll to position [171, 0]
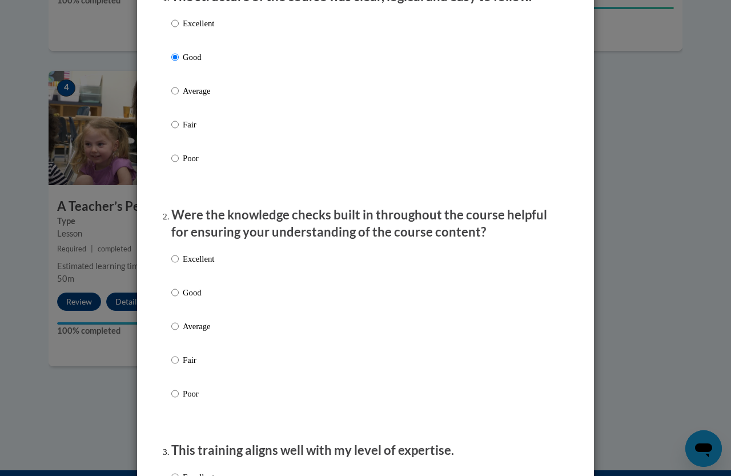
click at [175, 305] on label "Good" at bounding box center [192, 301] width 43 height 31
click at [175, 299] on input "Good" at bounding box center [174, 292] width 7 height 13
radio input "true"
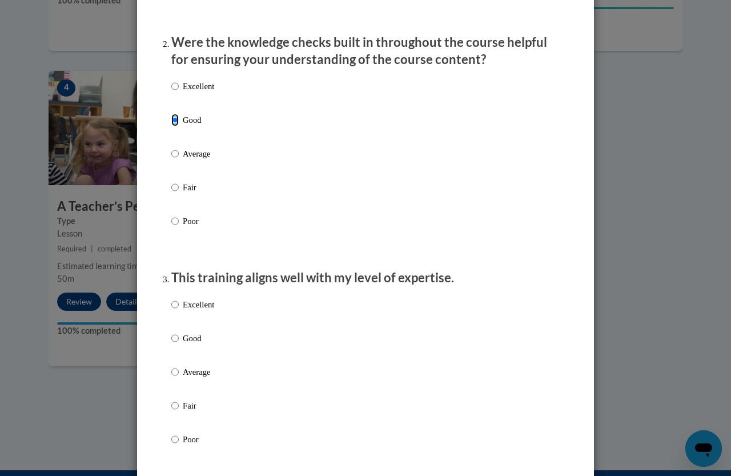
scroll to position [400, 0]
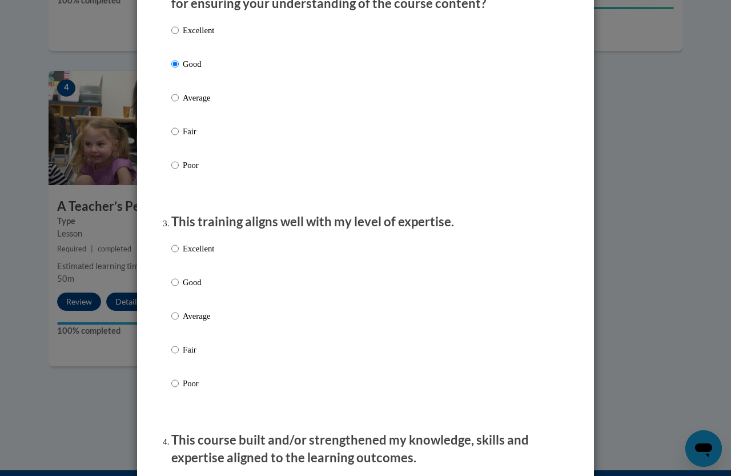
click at [172, 301] on label "Good" at bounding box center [192, 291] width 43 height 31
click at [172, 289] on input "Good" at bounding box center [174, 282] width 7 height 13
radio input "true"
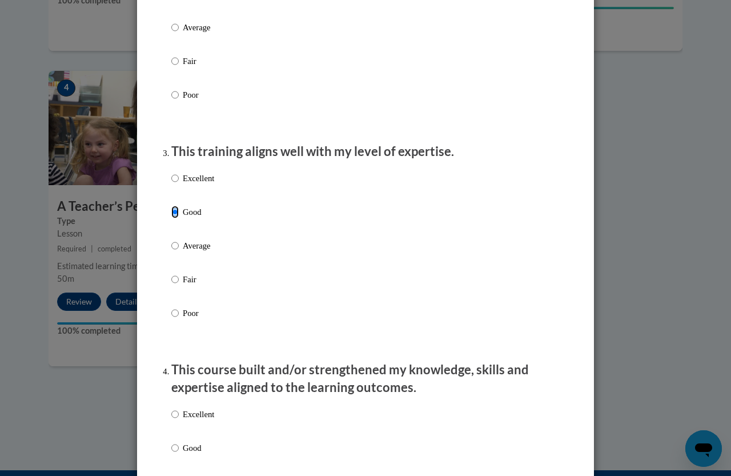
scroll to position [571, 0]
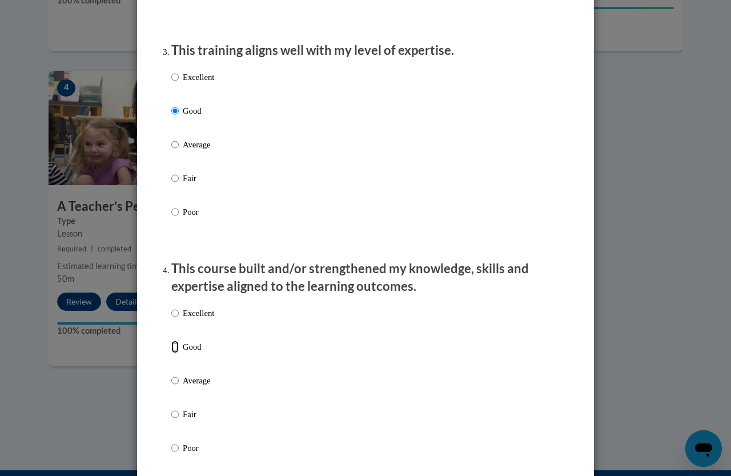
click at [174, 353] on input "Good" at bounding box center [174, 347] width 7 height 13
radio input "true"
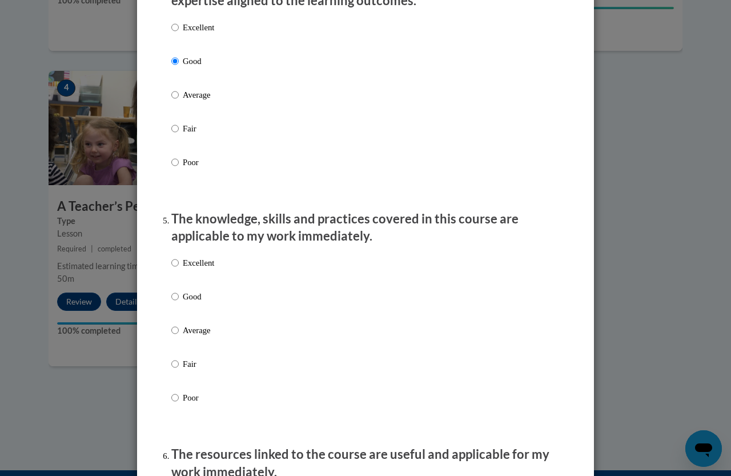
click at [172, 314] on label "Good" at bounding box center [192, 305] width 43 height 31
click at [172, 303] on input "Good" at bounding box center [174, 296] width 7 height 13
radio input "true"
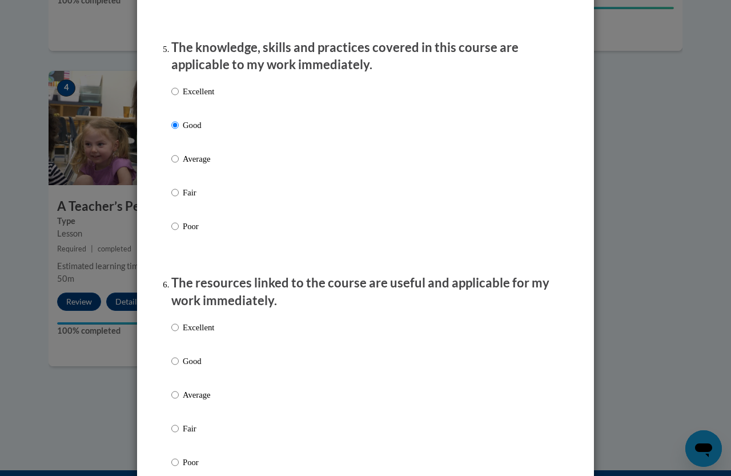
click at [183, 367] on p "Good" at bounding box center [198, 361] width 31 height 13
click at [178, 367] on input "Good" at bounding box center [174, 361] width 7 height 13
radio input "true"
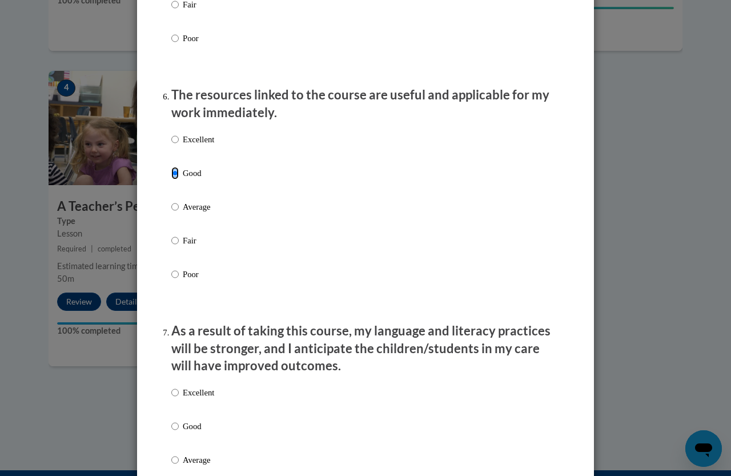
scroll to position [1257, 0]
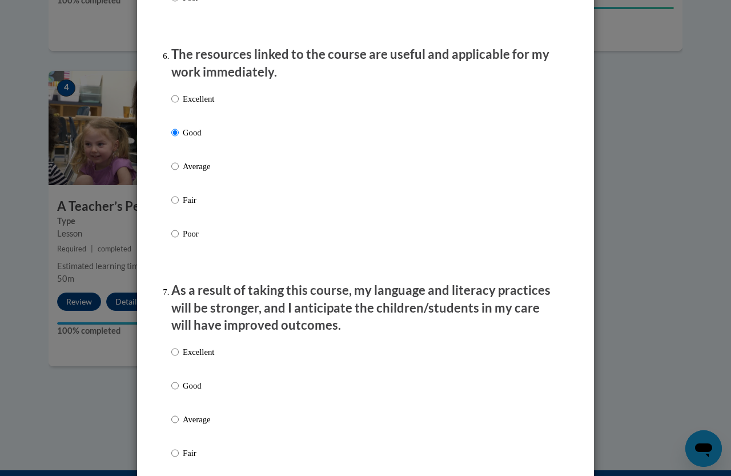
click at [176, 390] on label "Good" at bounding box center [192, 394] width 43 height 31
click at [176, 390] on input "Good" at bounding box center [174, 385] width 7 height 13
radio input "true"
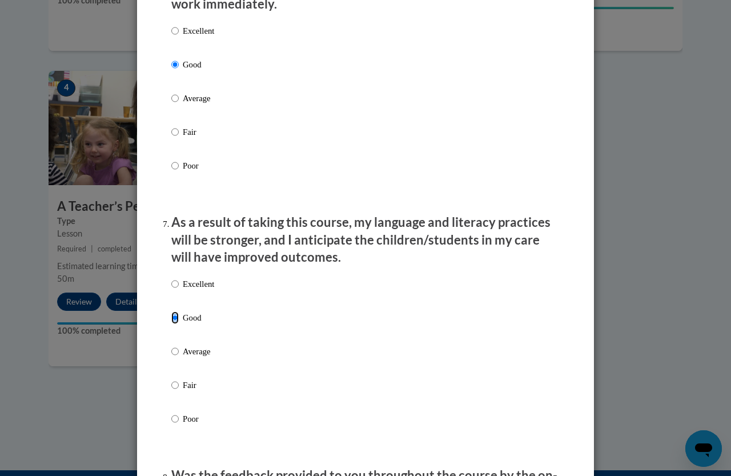
scroll to position [1486, 0]
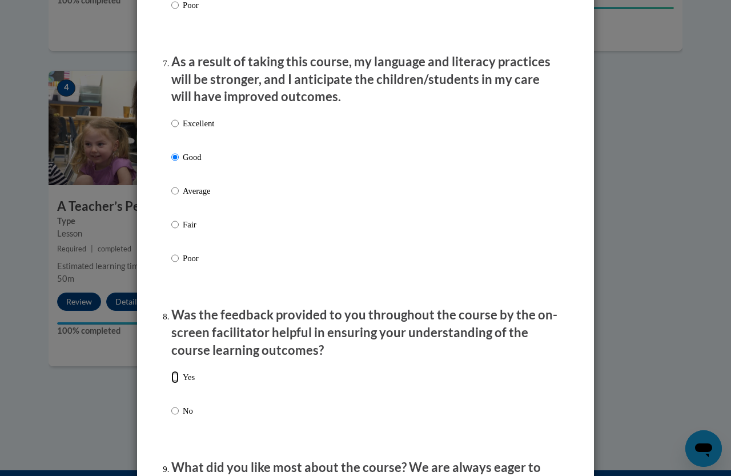
click at [174, 383] on input "Yes" at bounding box center [174, 377] width 7 height 13
radio input "true"
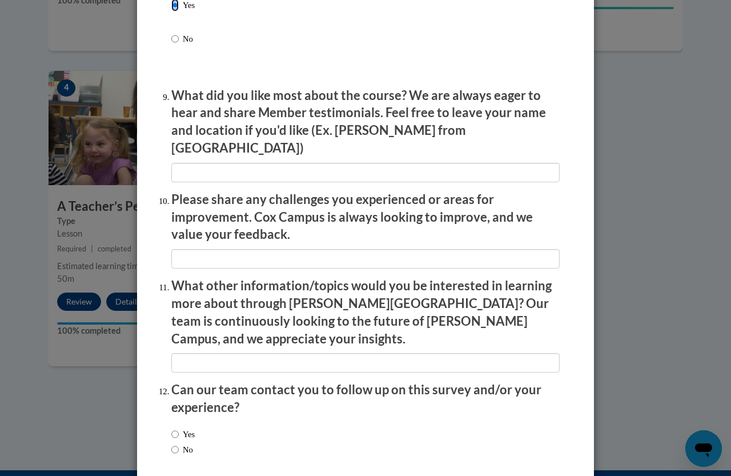
scroll to position [1898, 0]
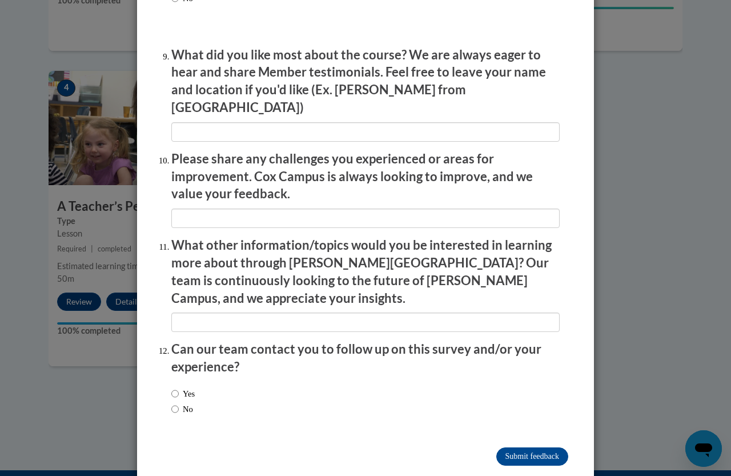
click at [179, 403] on label "No" at bounding box center [182, 409] width 22 height 13
click at [179, 403] on input "No" at bounding box center [174, 409] width 7 height 13
radio input "true"
click at [518, 447] on input "Submit feedback" at bounding box center [533, 456] width 72 height 18
